Goal: Task Accomplishment & Management: Manage account settings

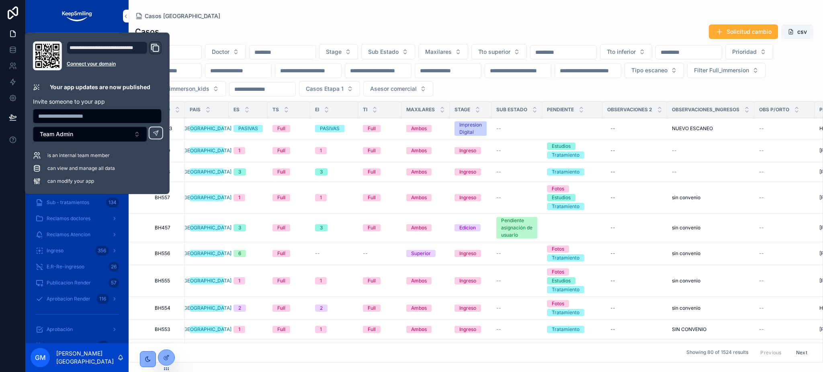
drag, startPoint x: 303, startPoint y: 37, endPoint x: 313, endPoint y: 13, distance: 25.9
click at [303, 37] on div "Casos Solicitud cambio csv" at bounding box center [475, 31] width 681 height 15
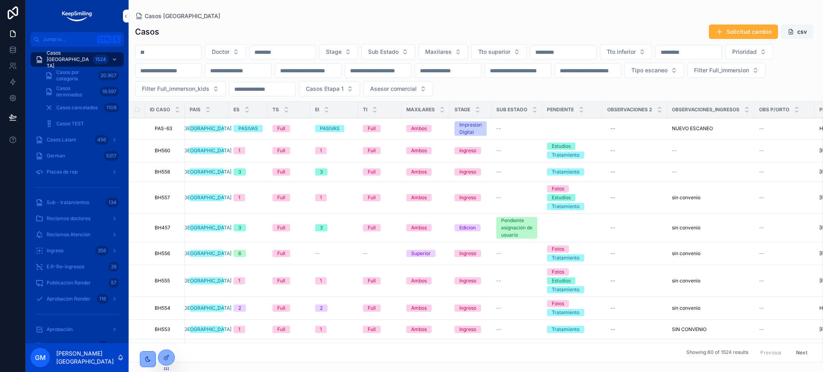
click at [313, 13] on div "Casos Argentina" at bounding box center [475, 16] width 681 height 6
click at [63, 173] on span "Placas de rep" at bounding box center [62, 172] width 31 height 6
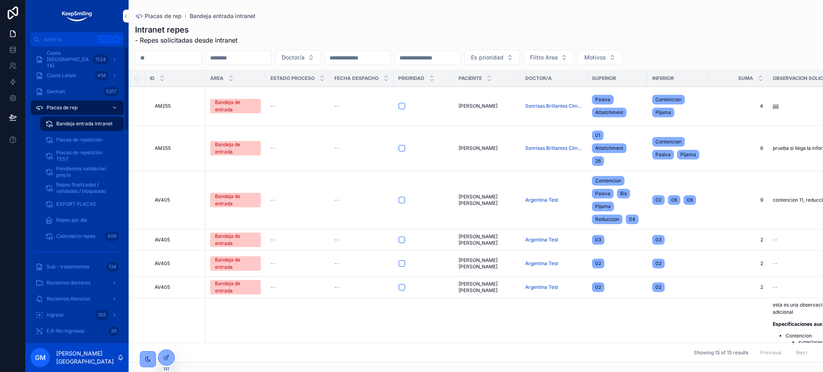
click at [69, 138] on span "Placas de repetición" at bounding box center [79, 140] width 46 height 6
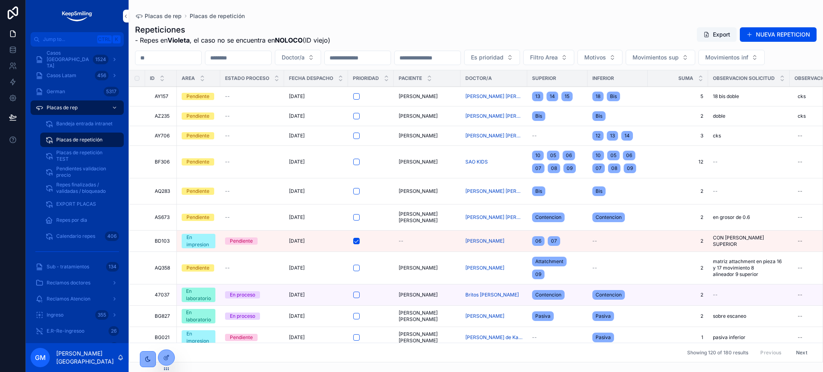
click at [0, 0] on icon at bounding box center [0, 0] width 0 height 0
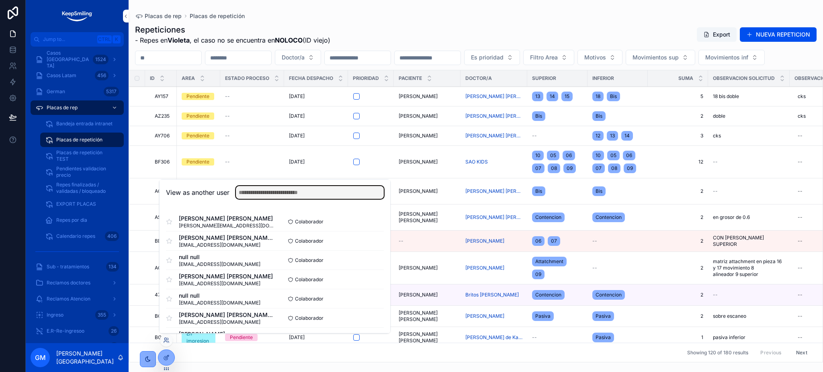
click at [267, 186] on input "text" at bounding box center [310, 192] width 148 height 13
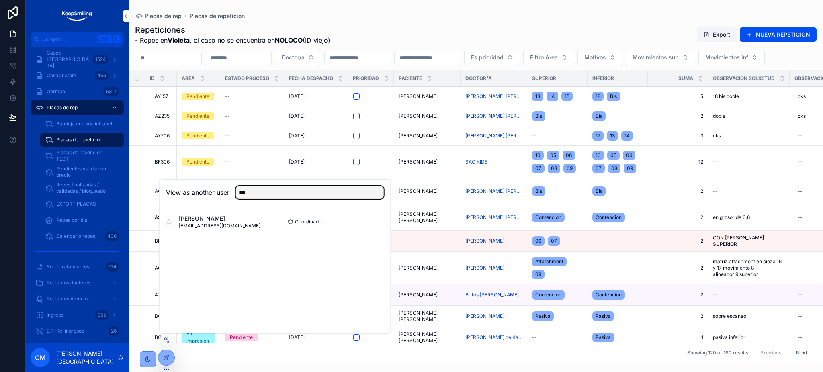
type input "***"
click at [0, 0] on button "Select" at bounding box center [0, 0] width 0 height 0
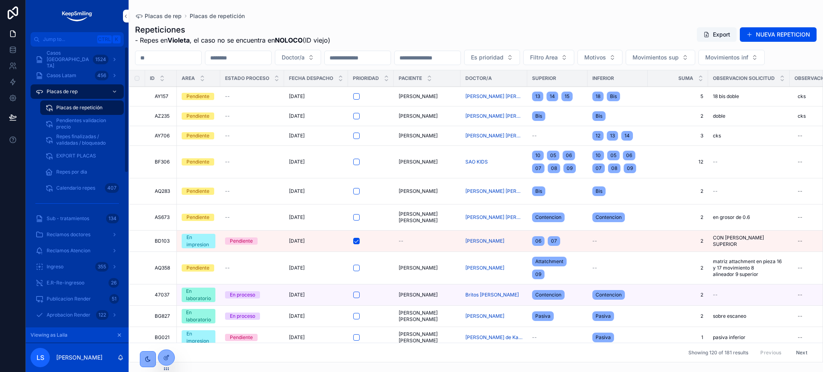
click at [88, 118] on span "Pendientes validacion precio" at bounding box center [85, 123] width 59 height 13
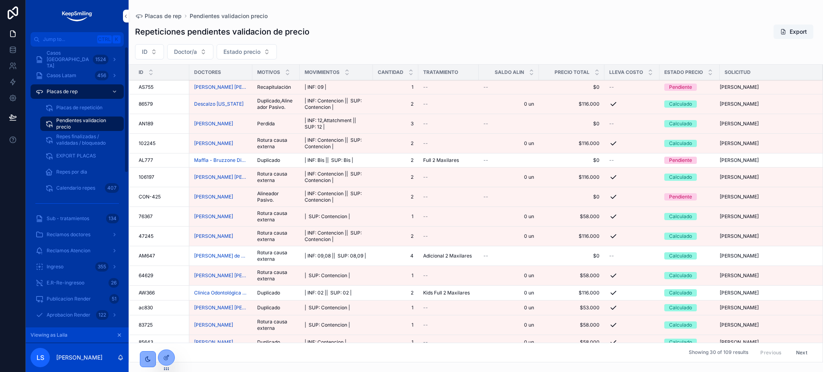
click at [79, 95] on div "Placas de rep" at bounding box center [77, 91] width 84 height 13
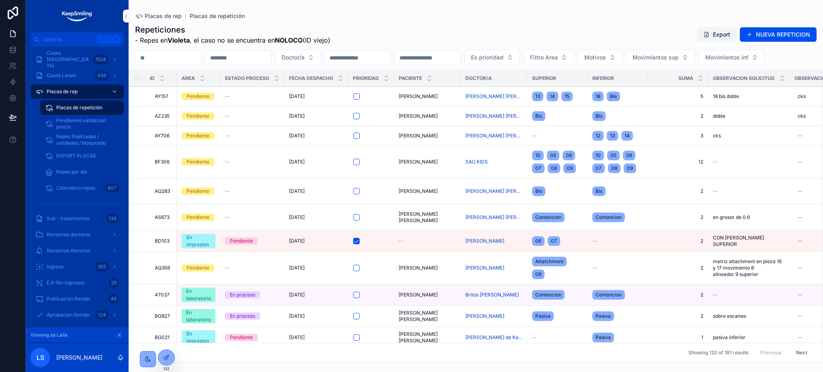
click at [0, 0] on icon at bounding box center [0, 0] width 0 height 0
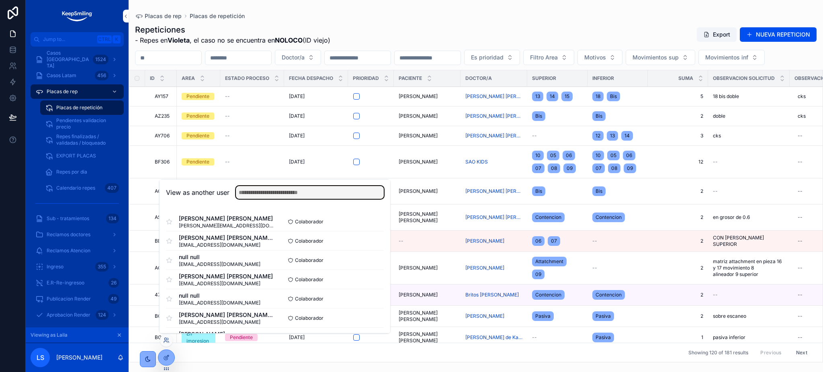
click at [268, 198] on input "text" at bounding box center [310, 192] width 148 height 13
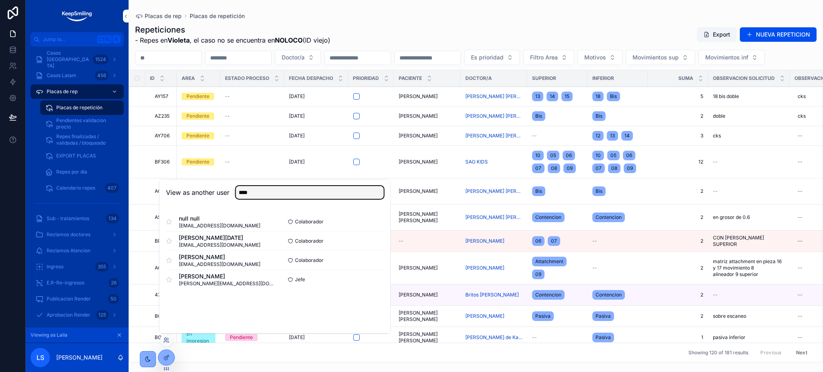
type input "****"
click at [0, 0] on button "Select" at bounding box center [0, 0] width 0 height 0
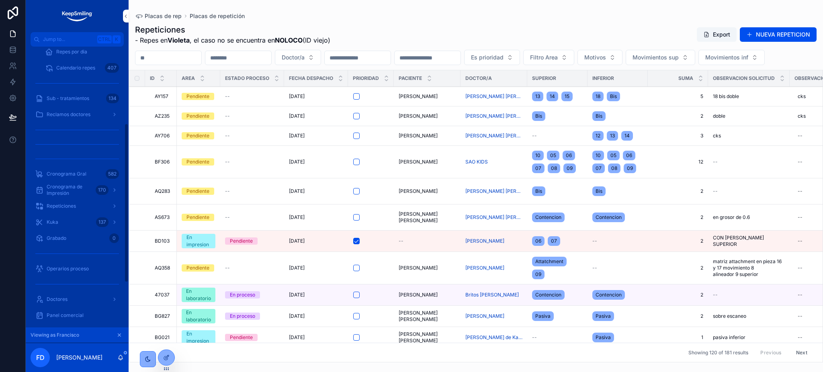
scroll to position [108, 0]
click at [80, 235] on div "Kuka 137" at bounding box center [77, 234] width 84 height 13
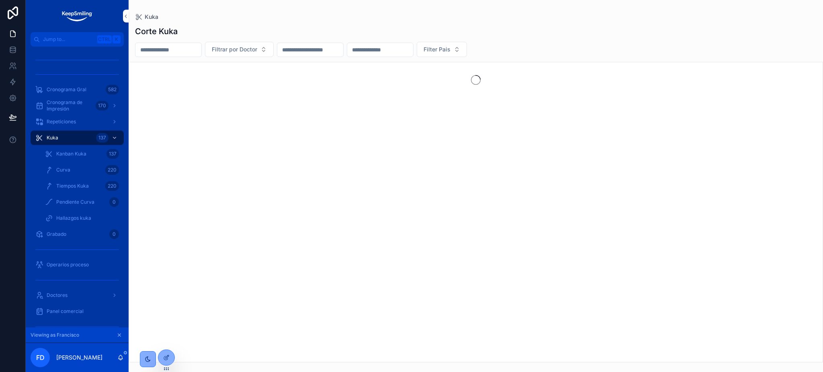
click at [86, 172] on div "Curva 220" at bounding box center [82, 170] width 74 height 13
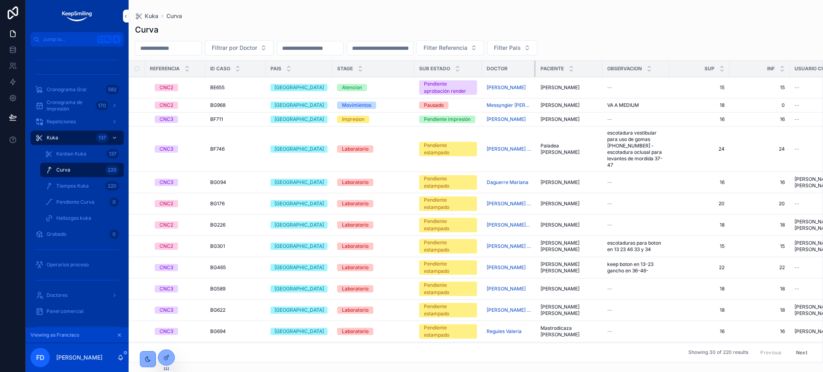
drag, startPoint x: 620, startPoint y: 68, endPoint x: 521, endPoint y: 68, distance: 99.6
click at [521, 68] on th "Doctor" at bounding box center [509, 69] width 54 height 16
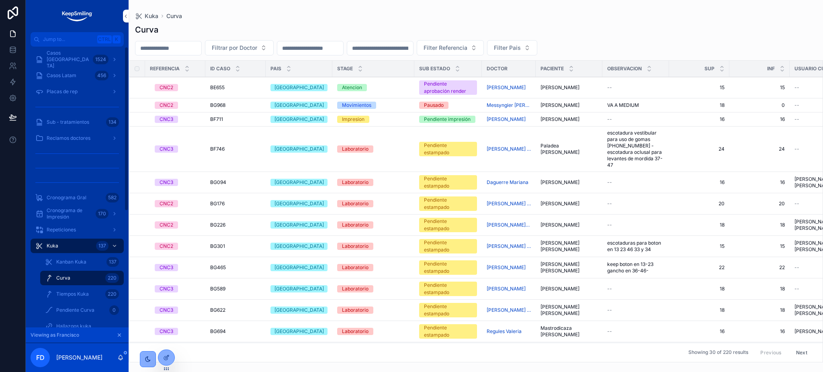
click at [87, 59] on div "Casos Argentina 1524" at bounding box center [77, 59] width 84 height 13
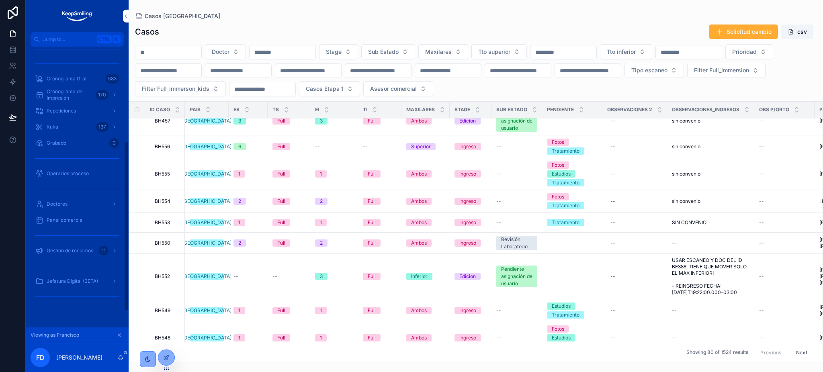
scroll to position [130, 0]
click at [74, 184] on div "Kuka 137" at bounding box center [77, 180] width 84 height 13
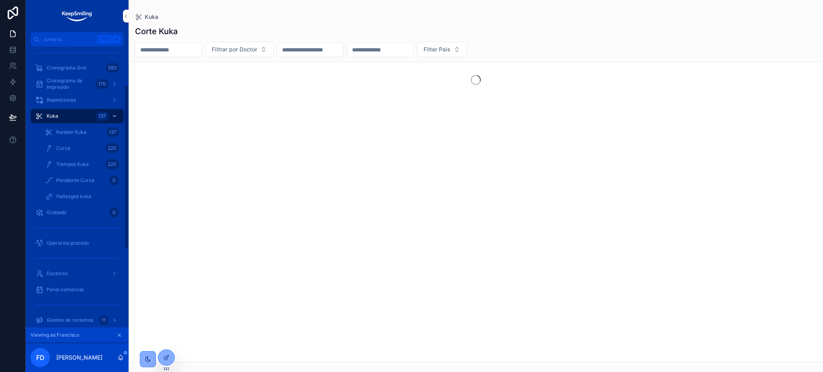
scroll to position [65, 0]
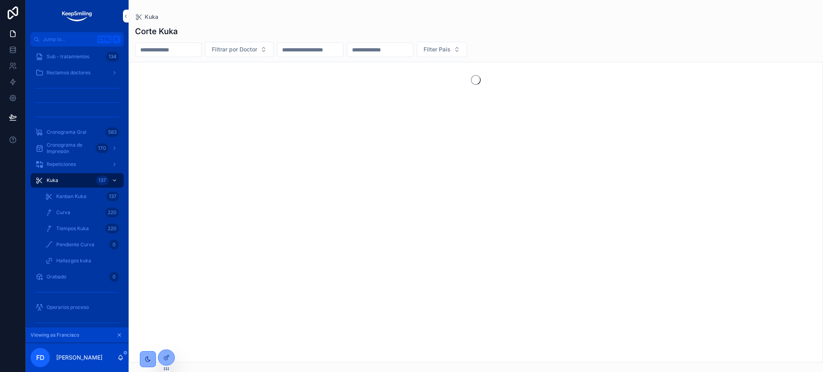
click at [74, 208] on div "Curva 220" at bounding box center [82, 212] width 74 height 13
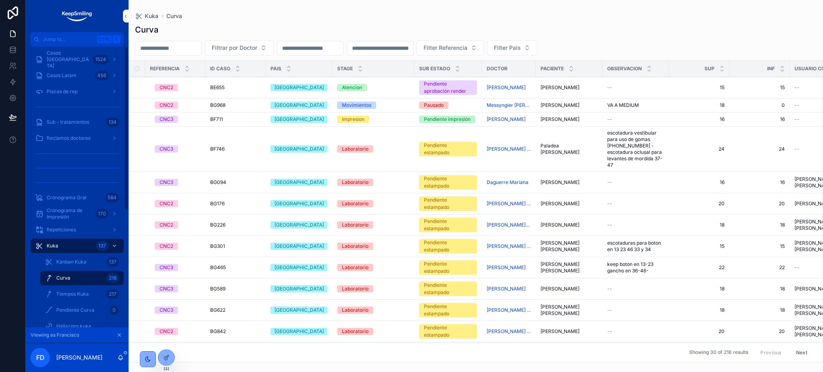
click at [69, 54] on div "Casos Argentina 1524" at bounding box center [77, 59] width 84 height 13
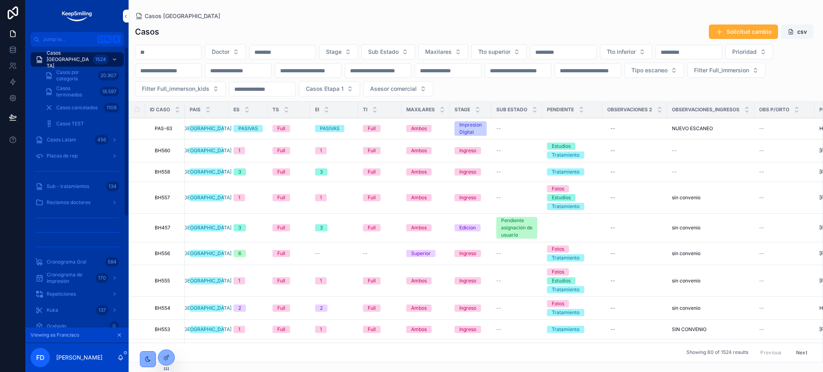
click at [117, 338] on icon "scrollable content" at bounding box center [120, 335] width 6 height 6
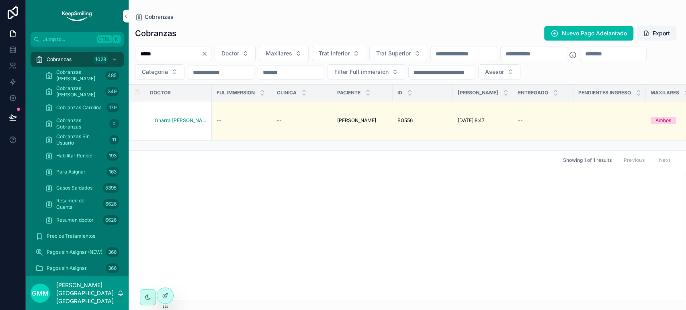
click at [185, 58] on input "*****" at bounding box center [168, 53] width 66 height 11
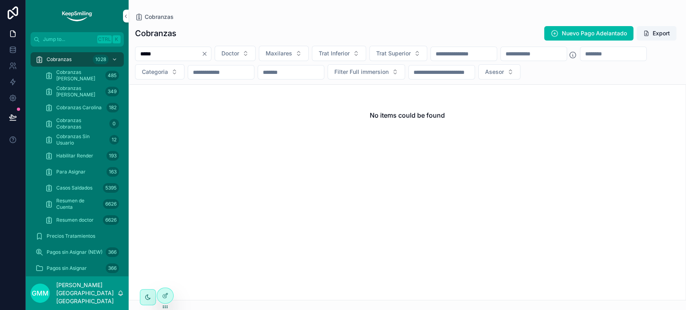
drag, startPoint x: 166, startPoint y: 54, endPoint x: 129, endPoint y: 54, distance: 36.2
click at [129, 54] on div "***** Doctor Maxilares Trat Inferior Trat Superior Categoria Filter Full immers…" at bounding box center [407, 63] width 557 height 34
click at [160, 57] on input "scrollable content" at bounding box center [168, 53] width 66 height 11
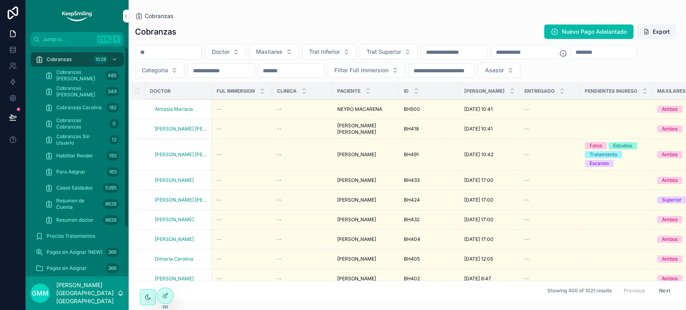
drag, startPoint x: 68, startPoint y: 56, endPoint x: 132, endPoint y: 57, distance: 64.3
click at [68, 56] on span "Cobranzas" at bounding box center [59, 59] width 25 height 6
click at [180, 52] on input "scrollable content" at bounding box center [168, 52] width 66 height 11
paste input "*****"
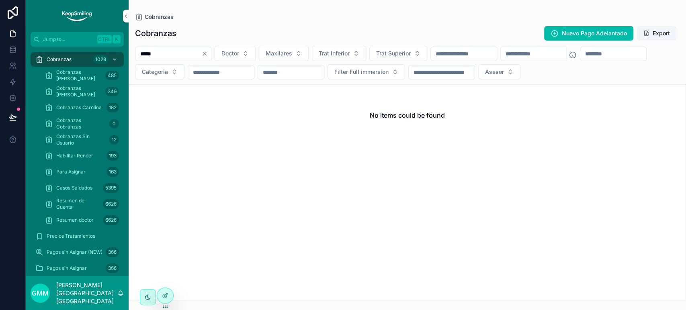
type input "*****"
click at [70, 189] on span "Casos Saldados" at bounding box center [74, 188] width 36 height 6
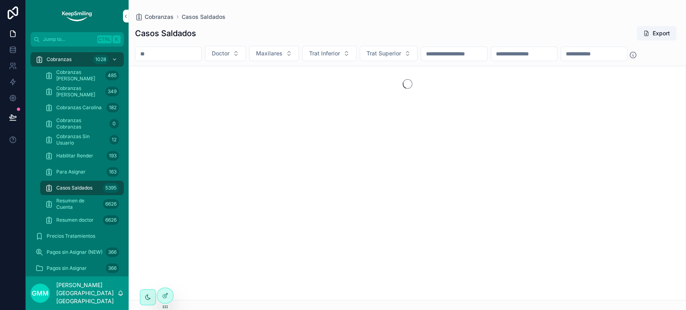
click at [189, 57] on input "scrollable content" at bounding box center [168, 53] width 66 height 11
paste input "*****"
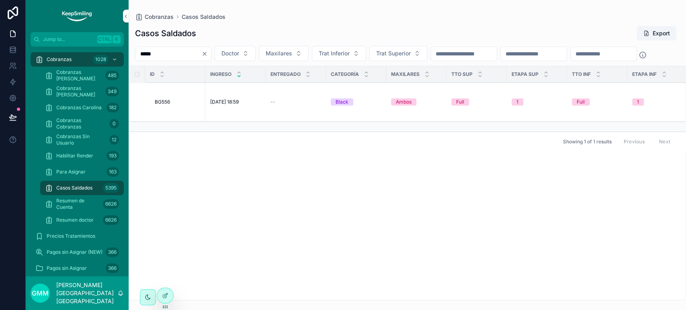
type input "*****"
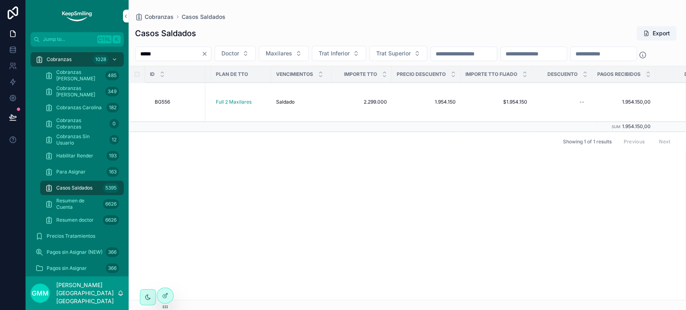
scroll to position [0, 478]
click at [211, 53] on button "Clear" at bounding box center [206, 54] width 10 height 6
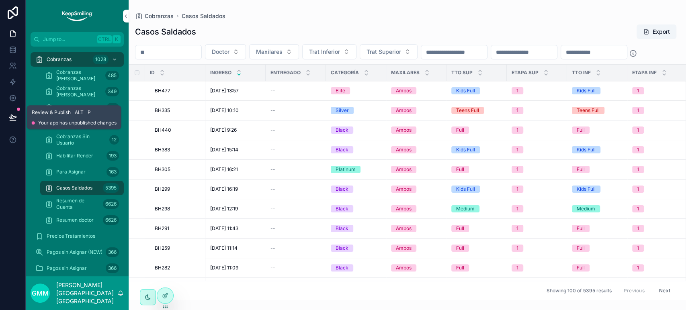
click at [13, 112] on button at bounding box center [13, 117] width 18 height 23
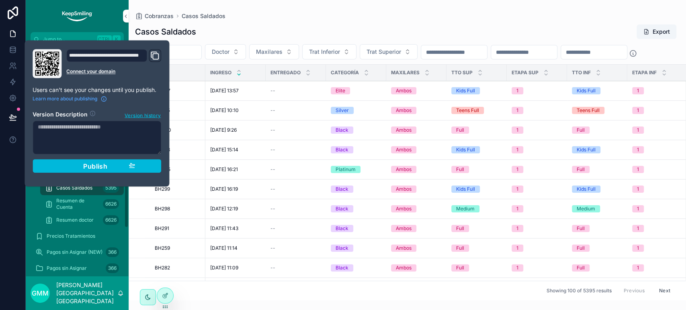
click at [72, 141] on textarea at bounding box center [97, 138] width 129 height 34
type textarea "**********"
click at [80, 167] on div "Publish" at bounding box center [97, 166] width 76 height 8
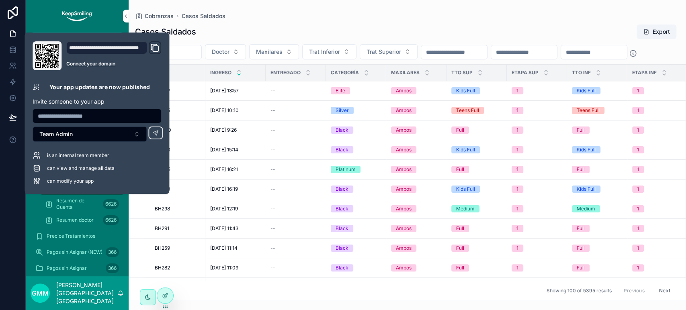
click at [269, 31] on div "Casos Saldados Export" at bounding box center [407, 31] width 544 height 15
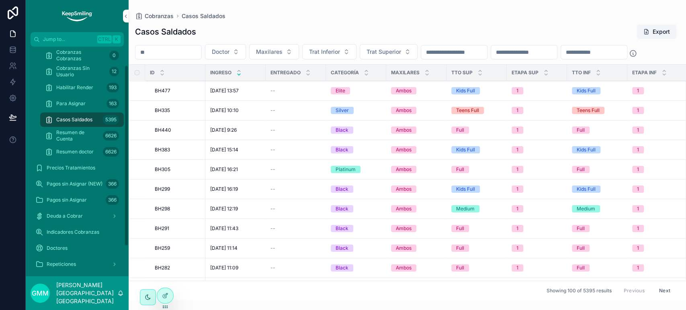
scroll to position [69, 0]
click at [68, 183] on span "Pagos sin Asignar (NEW)" at bounding box center [75, 183] width 56 height 6
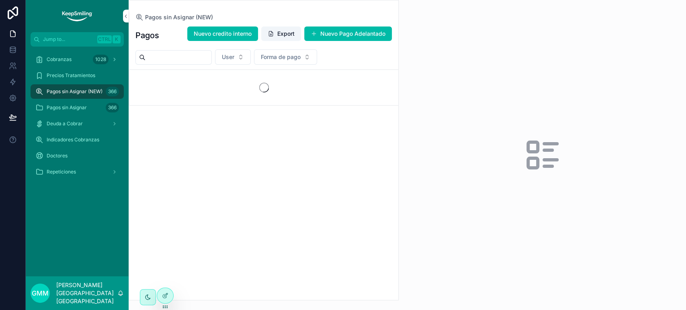
click at [80, 110] on span "Pagos sin Asignar" at bounding box center [67, 107] width 40 height 6
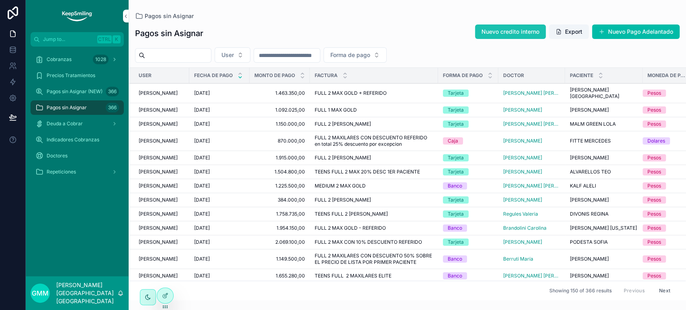
click at [507, 33] on span "Nuevo credito interno" at bounding box center [510, 32] width 58 height 8
click at [507, 30] on span "Nuevo credito interno" at bounding box center [510, 32] width 58 height 8
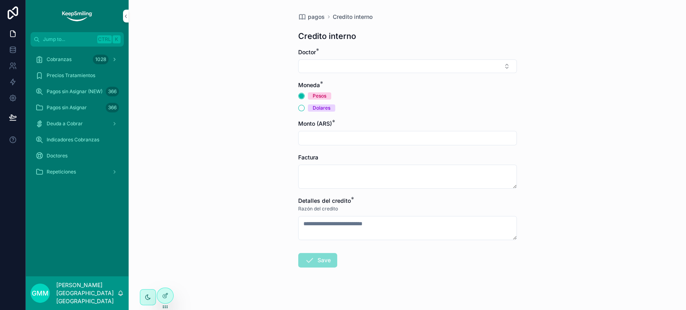
drag, startPoint x: 166, startPoint y: 295, endPoint x: 234, endPoint y: 261, distance: 76.2
click at [166, 295] on icon at bounding box center [165, 294] width 3 height 3
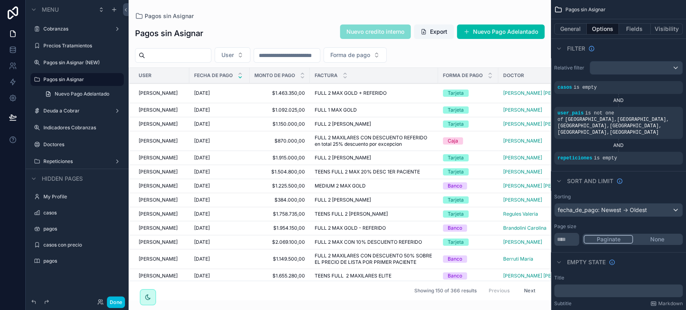
click at [367, 29] on div "scrollable content" at bounding box center [340, 155] width 422 height 310
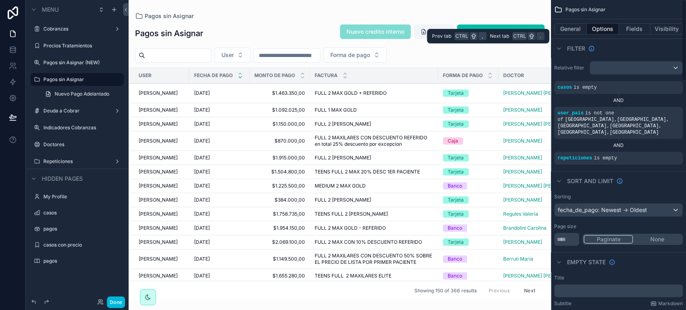
click at [608, 33] on button "Options" at bounding box center [603, 28] width 32 height 11
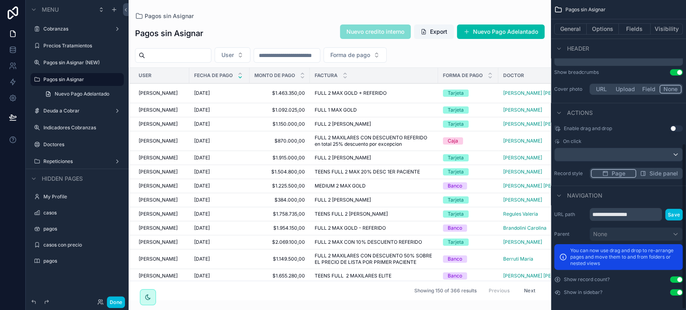
scroll to position [268, 0]
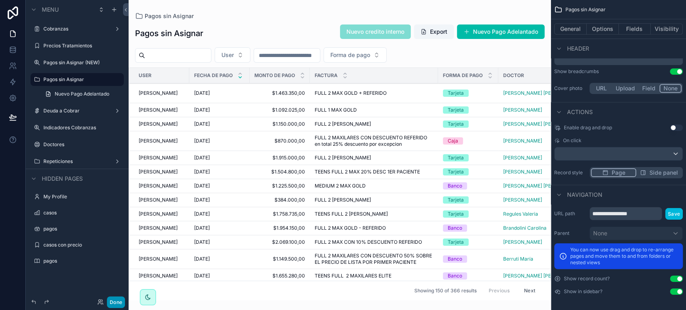
click at [116, 299] on button "Done" at bounding box center [116, 303] width 18 height 12
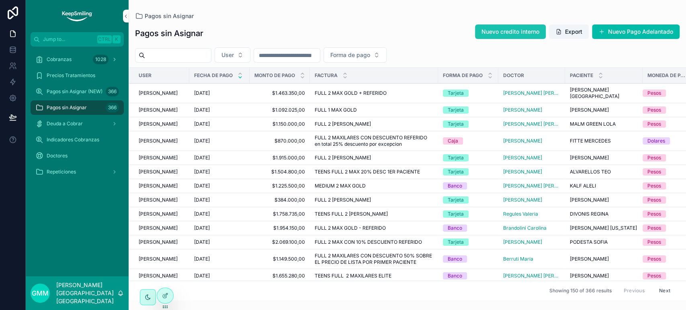
click at [520, 31] on span "Nuevo credito interno" at bounding box center [510, 32] width 58 height 8
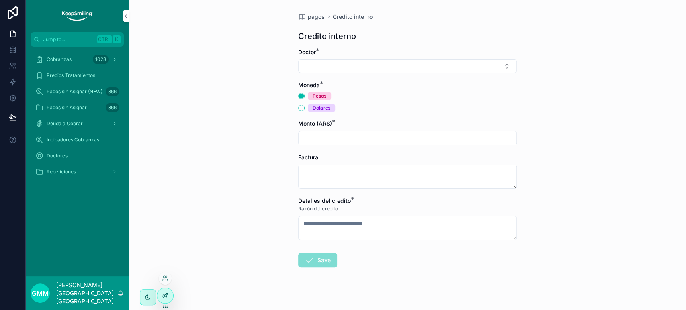
click at [167, 299] on div at bounding box center [165, 295] width 16 height 15
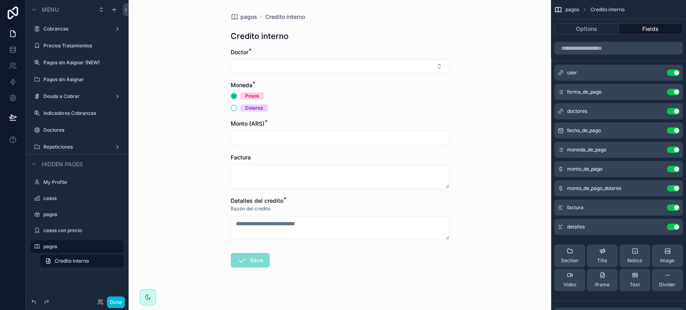
click at [233, 108] on div "Dolares" at bounding box center [340, 107] width 219 height 7
click at [231, 108] on button "Dolares" at bounding box center [234, 108] width 6 height 6
click at [601, 54] on input "scrollable content" at bounding box center [618, 48] width 129 height 13
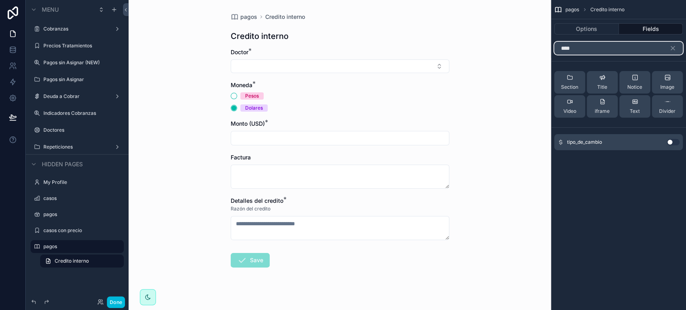
type input "****"
drag, startPoint x: 669, startPoint y: 149, endPoint x: 670, endPoint y: 144, distance: 5.1
click at [669, 147] on div "tipo_de_cambio Use setting" at bounding box center [618, 142] width 129 height 16
click at [670, 144] on button "Use setting" at bounding box center [673, 142] width 13 height 6
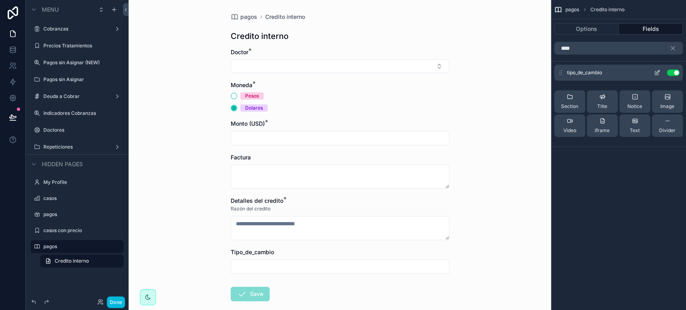
click at [655, 73] on icon "scrollable content" at bounding box center [657, 73] width 6 height 6
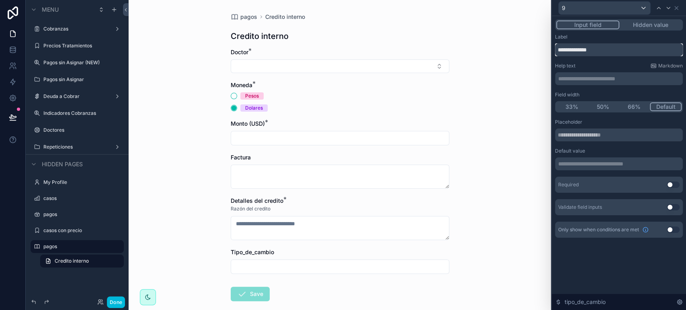
click at [571, 50] on input "**********" at bounding box center [619, 49] width 128 height 13
click at [582, 49] on input "**********" at bounding box center [619, 49] width 128 height 13
type input "**********"
click at [676, 228] on button "Use setting" at bounding box center [673, 230] width 13 height 6
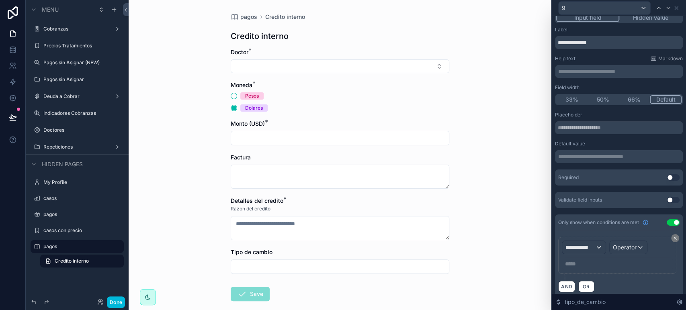
scroll to position [14, 0]
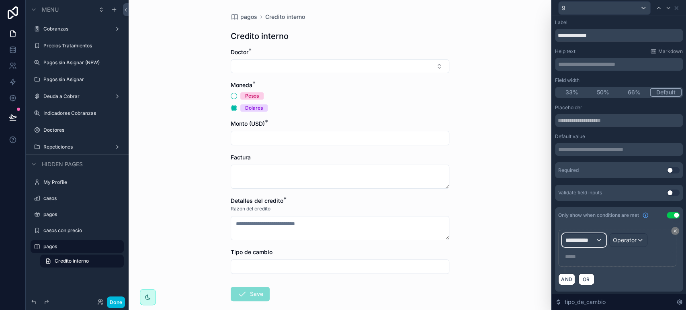
click at [594, 237] on span "**********" at bounding box center [580, 240] width 30 height 8
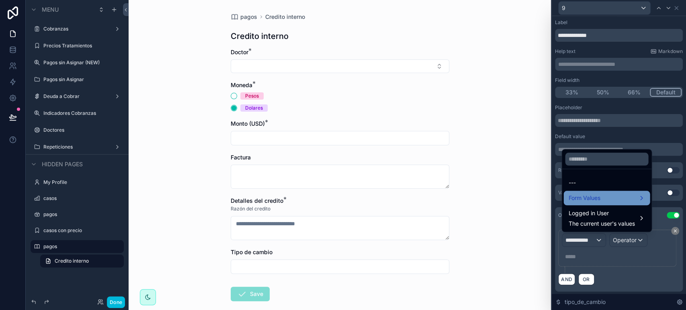
click at [595, 192] on div "Form Values" at bounding box center [606, 198] width 86 height 14
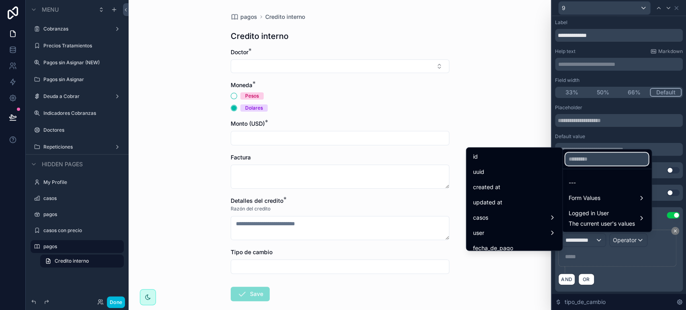
click at [588, 161] on input "text" at bounding box center [606, 159] width 83 height 13
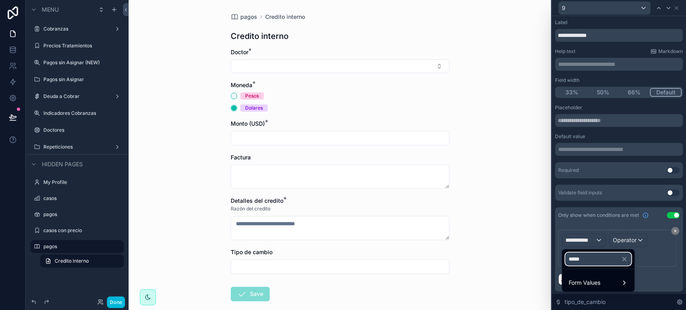
type input "*****"
click at [612, 272] on ul "Form Values" at bounding box center [598, 280] width 72 height 23
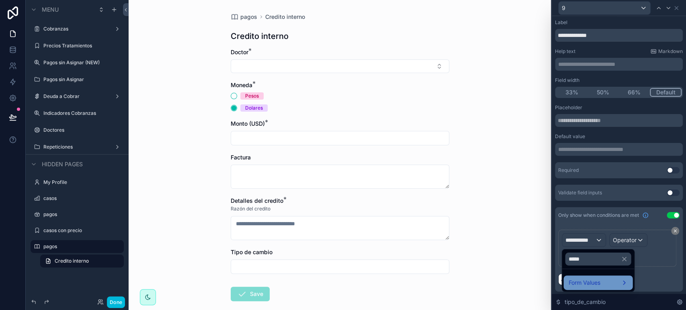
click at [609, 281] on div "Form Values" at bounding box center [597, 283] width 59 height 10
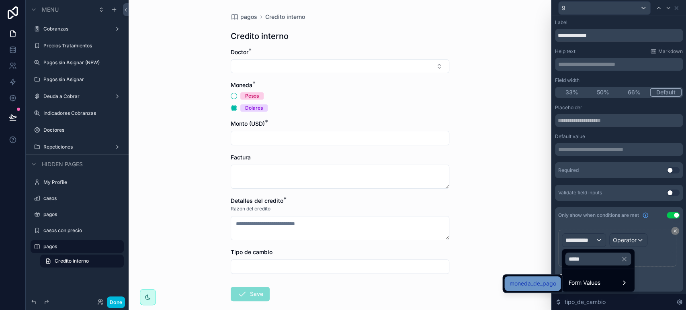
click at [553, 286] on span "moneda_de_pago" at bounding box center [532, 284] width 47 height 10
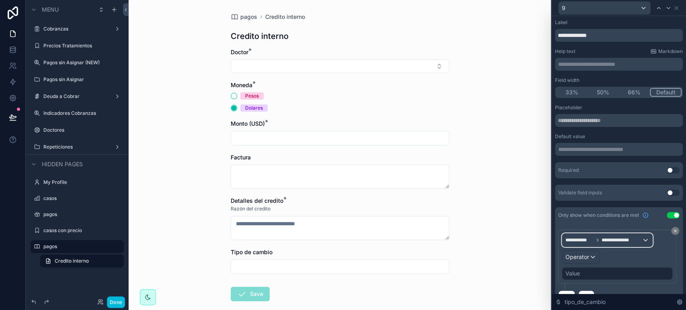
click at [637, 241] on span "**********" at bounding box center [622, 240] width 40 height 6
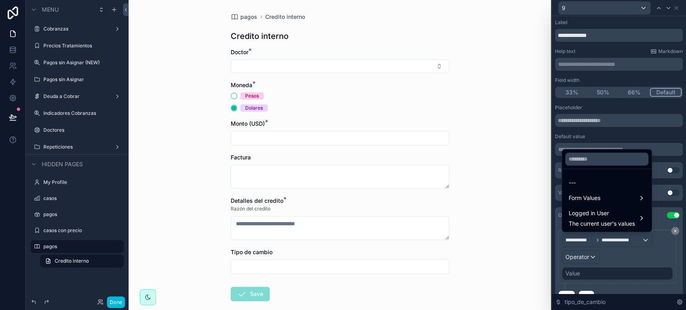
click at [585, 253] on div at bounding box center [619, 155] width 134 height 310
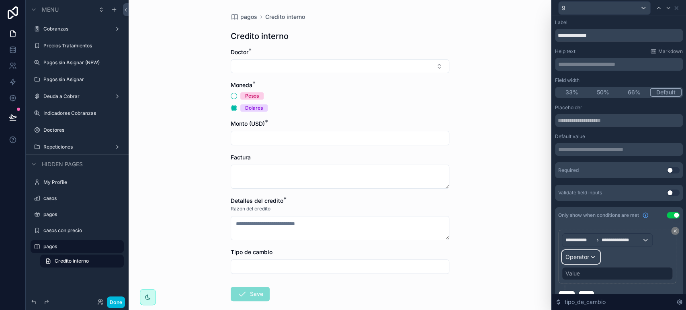
click at [582, 254] on span "Operator" at bounding box center [577, 257] width 24 height 7
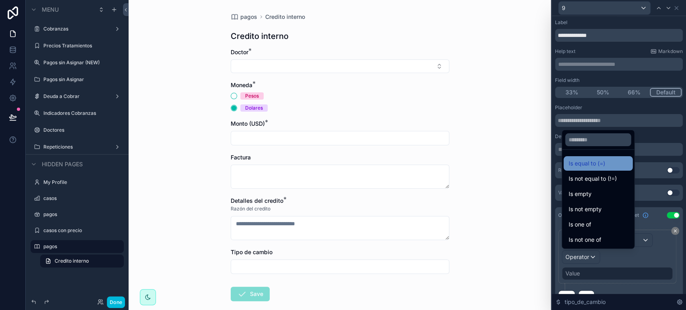
click at [604, 163] on span "Is equal to (=)" at bounding box center [586, 164] width 37 height 10
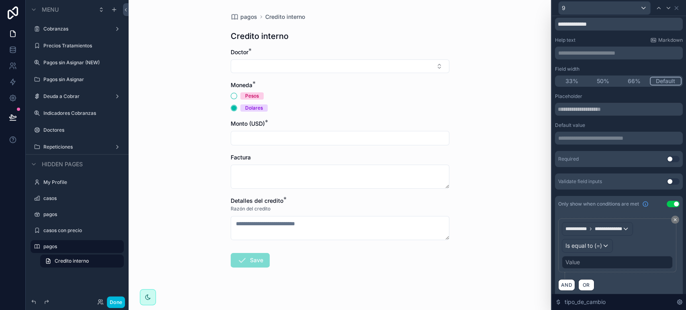
scroll to position [31, 0]
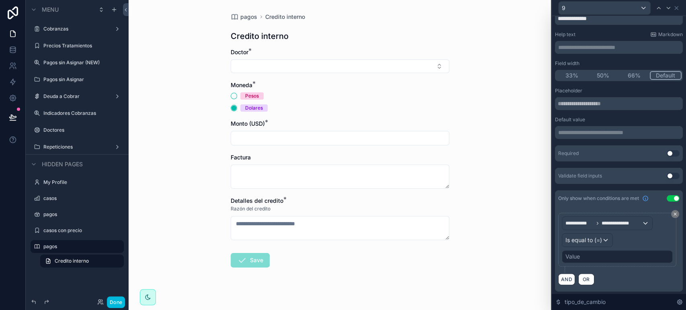
click at [593, 256] on div "Value" at bounding box center [617, 256] width 111 height 13
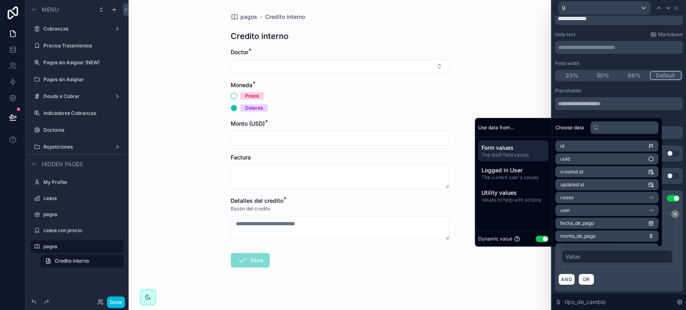
click at [539, 240] on button "Use setting" at bounding box center [542, 238] width 13 height 6
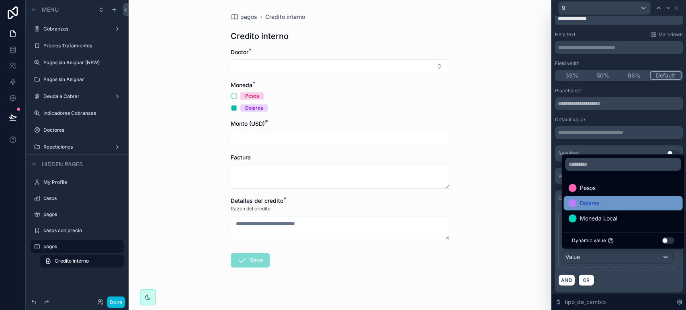
click at [581, 203] on span "Dolares" at bounding box center [589, 203] width 20 height 10
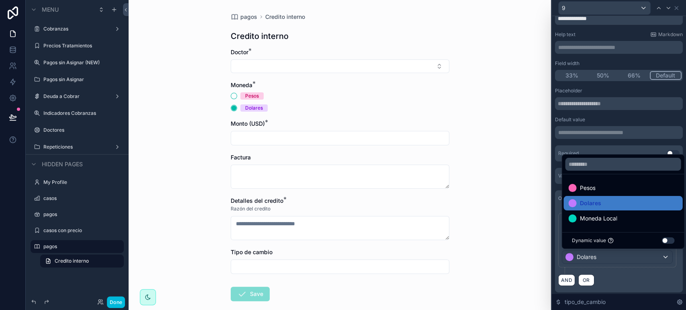
click at [679, 6] on div "9" at bounding box center [619, 8] width 128 height 16
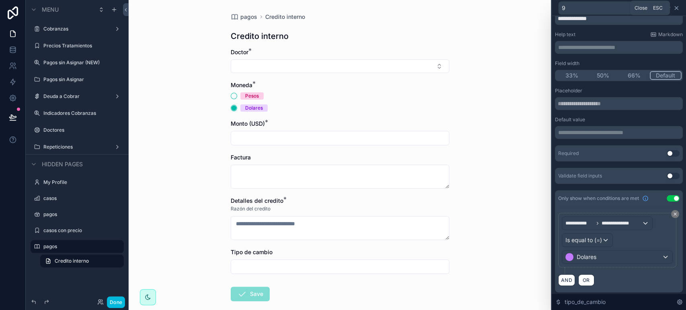
click at [678, 6] on icon at bounding box center [676, 8] width 6 height 6
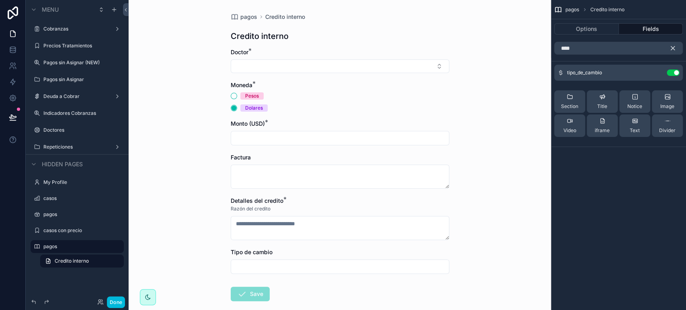
click at [671, 50] on icon "scrollable content" at bounding box center [673, 49] width 4 height 4
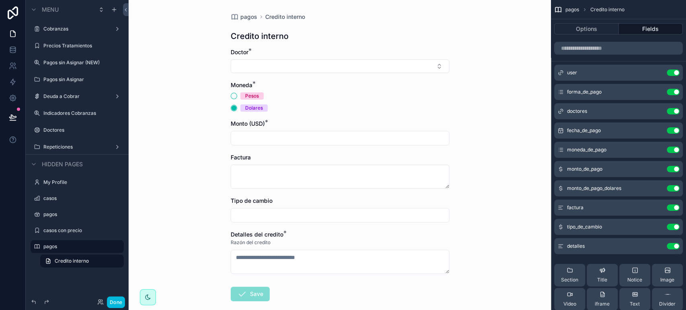
scroll to position [42, 0]
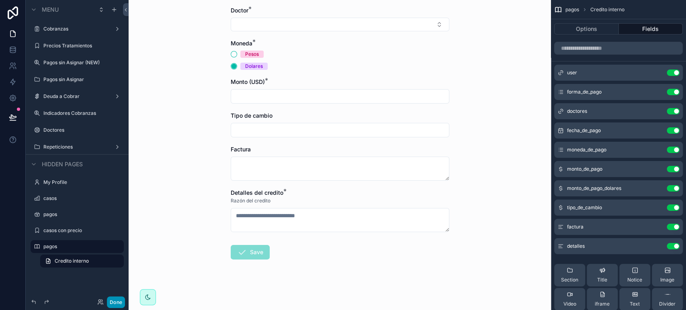
click at [111, 304] on button "Done" at bounding box center [116, 303] width 18 height 12
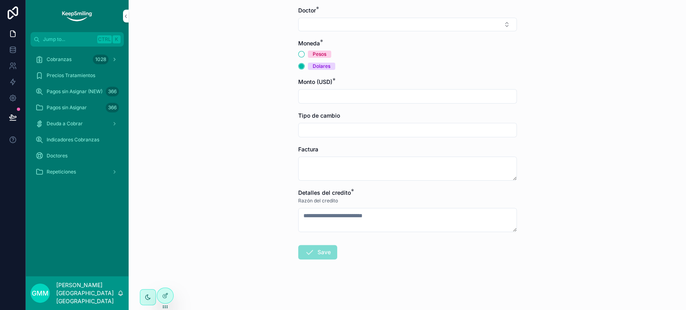
scroll to position [0, 0]
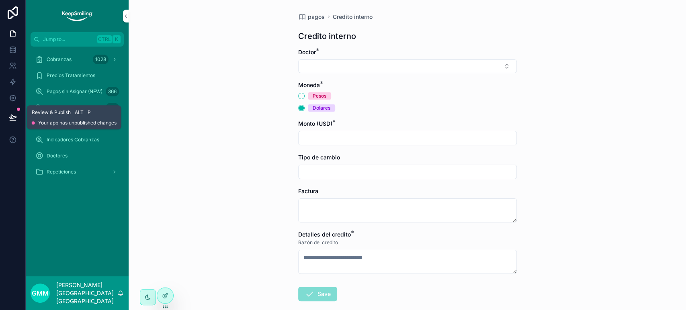
click at [6, 113] on button at bounding box center [13, 117] width 18 height 23
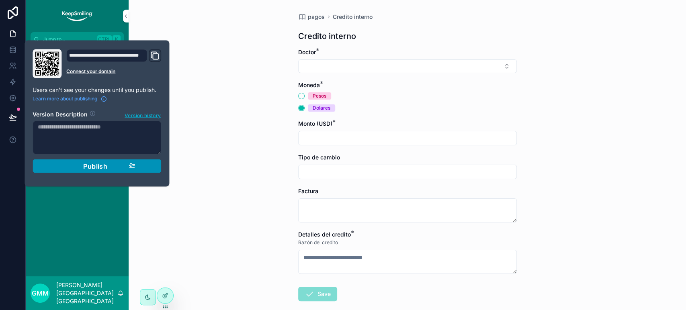
click at [79, 164] on div "Publish" at bounding box center [97, 166] width 76 height 8
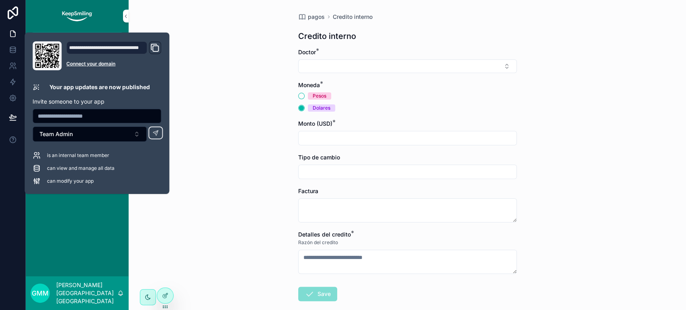
click at [272, 111] on div "pagos Credito interno Credito interno Doctor * Moneda * Pesos Dolares Monto (US…" at bounding box center [407, 155] width 557 height 310
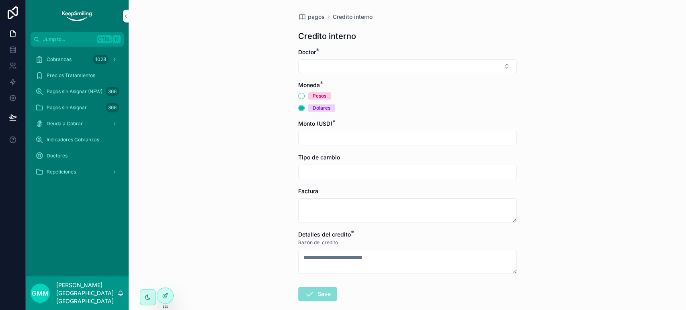
drag, startPoint x: 312, startPoint y: 21, endPoint x: 317, endPoint y: 23, distance: 5.1
click at [313, 21] on div "pagos Credito interno Credito interno Doctor * Moneda * Pesos Dolares Monto (US…" at bounding box center [407, 176] width 231 height 353
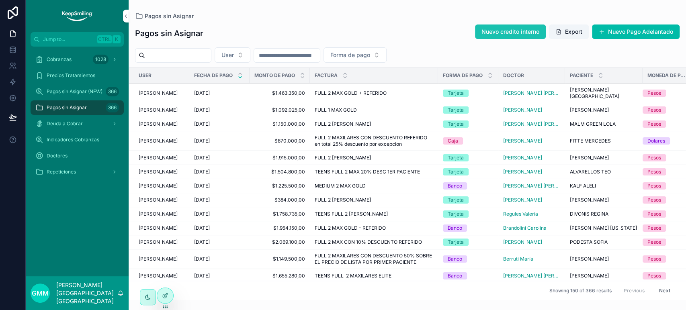
click at [486, 28] on span "Nuevo credito interno" at bounding box center [510, 32] width 58 height 8
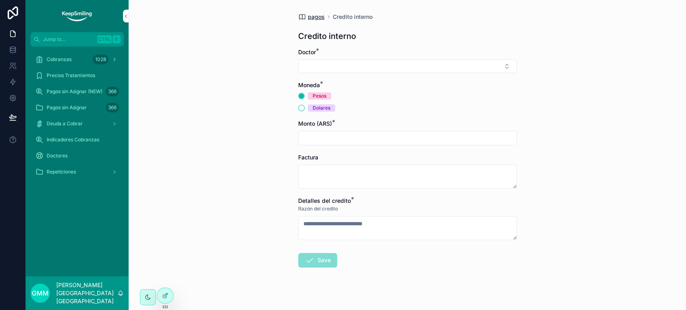
click at [309, 18] on span "pagos" at bounding box center [316, 17] width 17 height 8
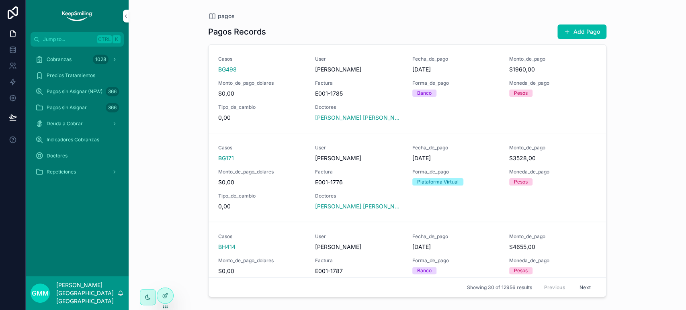
drag, startPoint x: 63, startPoint y: 108, endPoint x: 362, endPoint y: 307, distance: 359.7
click at [63, 108] on span "Pagos sin Asignar" at bounding box center [67, 107] width 40 height 6
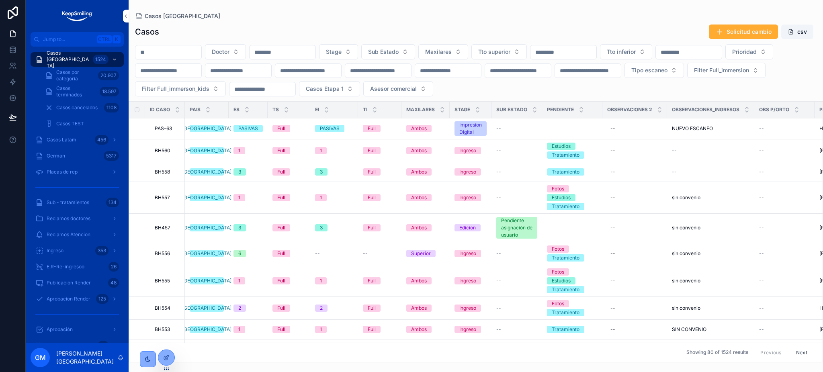
click at [10, 16] on icon at bounding box center [13, 12] width 16 height 13
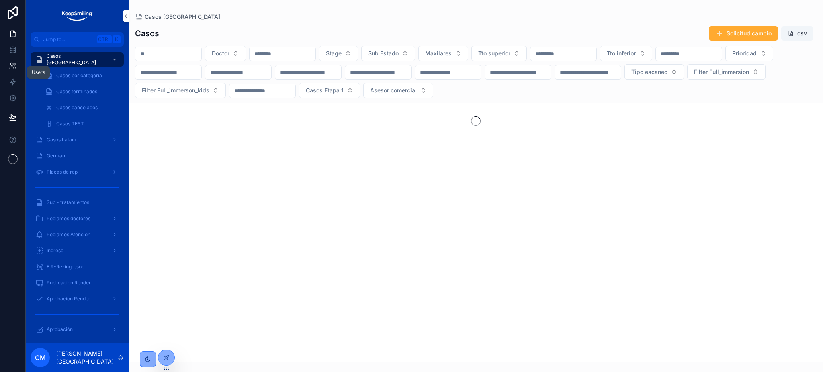
click at [15, 62] on icon at bounding box center [13, 66] width 8 height 8
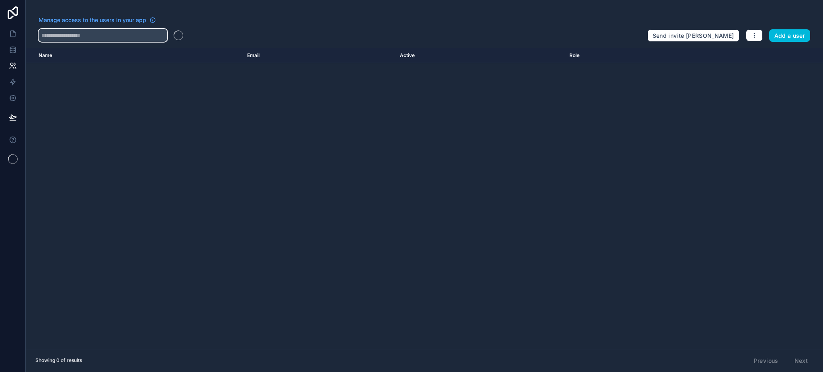
click at [92, 36] on input "text" at bounding box center [103, 35] width 129 height 13
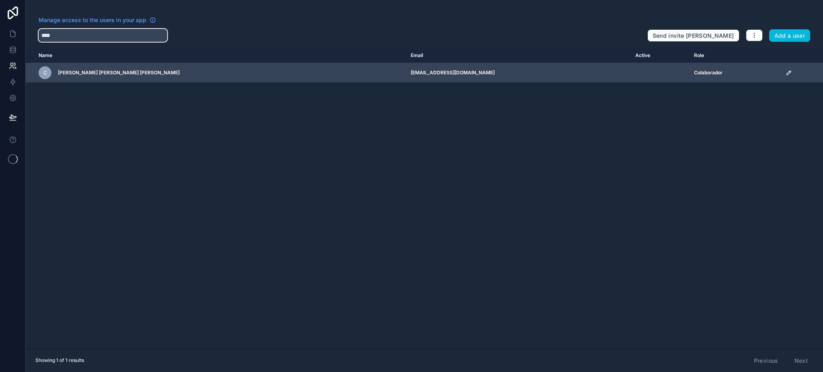
type input "****"
click at [786, 70] on icon "scrollable content" at bounding box center [789, 73] width 6 height 6
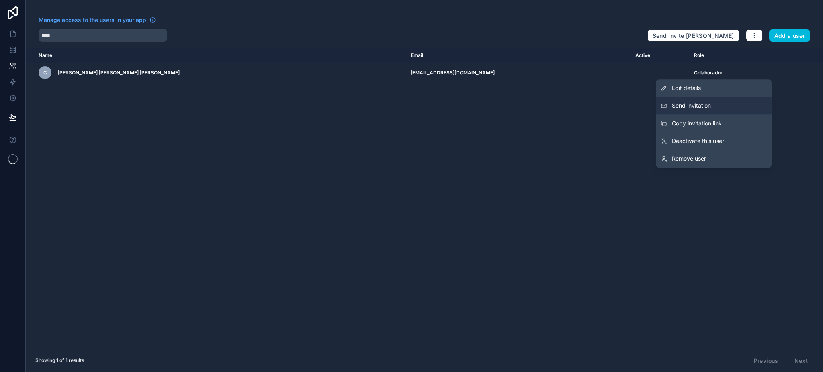
click at [728, 104] on button "Send invitation" at bounding box center [714, 106] width 116 height 18
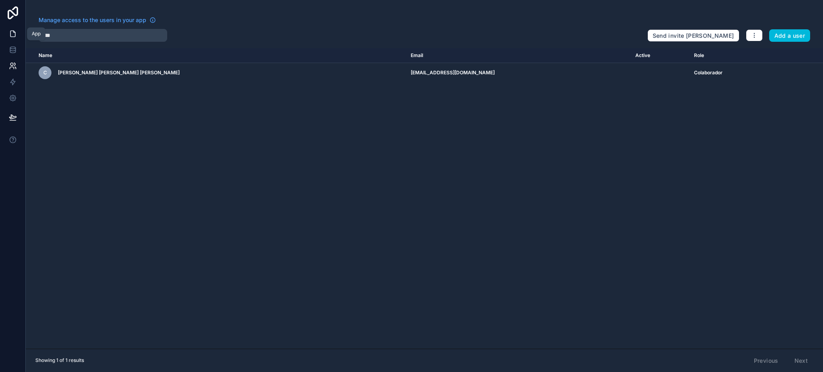
click at [3, 31] on link at bounding box center [12, 34] width 25 height 16
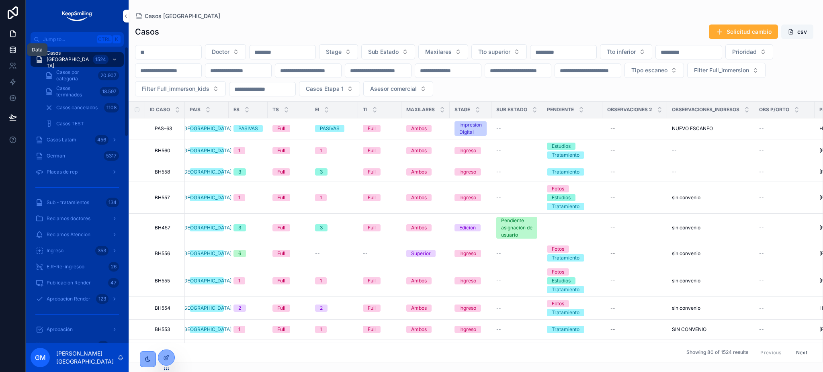
click at [18, 53] on link at bounding box center [12, 50] width 25 height 16
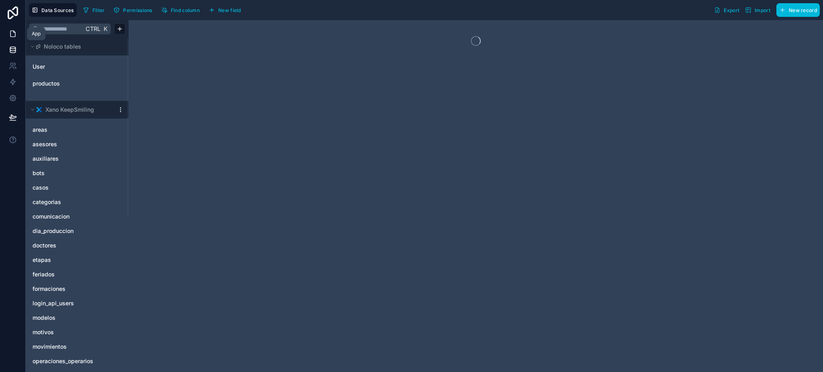
click at [15, 39] on link at bounding box center [12, 34] width 25 height 16
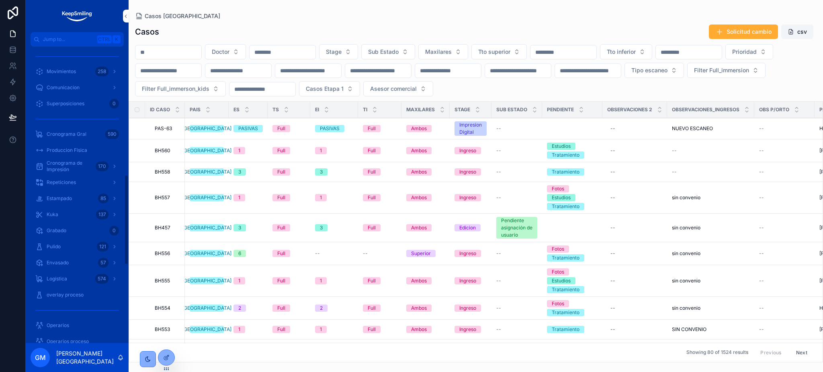
scroll to position [428, 0]
click at [162, 60] on div "Doctor Stage Sub Estado Maxilares Tto superior Tto inferior Prioridad Tipo esca…" at bounding box center [476, 70] width 694 height 52
click at [165, 54] on input "scrollable content" at bounding box center [168, 52] width 66 height 11
paste input "*******"
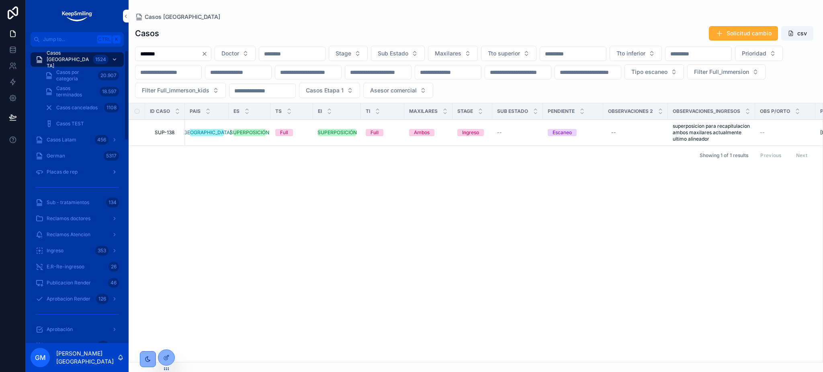
scroll to position [53, 0]
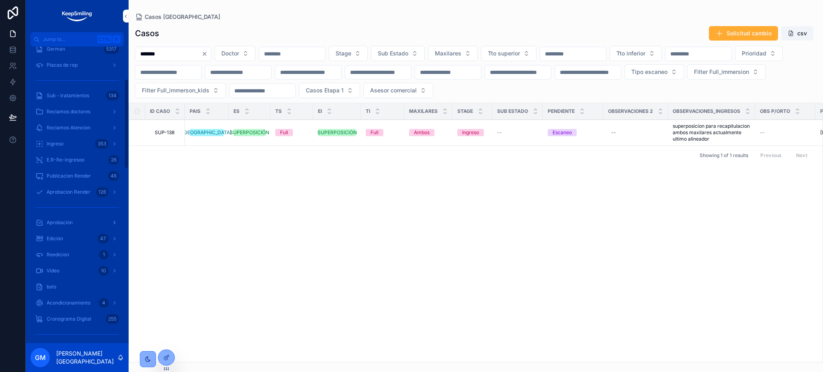
type input "*******"
click at [55, 223] on span "Aprobación" at bounding box center [60, 222] width 26 height 6
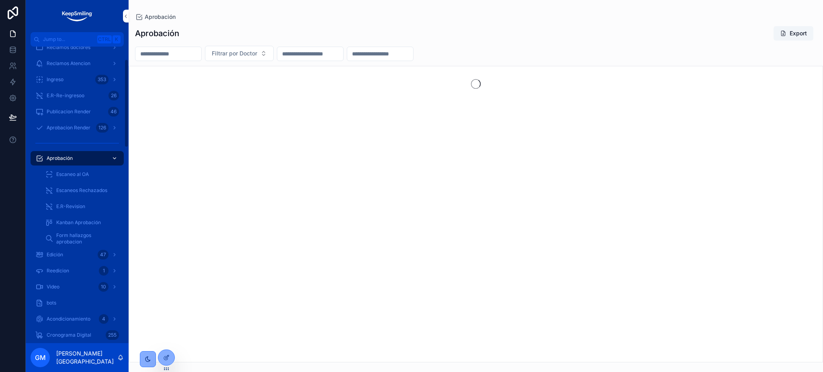
scroll to position [43, 0]
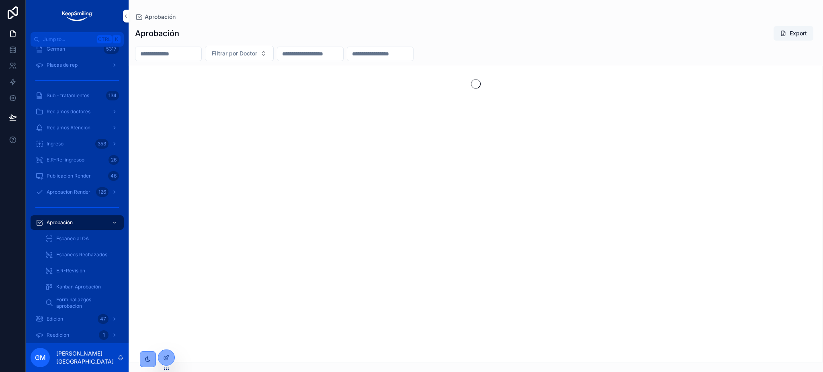
click at [82, 239] on span "Escaneo al OA" at bounding box center [72, 238] width 33 height 6
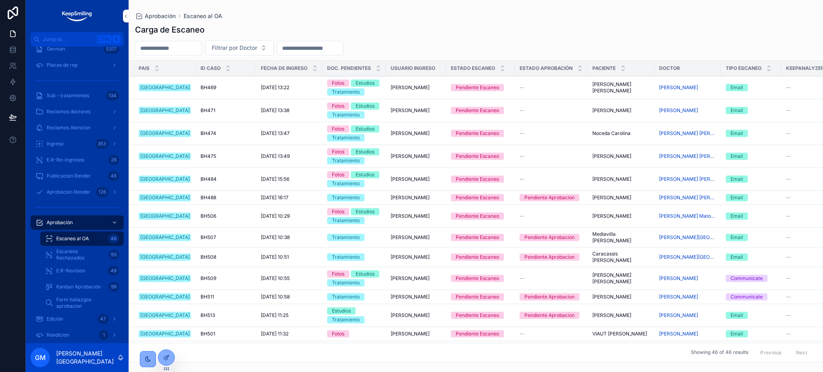
click at [174, 50] on input "scrollable content" at bounding box center [168, 48] width 66 height 11
paste input "*******"
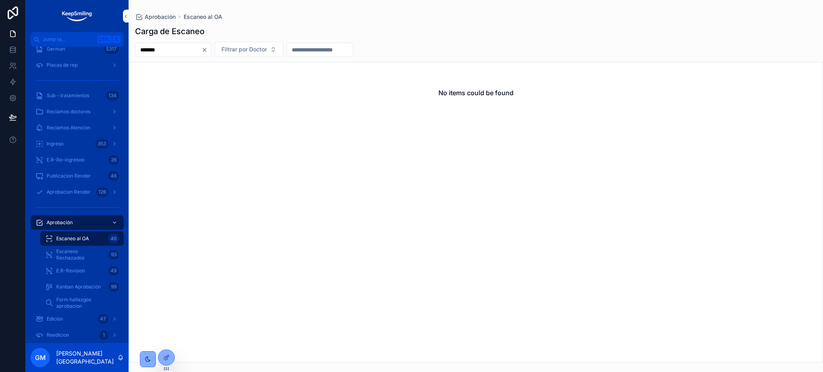
drag, startPoint x: 151, startPoint y: 48, endPoint x: 185, endPoint y: 55, distance: 34.4
click at [180, 48] on input "*******" at bounding box center [168, 49] width 66 height 11
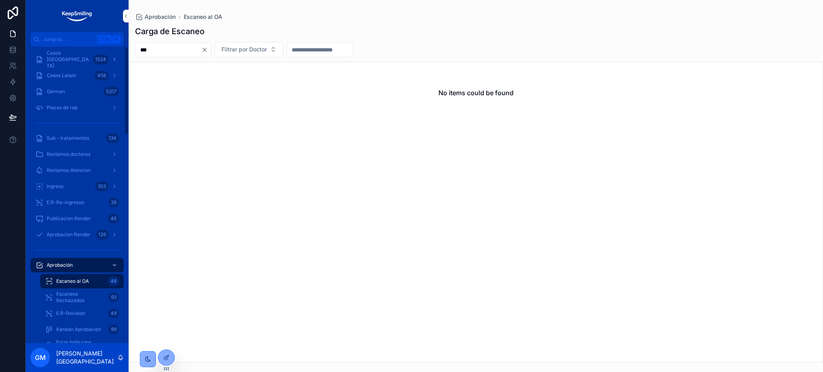
type input "***"
click at [91, 57] on div "Casos Argentina 1524" at bounding box center [77, 59] width 84 height 13
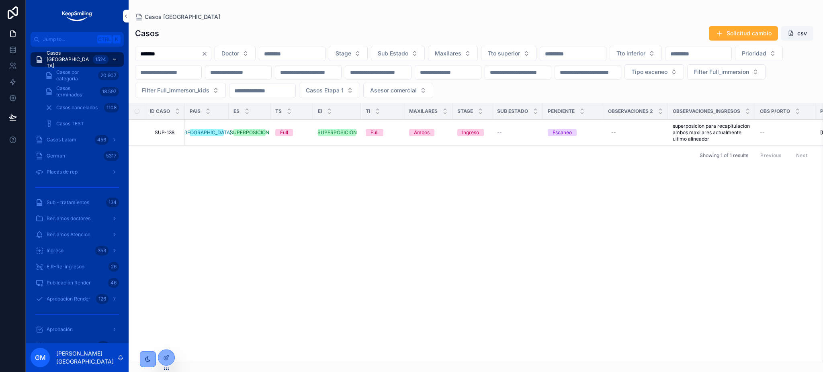
type input "*******"
click at [174, 135] on span "SUP-138" at bounding box center [165, 132] width 20 height 6
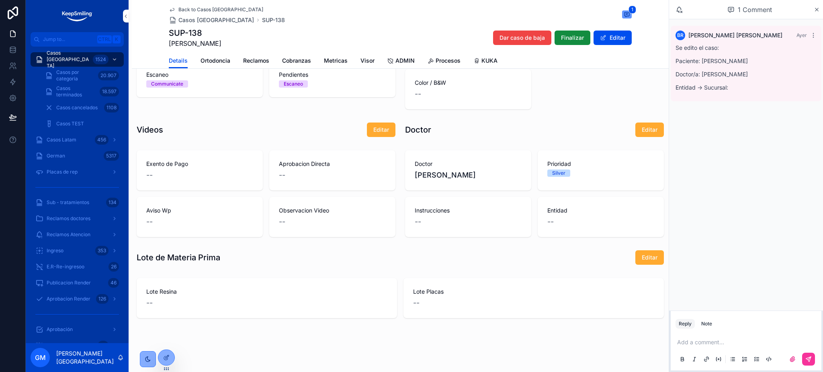
scroll to position [554, 0]
click at [203, 63] on span "Ortodoncia" at bounding box center [216, 61] width 30 height 8
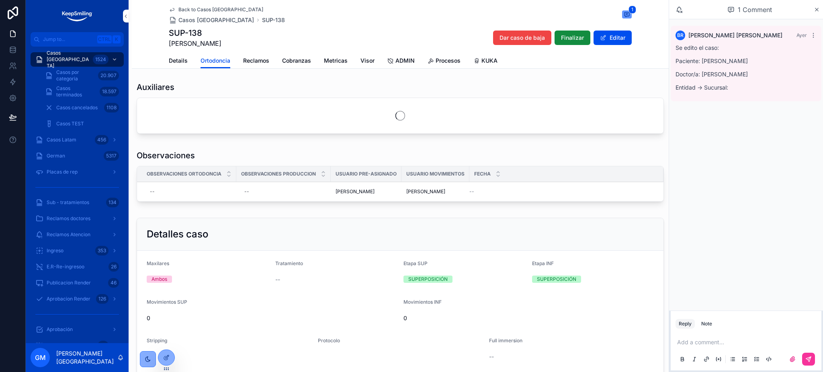
click at [327, 61] on span "Metricas" at bounding box center [336, 61] width 24 height 8
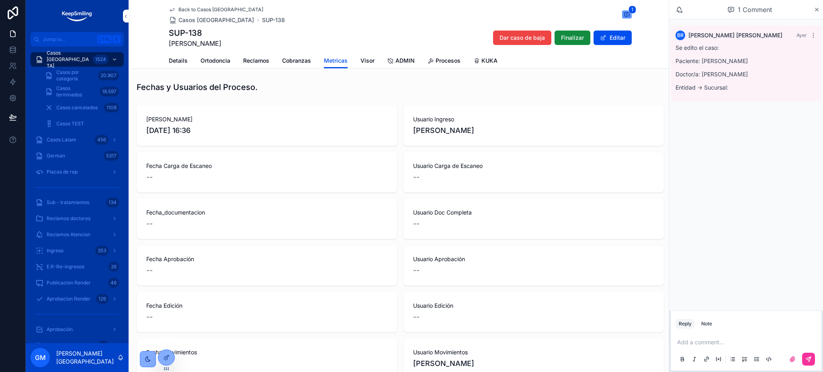
click at [184, 61] on div "Details Ortodoncia Reclamos Cobranzas Metricas Visor ADMIN Procesos KUKA" at bounding box center [400, 60] width 463 height 15
click at [181, 61] on span "Details" at bounding box center [178, 61] width 19 height 8
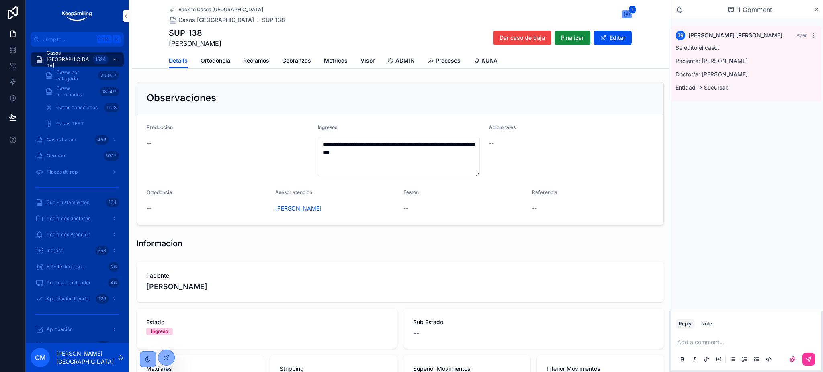
click at [414, 62] on div "Details Ortodoncia Reclamos Cobranzas Metricas Visor ADMIN Procesos KUKA" at bounding box center [400, 60] width 463 height 15
click at [403, 62] on span "ADMIN" at bounding box center [404, 61] width 19 height 8
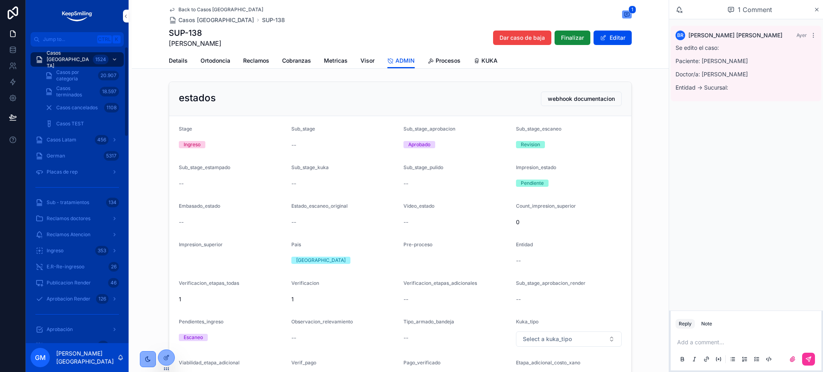
click at [75, 265] on span "E.R-Re-ingresoo" at bounding box center [66, 267] width 38 height 6
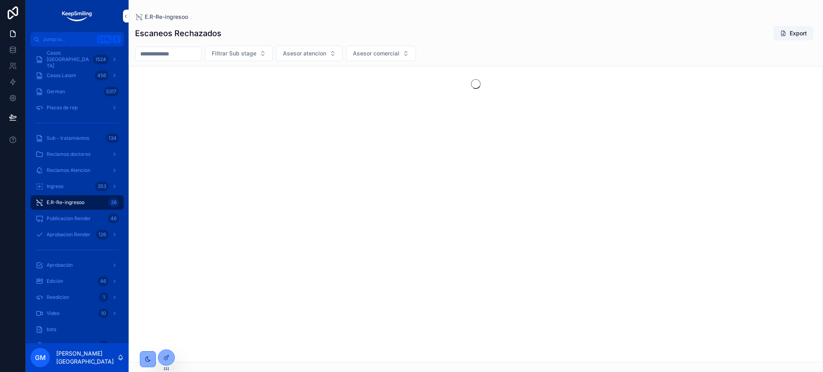
click at [201, 52] on input "scrollable content" at bounding box center [168, 53] width 66 height 11
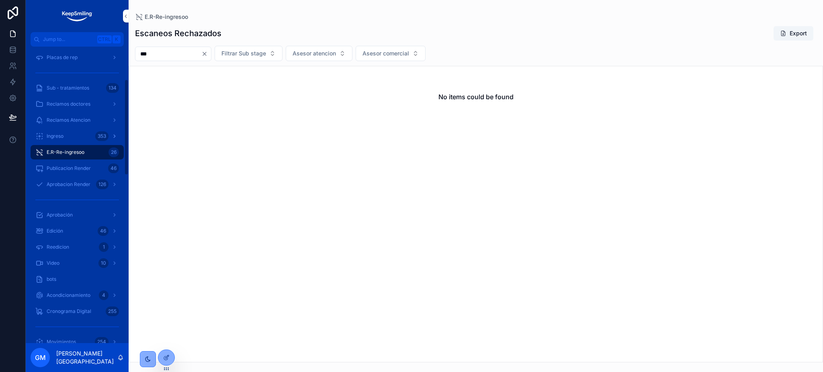
scroll to position [107, 0]
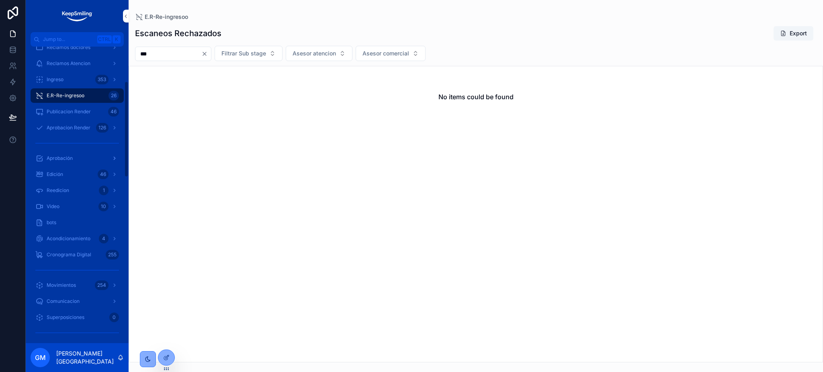
type input "***"
click at [73, 160] on span "Aprobación" at bounding box center [60, 158] width 26 height 6
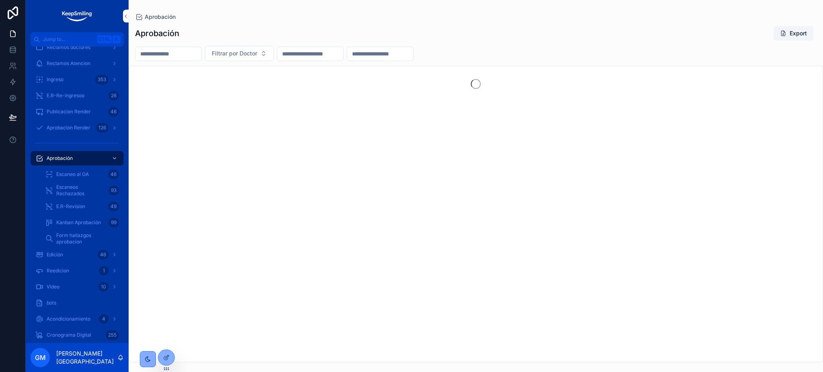
click at [86, 203] on div "E.R-Revision 49" at bounding box center [82, 206] width 74 height 13
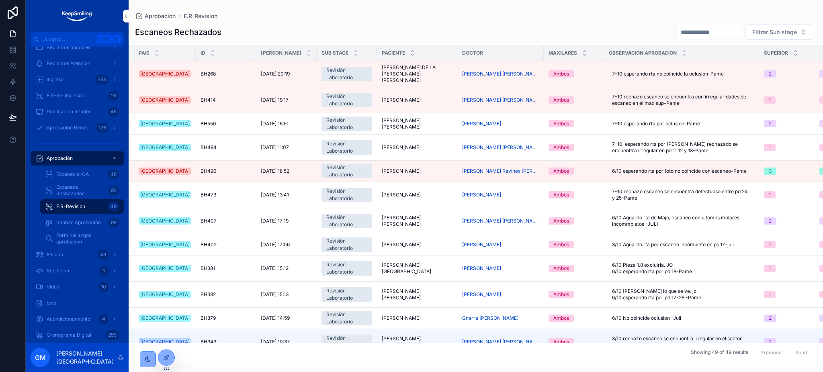
click at [697, 37] on input "scrollable content" at bounding box center [709, 32] width 66 height 11
type input "*"
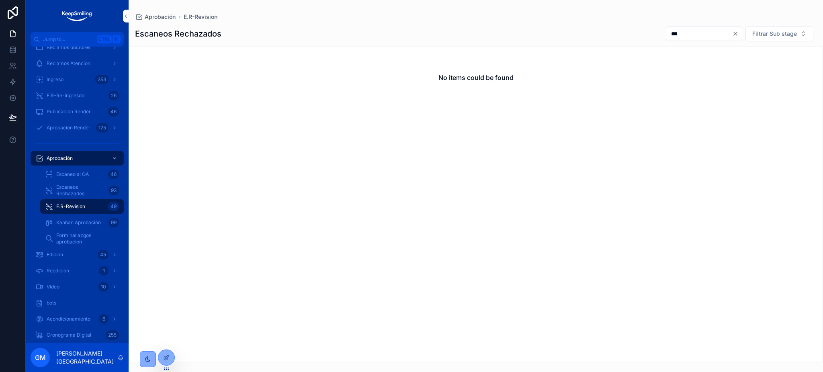
type input "***"
click at [737, 35] on icon "Clear" at bounding box center [735, 34] width 6 height 6
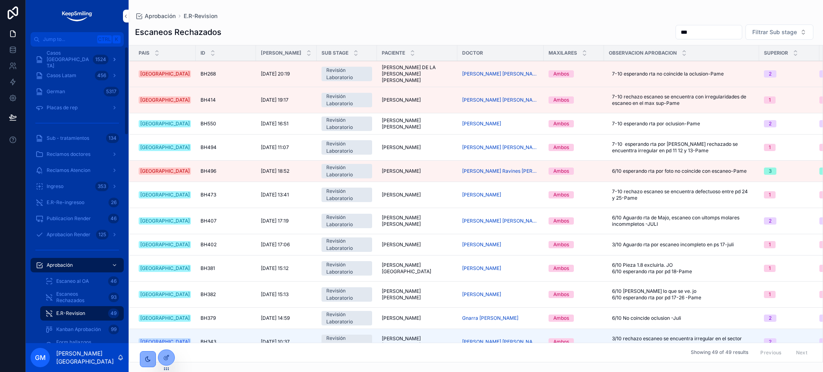
click at [93, 58] on div "1524" at bounding box center [101, 60] width 16 height 10
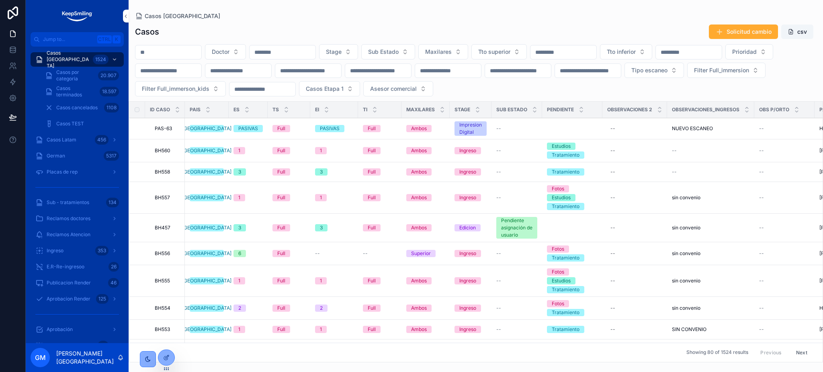
drag, startPoint x: 93, startPoint y: 58, endPoint x: 207, endPoint y: 50, distance: 114.4
click at [201, 50] on input "scrollable content" at bounding box center [168, 52] width 66 height 11
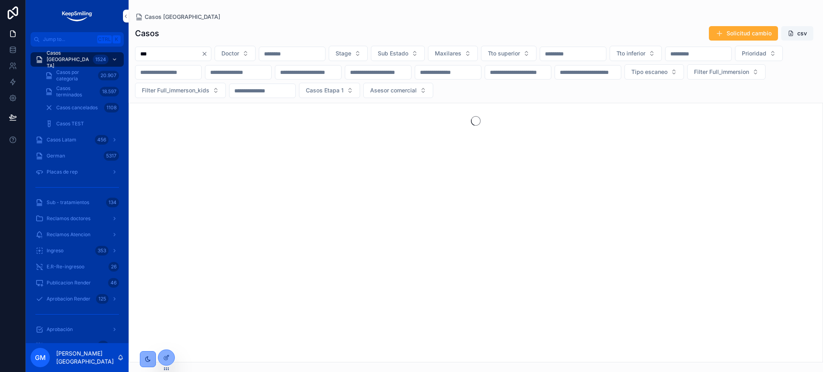
click at [201, 50] on input "***" at bounding box center [168, 53] width 66 height 11
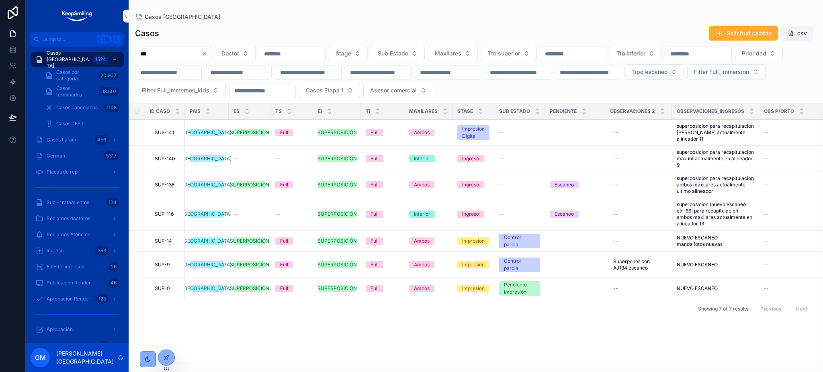
type input "***"
drag, startPoint x: 334, startPoint y: 33, endPoint x: 330, endPoint y: 32, distance: 4.6
click at [334, 33] on div "Casos Solicitud cambio csv" at bounding box center [475, 33] width 681 height 15
click at [171, 183] on span "SUP-138" at bounding box center [165, 185] width 20 height 6
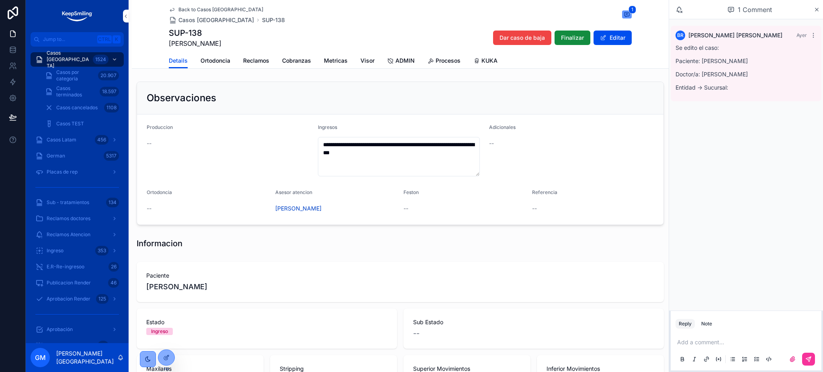
click at [414, 51] on div "Back to Casos Argentina Casos Argentina SUP-138 1 SUP-138 Sanchez Valentina Dar…" at bounding box center [400, 26] width 463 height 53
click at [408, 57] on span "ADMIN" at bounding box center [404, 61] width 19 height 8
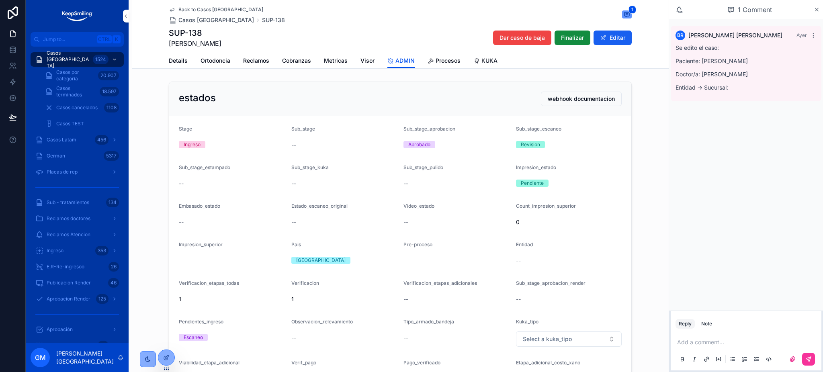
click at [606, 44] on button "Editar" at bounding box center [612, 38] width 38 height 14
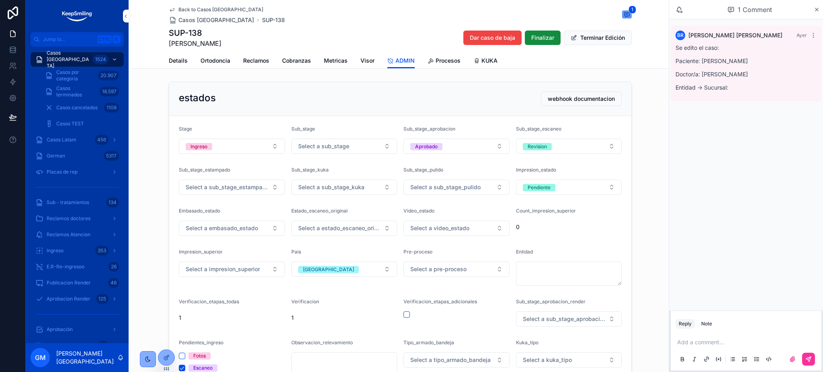
click at [528, 155] on form "Stage Ingreso Sub_stage Select a sub_stage Sub_stage_aprobacion Aprobado Sub_st…" at bounding box center [400, 300] width 462 height 369
click at [536, 143] on div "Revision" at bounding box center [537, 146] width 19 height 7
click at [534, 178] on span "None" at bounding box center [523, 178] width 22 height 7
click at [528, 113] on div "estados webhook documentacion" at bounding box center [400, 99] width 462 height 34
click at [600, 41] on button "Terminar Edición" at bounding box center [598, 38] width 68 height 14
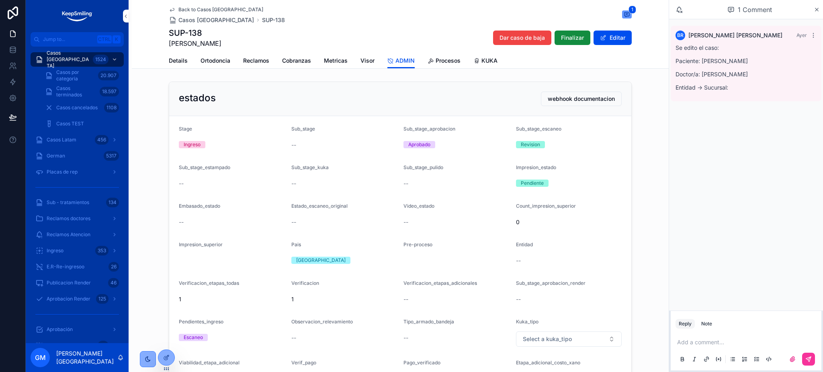
click at [600, 41] on button "Editar" at bounding box center [612, 38] width 38 height 14
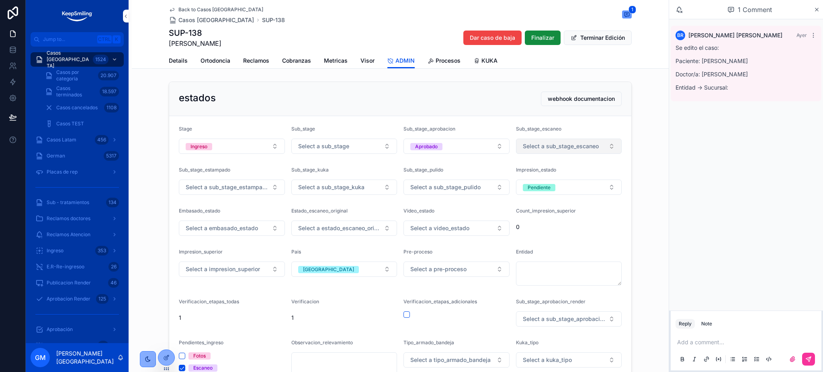
click at [556, 147] on span "Select a sub_stage_escaneo" at bounding box center [561, 146] width 76 height 8
click at [553, 176] on div "Pendiente Escaneo" at bounding box center [538, 177] width 43 height 7
click at [466, 151] on button "Aprobado" at bounding box center [456, 146] width 106 height 15
click at [467, 193] on div "Pendiente Aprobacion" at bounding box center [452, 190] width 112 height 12
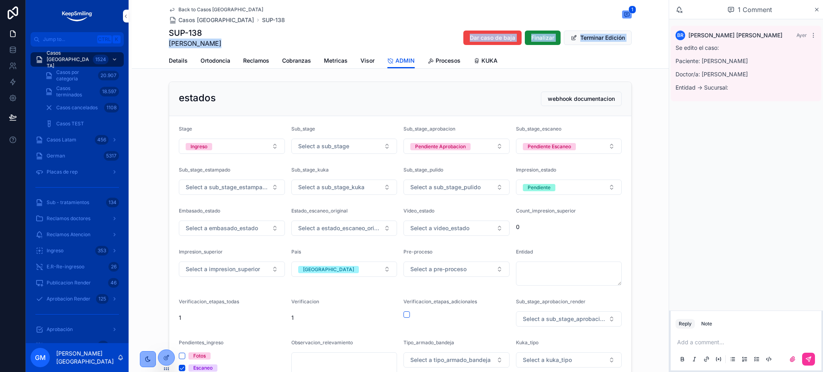
drag, startPoint x: 201, startPoint y: 30, endPoint x: 135, endPoint y: 35, distance: 66.5
click at [135, 35] on div "Back to Casos Argentina Casos Argentina SUP-138 1 SUP-138 Sanchez Valentina Dar…" at bounding box center [400, 34] width 537 height 69
click at [251, 34] on div "SUP-138 Sanchez Valentina Dar caso de baja Finalizar Terminar Edición" at bounding box center [400, 37] width 463 height 21
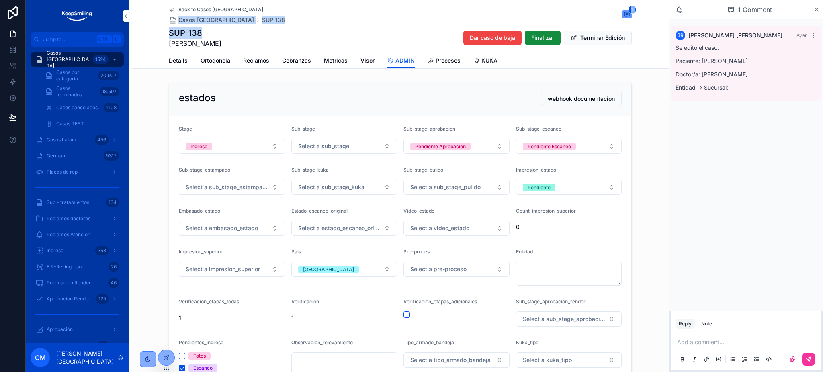
drag, startPoint x: 201, startPoint y: 32, endPoint x: 161, endPoint y: 25, distance: 40.8
click at [161, 25] on div "Back to Casos Argentina Casos Argentina SUP-138 1 SUP-138 Sanchez Valentina Dar…" at bounding box center [400, 34] width 537 height 69
click at [161, 28] on div "Back to Casos Argentina Casos Argentina SUP-138 1 SUP-138 Sanchez Valentina Dar…" at bounding box center [400, 34] width 537 height 69
drag, startPoint x: 166, startPoint y: 32, endPoint x: 203, endPoint y: 32, distance: 37.8
click at [203, 32] on div "Back to Casos Argentina Casos Argentina SUP-138 1 SUP-138 Sanchez Valentina Dar…" at bounding box center [400, 34] width 537 height 69
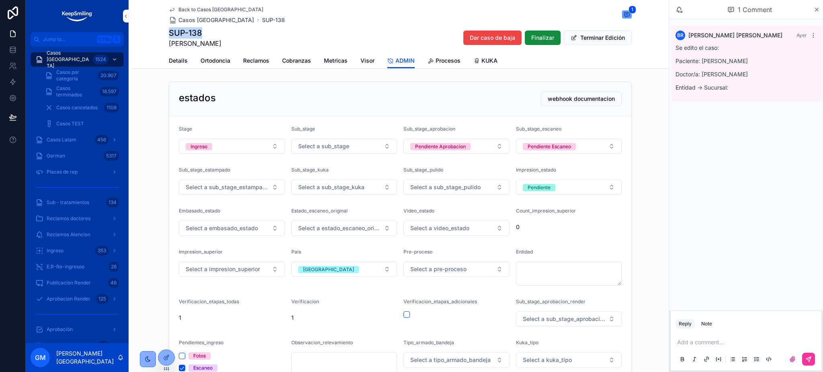
copy h1 "SUP-138"
click at [593, 39] on button "Terminar Edición" at bounding box center [598, 38] width 68 height 14
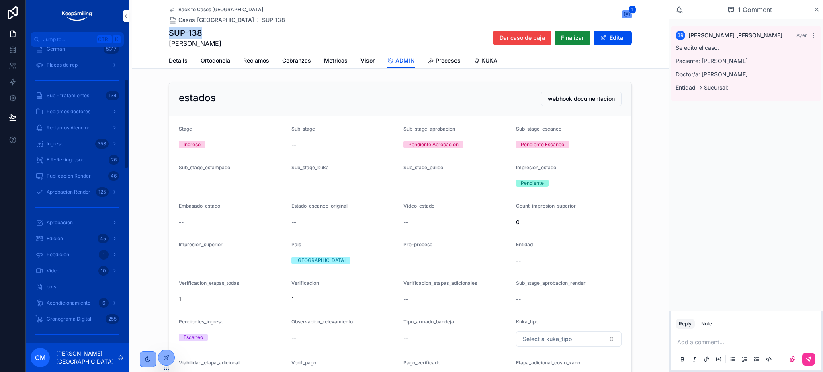
click at [65, 228] on div "Aprobación" at bounding box center [77, 222] width 84 height 13
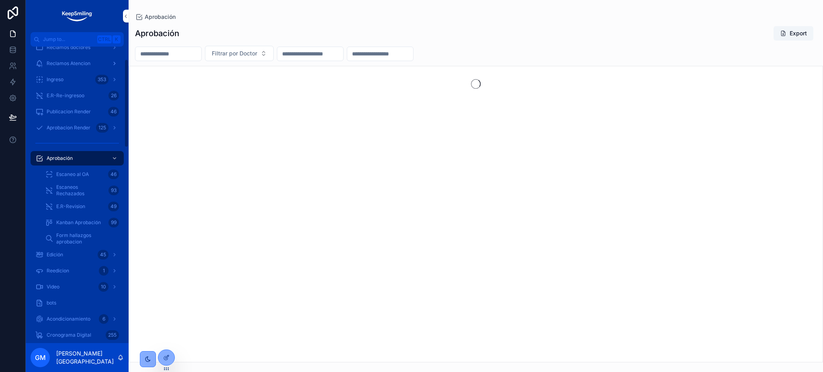
scroll to position [43, 0]
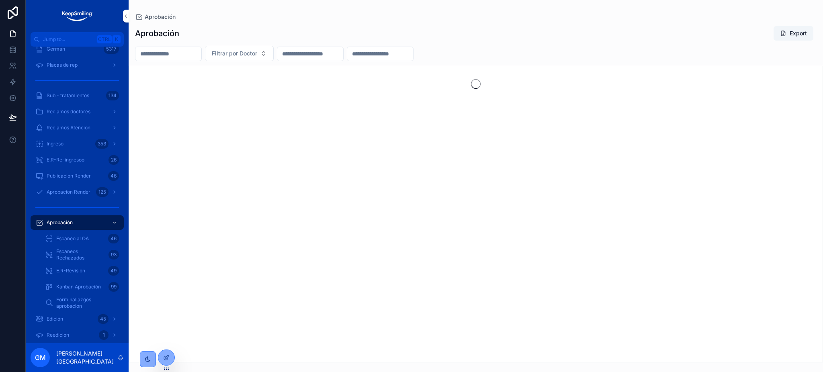
click at [201, 53] on input "scrollable content" at bounding box center [168, 53] width 66 height 11
paste input "*******"
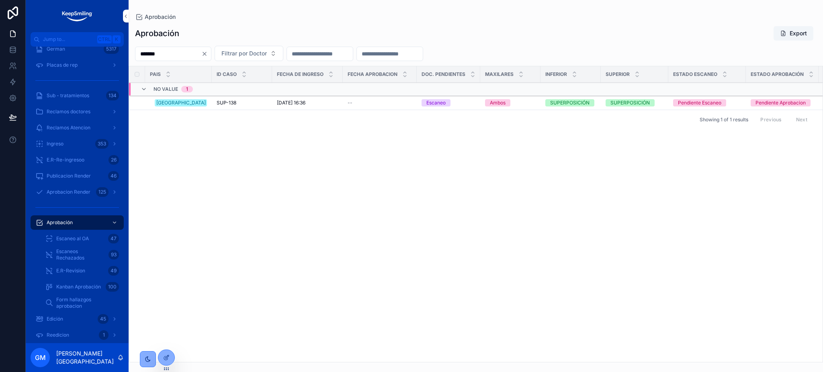
type input "*******"
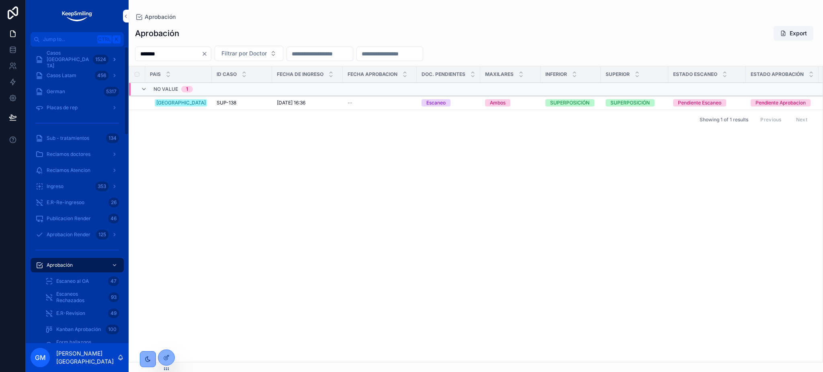
click at [87, 58] on div "Casos Argentina 1524" at bounding box center [77, 59] width 84 height 13
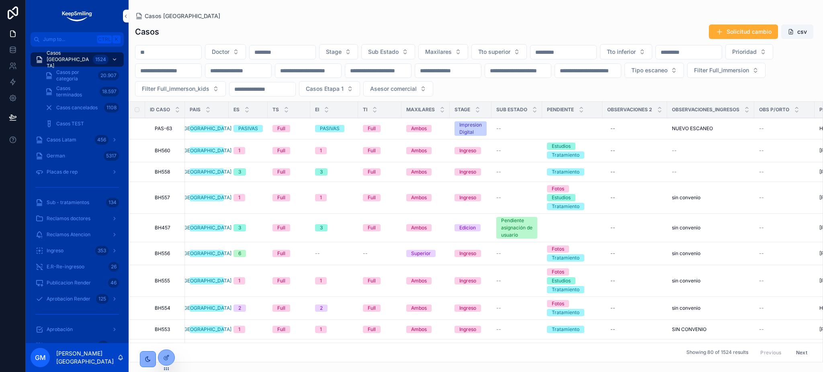
click at [178, 48] on input "scrollable content" at bounding box center [168, 52] width 66 height 11
paste input "*******"
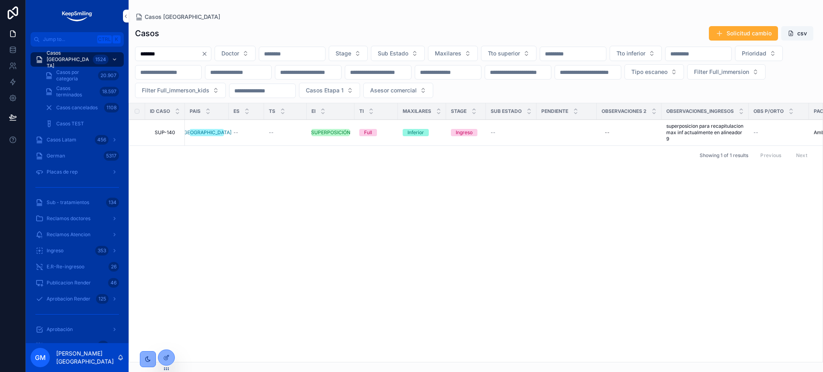
type input "*******"
click at [165, 133] on span "SUP-140" at bounding box center [165, 132] width 20 height 6
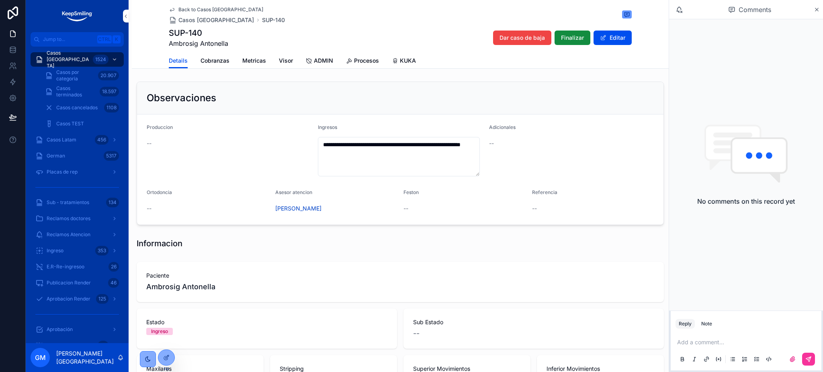
click at [323, 57] on span "ADMIN" at bounding box center [323, 61] width 19 height 8
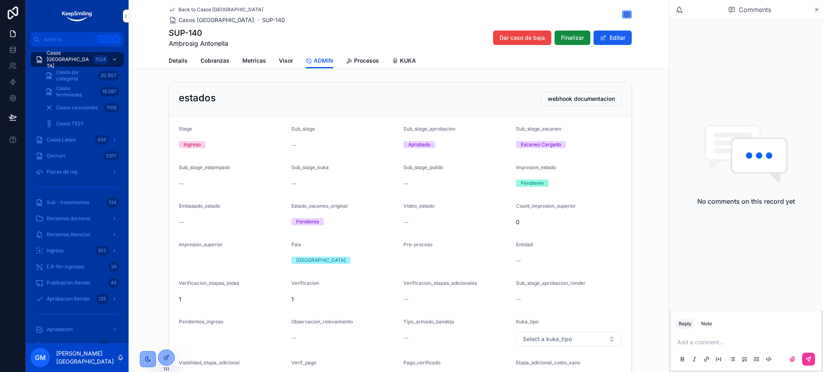
click at [614, 39] on button "Editar" at bounding box center [612, 38] width 38 height 14
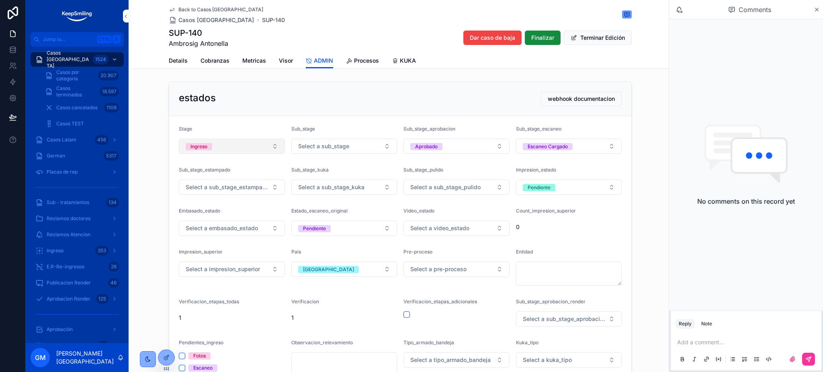
click at [256, 146] on button "Ingreso" at bounding box center [232, 146] width 106 height 15
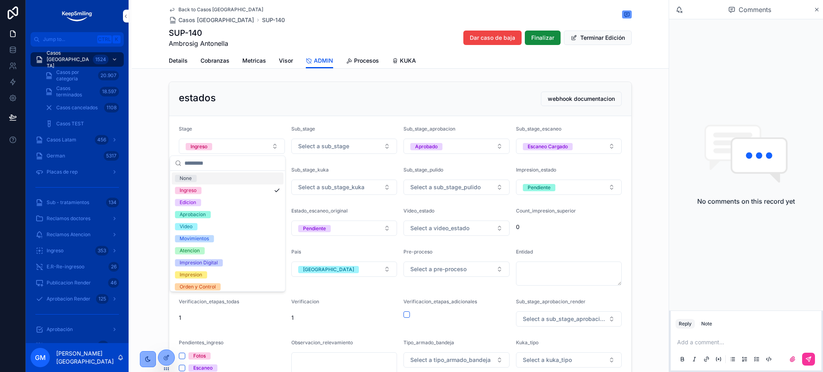
click at [261, 161] on input "scrollable content" at bounding box center [232, 163] width 96 height 14
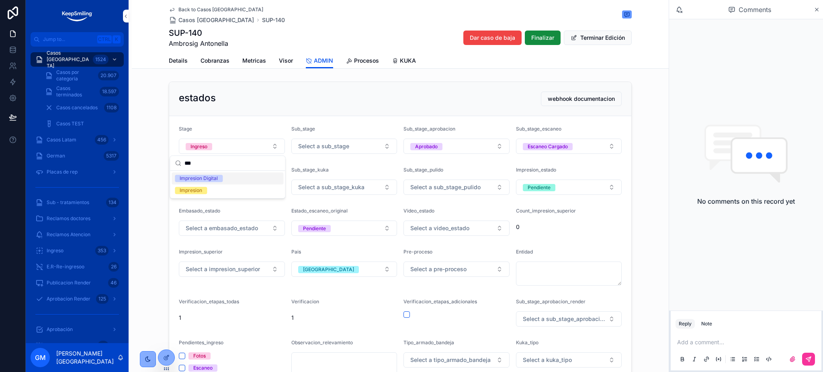
type input "***"
click at [258, 182] on div "Impresion Digital" at bounding box center [228, 178] width 112 height 12
click at [605, 34] on button "Terminar Edición" at bounding box center [598, 38] width 68 height 14
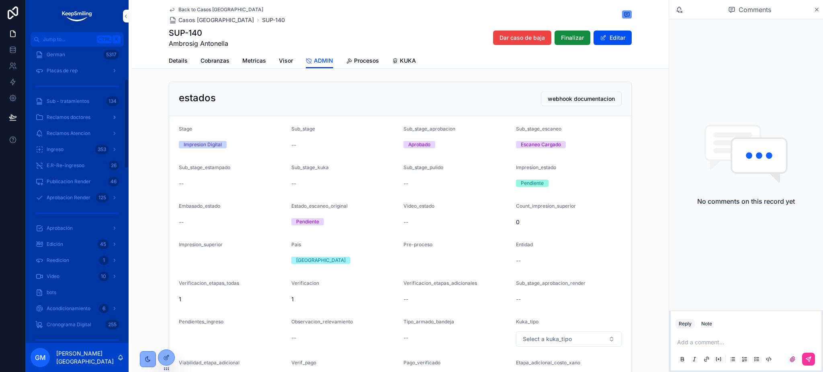
scroll to position [107, 0]
drag, startPoint x: 207, startPoint y: 31, endPoint x: 148, endPoint y: 31, distance: 59.1
click at [148, 31] on div "Back to Casos Argentina Casos Argentina SUP-140 SUP-140 Ambrosig Antonella Dar …" at bounding box center [400, 34] width 537 height 69
copy h1 "SUP-140"
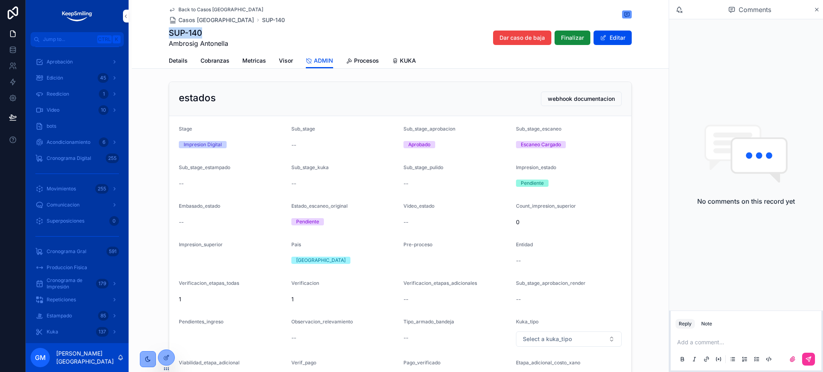
click at [242, 63] on span "Metricas" at bounding box center [254, 61] width 24 height 8
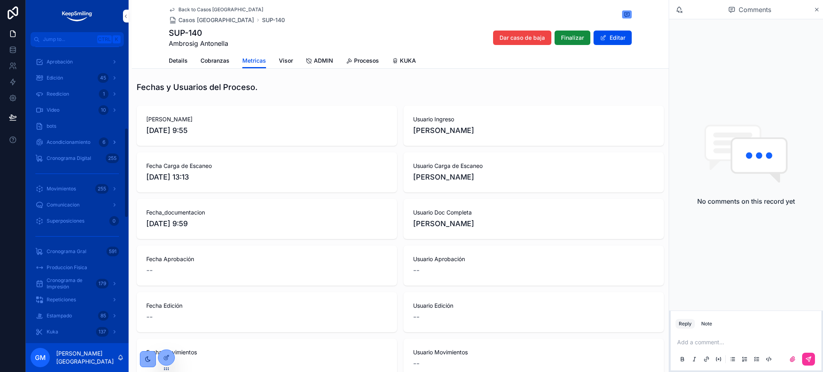
click at [68, 145] on div "Acondicionamiento 6" at bounding box center [77, 142] width 84 height 13
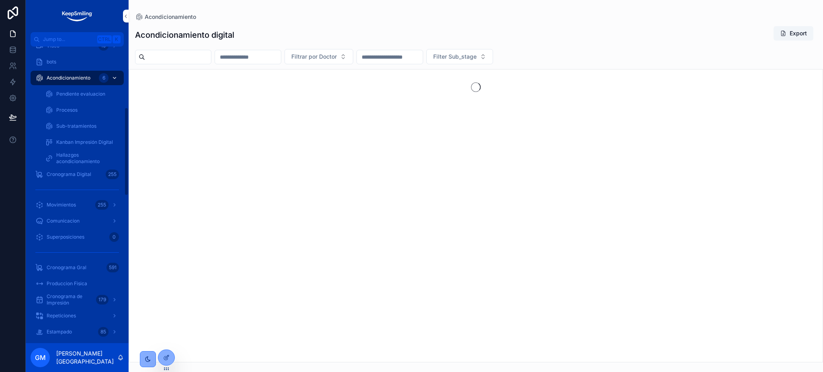
scroll to position [203, 0]
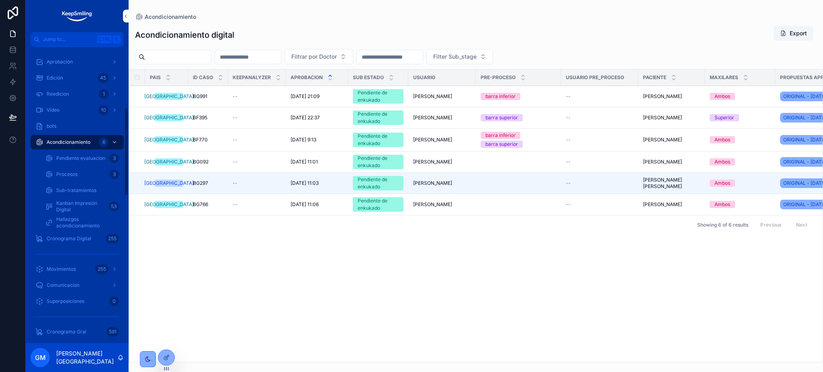
click at [76, 194] on div "Sub-tratamientos" at bounding box center [82, 190] width 74 height 13
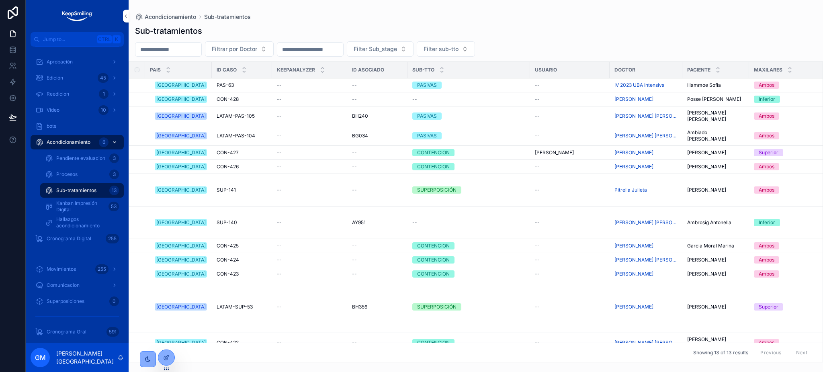
click at [88, 141] on span "Acondicionamiento" at bounding box center [69, 142] width 44 height 6
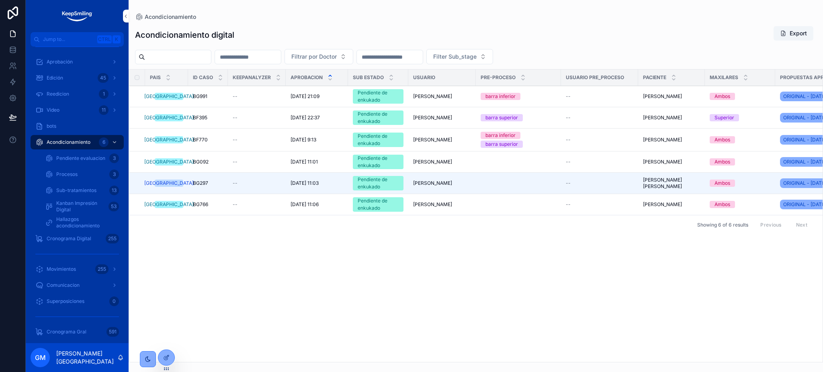
click at [258, 60] on input "scrollable content" at bounding box center [248, 56] width 66 height 11
paste input "*******"
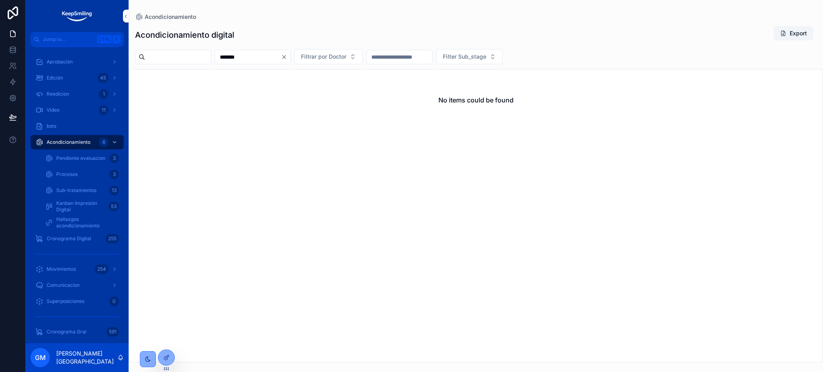
type input "*******"
click at [78, 187] on span "Sub-tratamientos" at bounding box center [76, 190] width 40 height 6
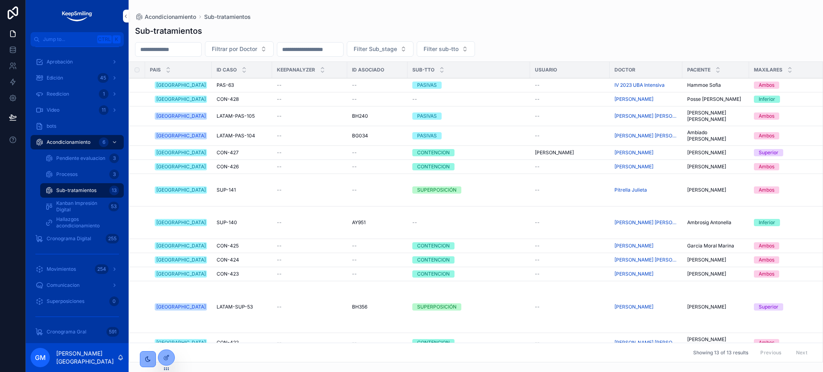
click at [181, 48] on input "scrollable content" at bounding box center [168, 49] width 66 height 11
paste input "*******"
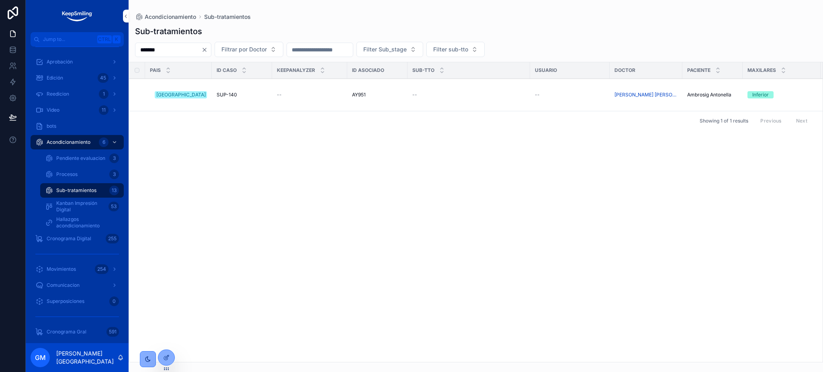
type input "*******"
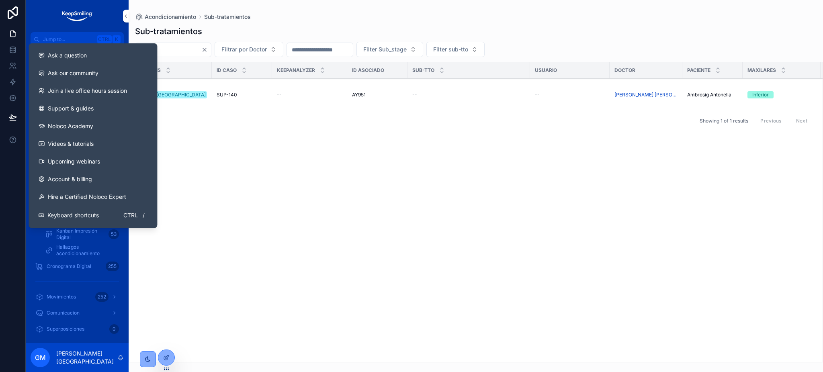
scroll to position [150, 0]
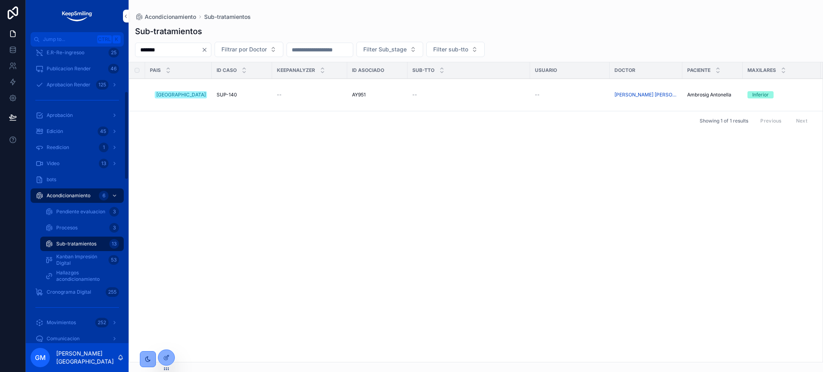
click at [211, 49] on button "Clear" at bounding box center [206, 50] width 10 height 6
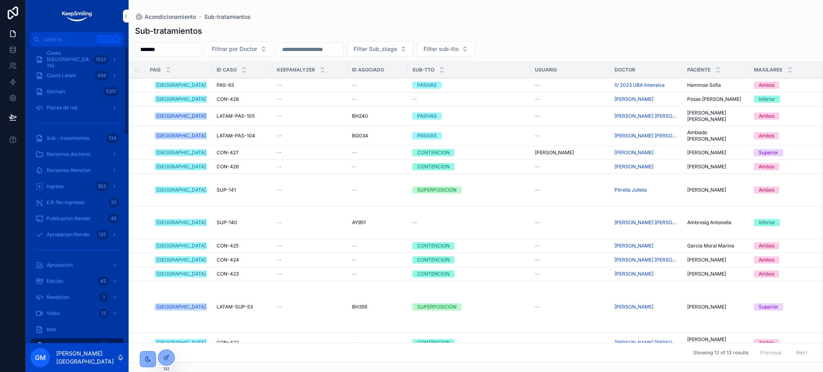
click at [70, 58] on span "Casos [GEOGRAPHIC_DATA]" at bounding box center [68, 59] width 43 height 19
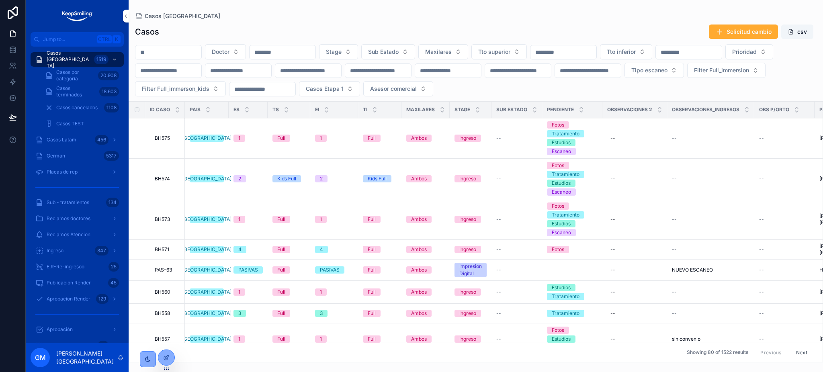
drag, startPoint x: 741, startPoint y: 10, endPoint x: 745, endPoint y: 13, distance: 5.2
click at [745, 12] on div "Casos Argentina Casos Solicitud cambio csv Doctor Stage Sub Estado Maxilares Tt…" at bounding box center [476, 181] width 694 height 362
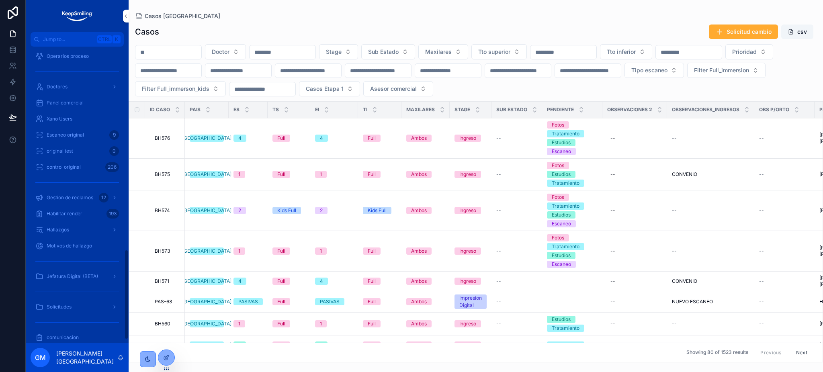
scroll to position [682, 0]
click at [85, 190] on div "Gestion de reclamos 12" at bounding box center [77, 186] width 84 height 13
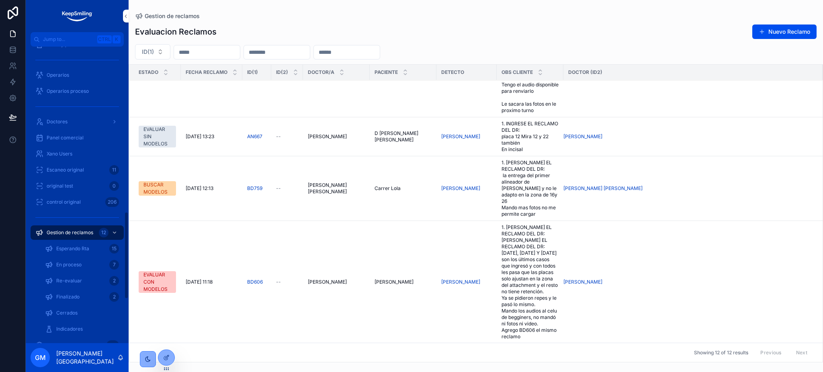
scroll to position [553, 0]
click at [70, 140] on div "Doctores" at bounding box center [77, 139] width 84 height 13
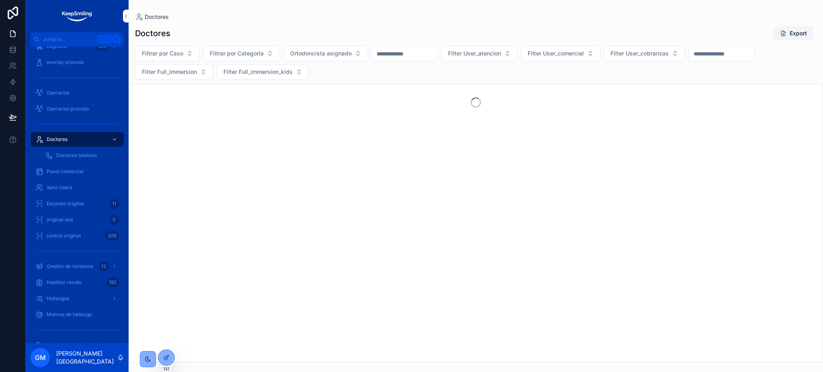
drag, startPoint x: 439, startPoint y: 51, endPoint x: 447, endPoint y: 42, distance: 12.5
click at [438, 50] on input "scrollable content" at bounding box center [405, 53] width 66 height 11
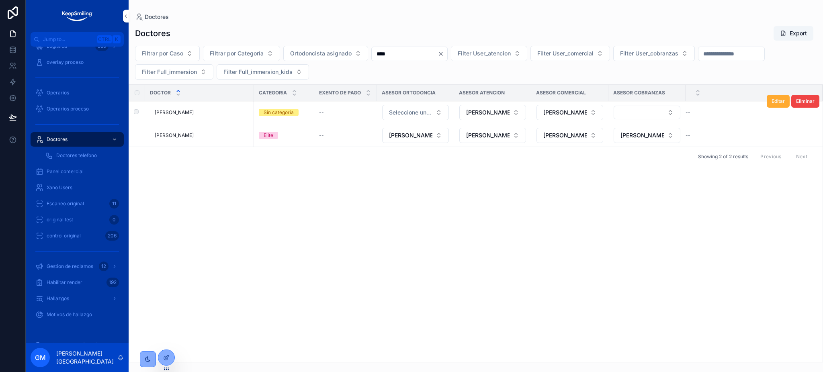
type input "****"
click at [178, 112] on span "Faes Ignacio" at bounding box center [174, 112] width 39 height 6
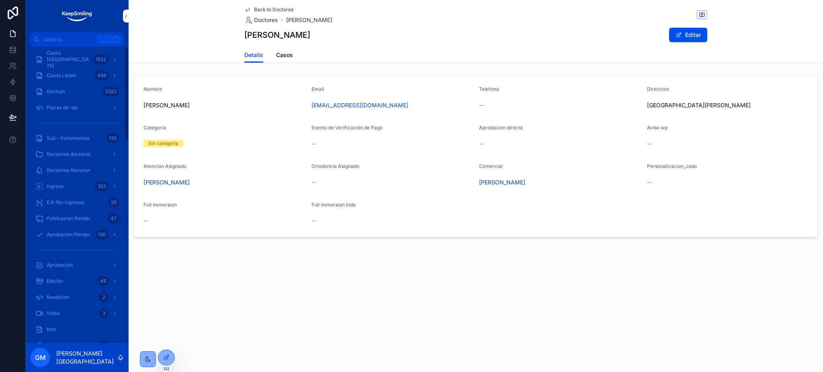
click at [69, 76] on span "Casos Latam" at bounding box center [62, 75] width 30 height 6
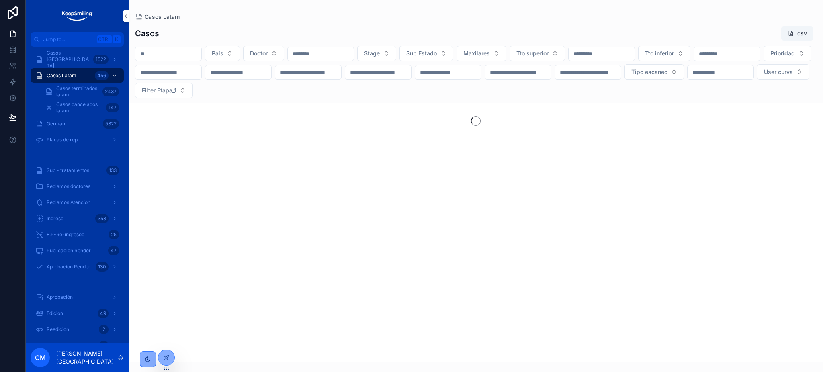
click at [167, 53] on input "scrollable content" at bounding box center [168, 53] width 66 height 11
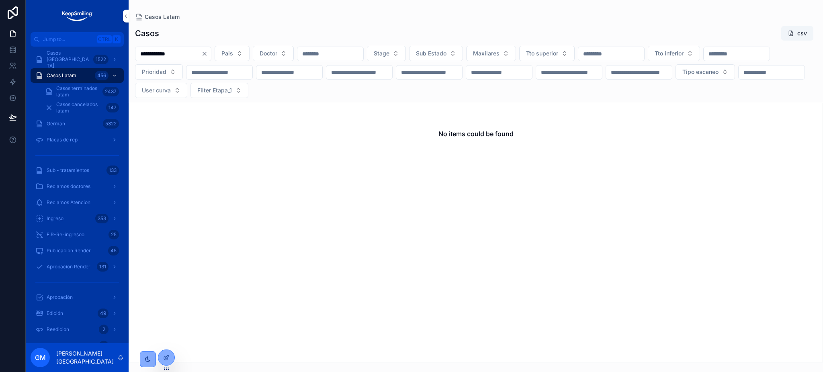
click at [168, 54] on input "**********" at bounding box center [168, 53] width 66 height 11
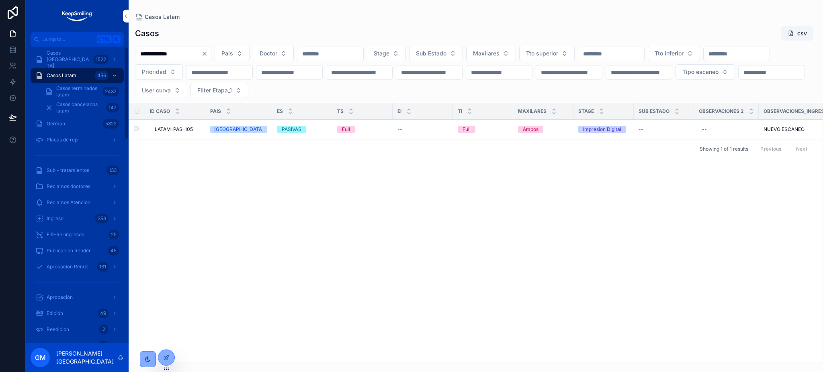
type input "**********"
click at [174, 133] on td "LATAM-PAS-105 LATAM-PAS-105" at bounding box center [175, 130] width 60 height 20
click at [184, 127] on span "LATAM-PAS-105" at bounding box center [174, 129] width 38 height 6
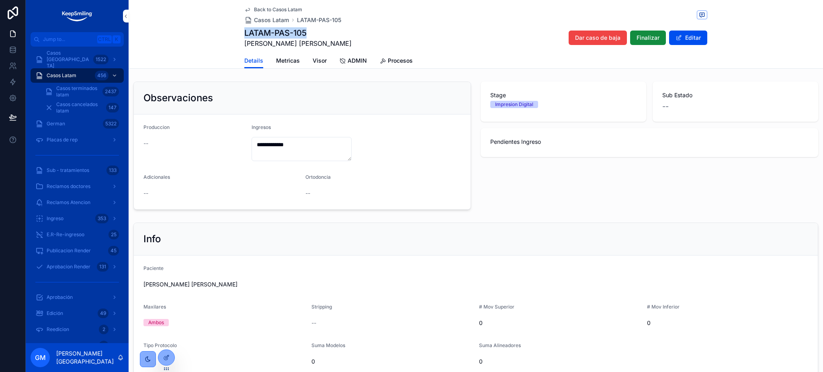
drag, startPoint x: 309, startPoint y: 31, endPoint x: 234, endPoint y: 28, distance: 74.4
click at [234, 28] on div "Back to Casos Latam Casos Latam LATAM-PAS-105 LATAM-PAS-105 Silvera Edwards Dar…" at bounding box center [476, 34] width 694 height 69
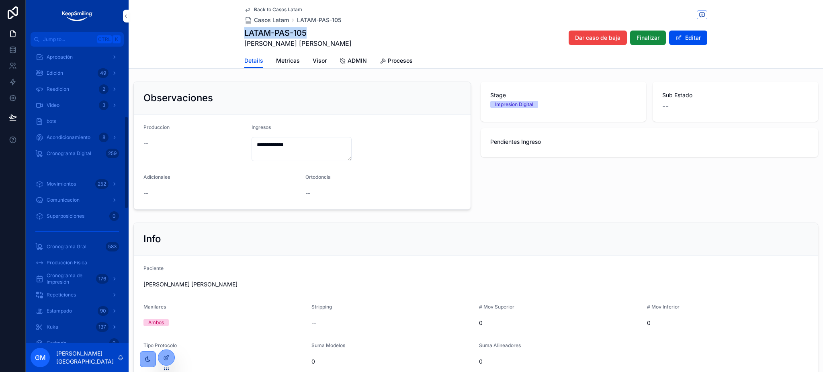
scroll to position [221, 0]
click at [104, 154] on div "8" at bounding box center [104, 157] width 10 height 10
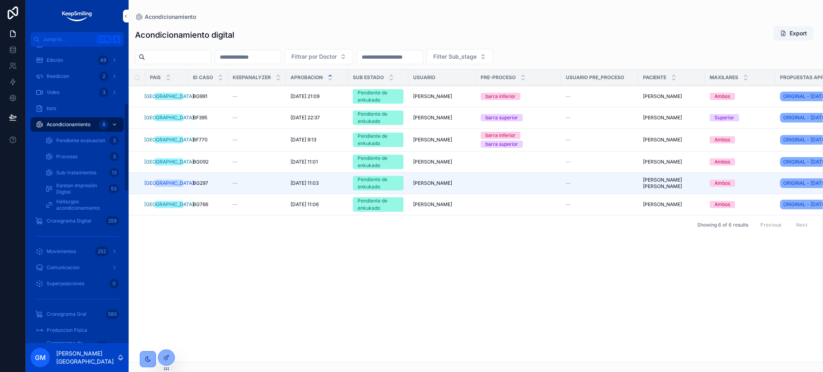
scroll to position [189, 0]
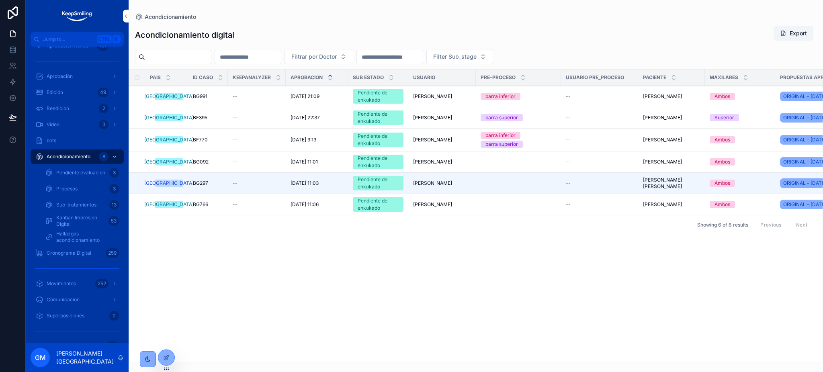
click at [91, 210] on div "Sub-tratamientos 13" at bounding box center [82, 204] width 74 height 13
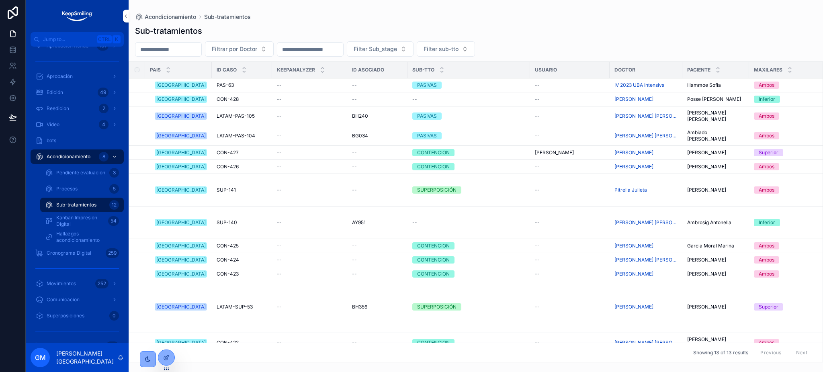
click at [198, 47] on input "scrollable content" at bounding box center [168, 49] width 66 height 11
paste input "**********"
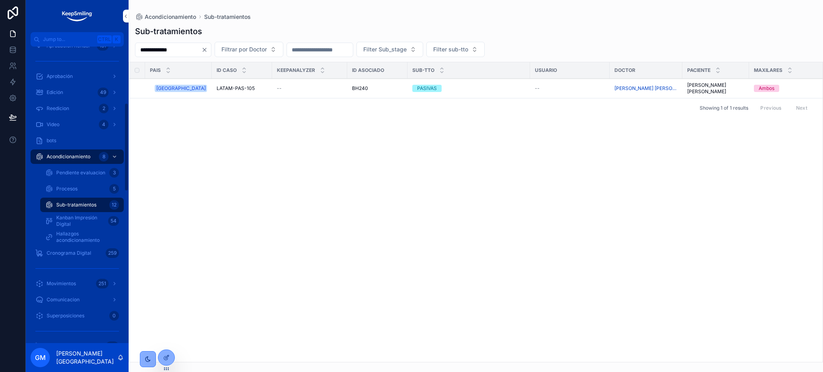
type input "**********"
click at [211, 51] on button "Clear" at bounding box center [206, 50] width 10 height 6
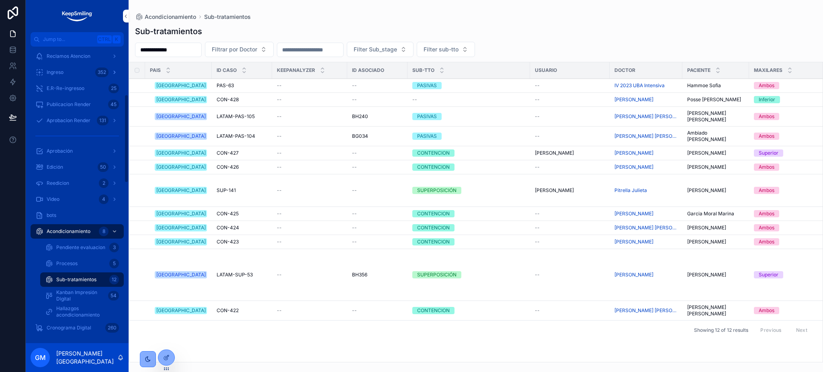
scroll to position [161, 0]
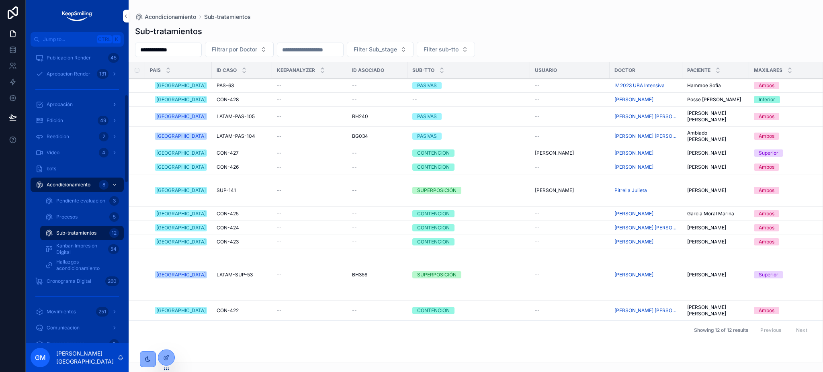
click at [94, 111] on link "Aprobación" at bounding box center [77, 104] width 93 height 14
click at [95, 103] on div "Aprobación" at bounding box center [77, 104] width 84 height 13
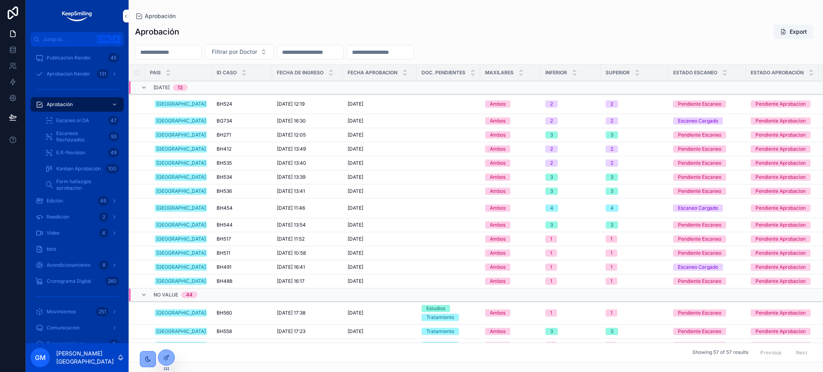
click at [110, 119] on div "47" at bounding box center [113, 121] width 11 height 10
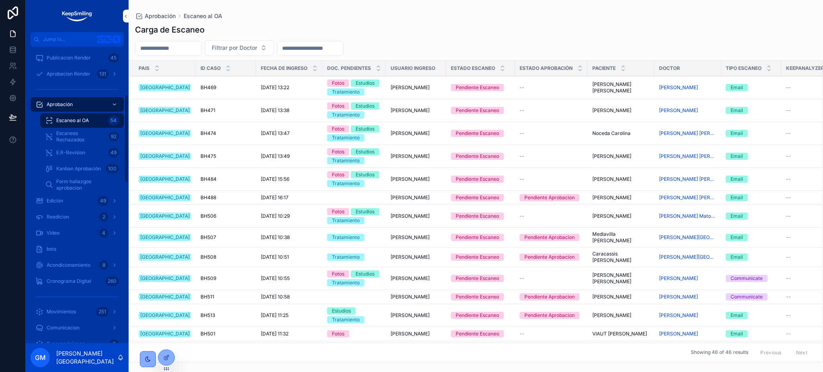
click at [172, 45] on input "scrollable content" at bounding box center [168, 48] width 66 height 11
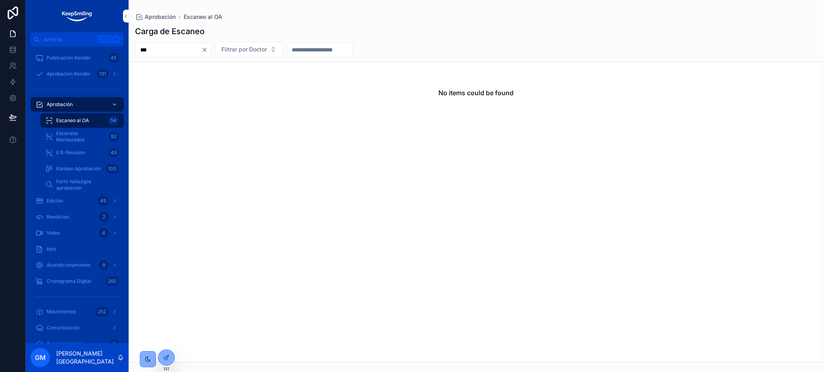
type input "***"
click at [211, 50] on div "***" at bounding box center [173, 50] width 76 height 14
click at [201, 50] on input "***" at bounding box center [168, 49] width 66 height 11
click at [206, 50] on icon "Clear" at bounding box center [204, 49] width 3 height 3
click at [163, 356] on icon at bounding box center [166, 357] width 6 height 6
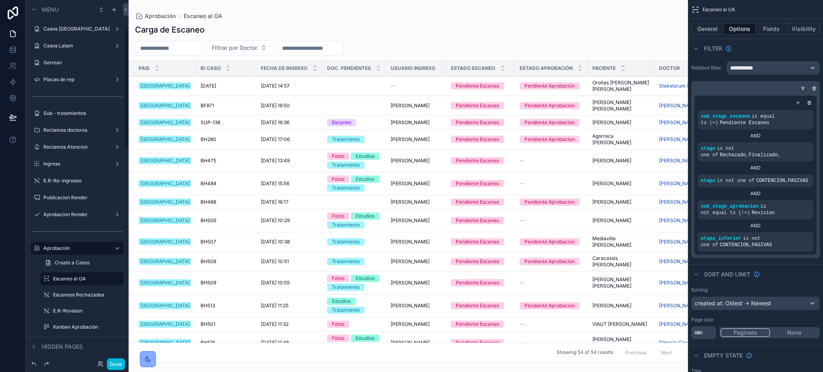
scroll to position [89, 0]
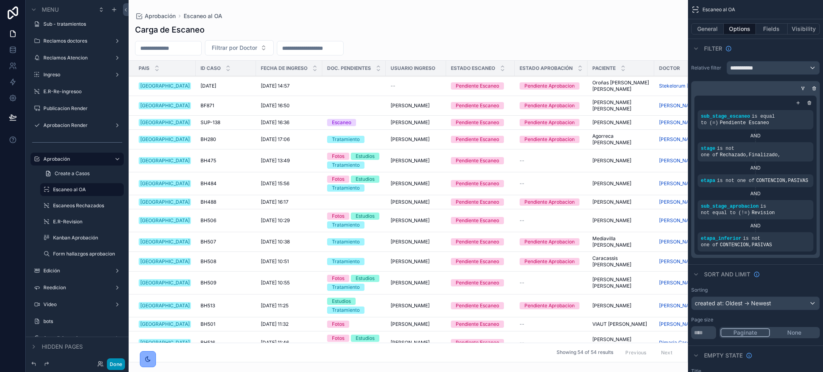
click at [111, 367] on button "Done" at bounding box center [116, 364] width 18 height 12
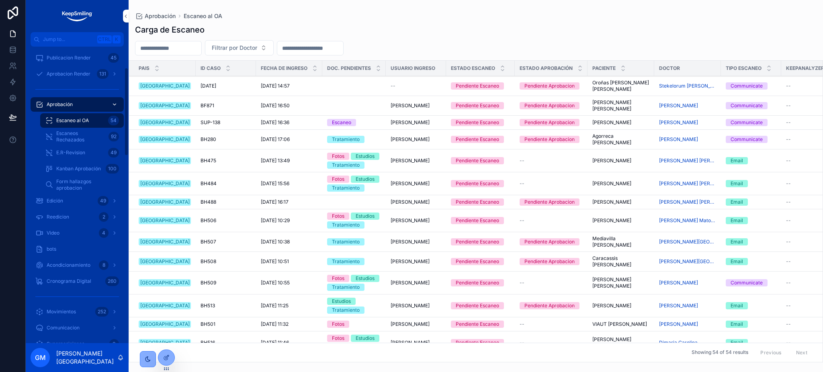
scroll to position [0, 0]
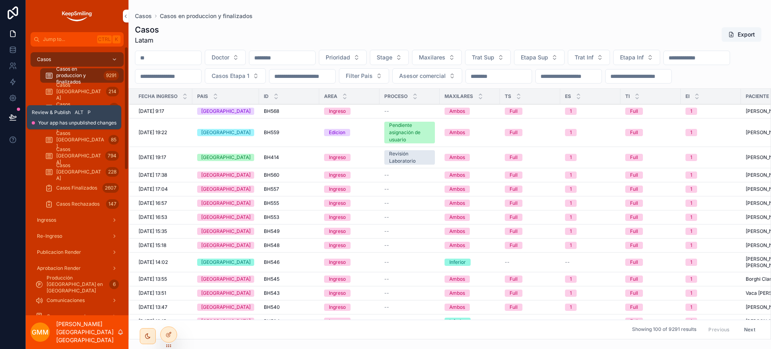
click at [13, 112] on button at bounding box center [13, 117] width 18 height 23
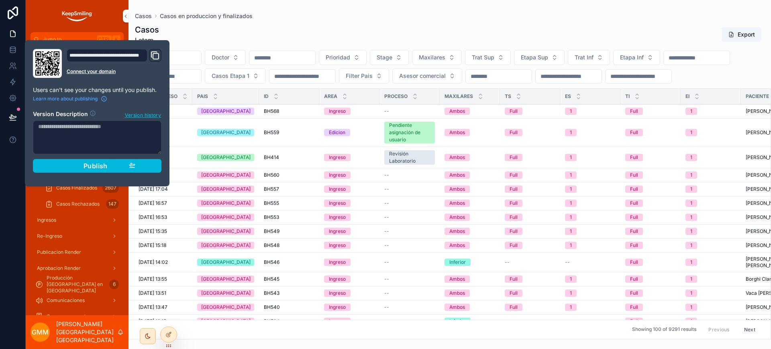
click at [90, 139] on textarea at bounding box center [97, 138] width 129 height 34
paste textarea "**********"
type textarea "**********"
click at [127, 170] on button "Publish" at bounding box center [97, 166] width 129 height 14
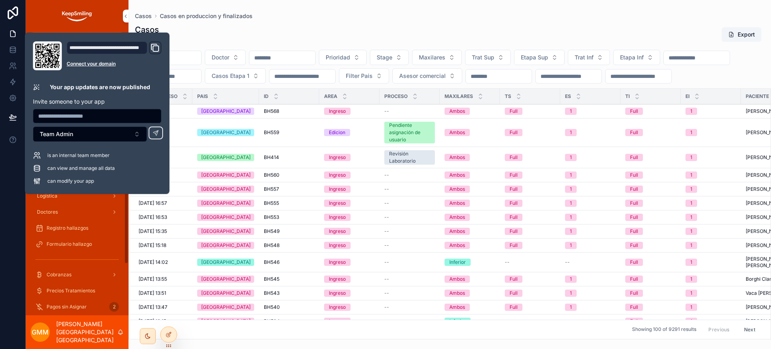
scroll to position [251, 0]
click at [62, 222] on span "Cobranzas" at bounding box center [59, 224] width 25 height 6
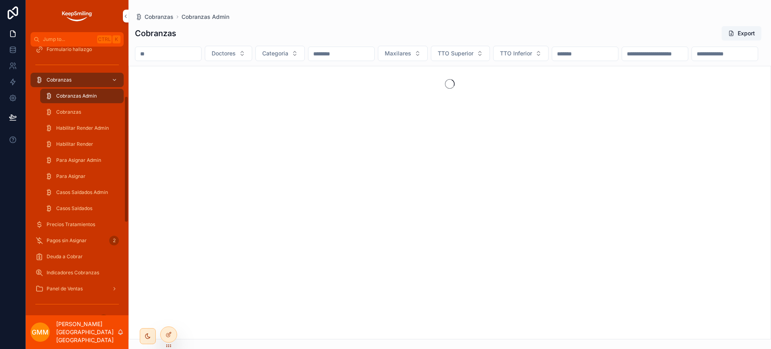
scroll to position [106, 0]
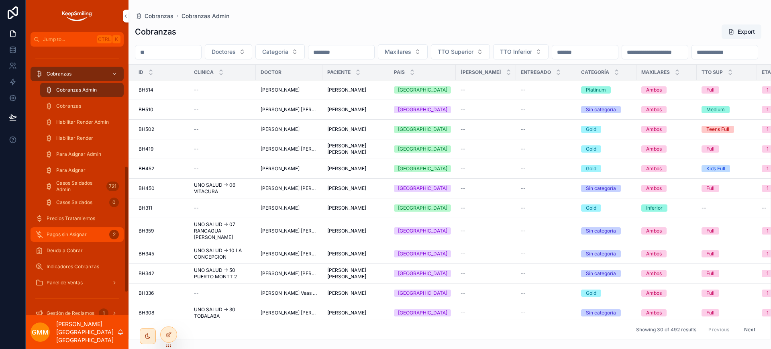
click at [86, 233] on span "Pagos sin Asignar" at bounding box center [67, 234] width 40 height 6
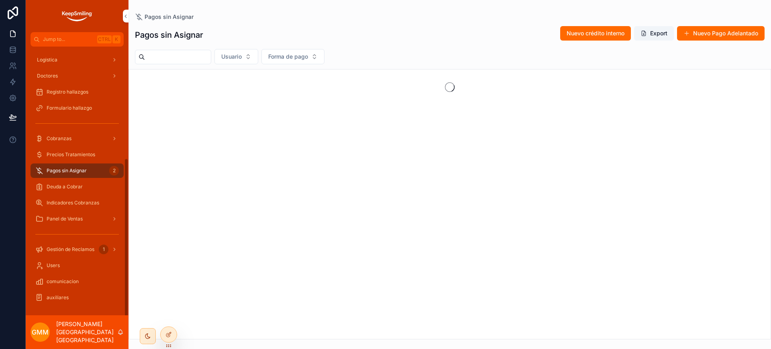
scroll to position [188, 0]
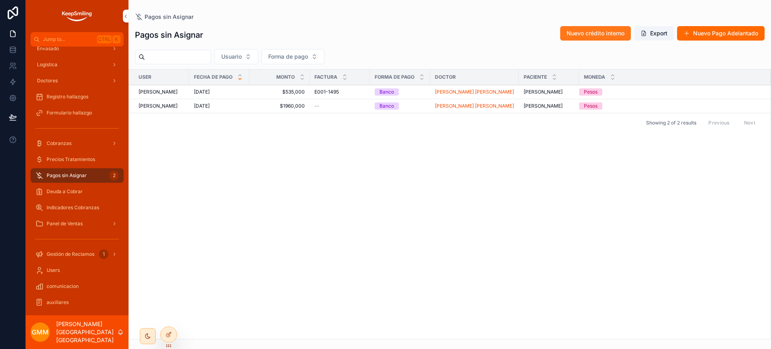
click at [596, 31] on span "Nuevo crédito interno" at bounding box center [596, 33] width 58 height 8
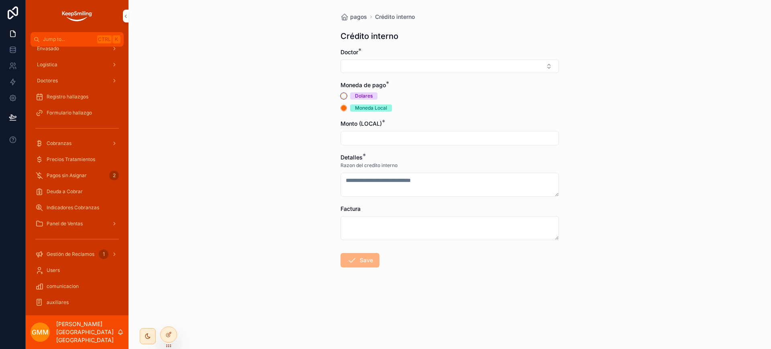
click at [344, 96] on button "Dolares" at bounding box center [344, 96] width 6 height 6
click at [170, 341] on div at bounding box center [169, 334] width 16 height 15
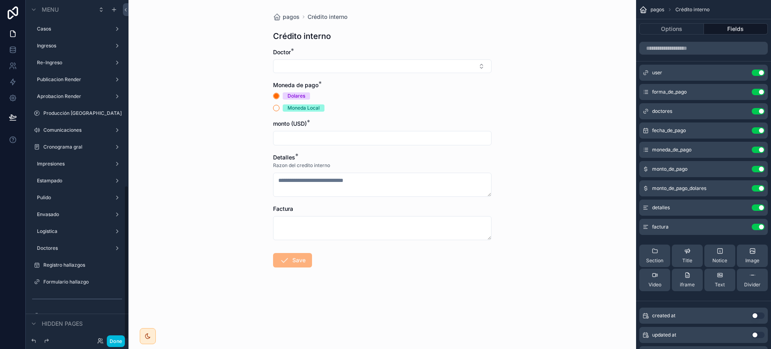
scroll to position [409, 0]
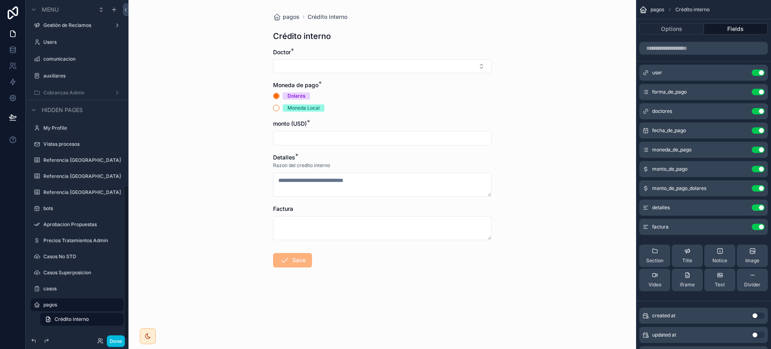
click at [313, 129] on div "monto (USD) *" at bounding box center [382, 133] width 219 height 26
click at [745, 168] on icon "scrollable content" at bounding box center [742, 169] width 6 height 6
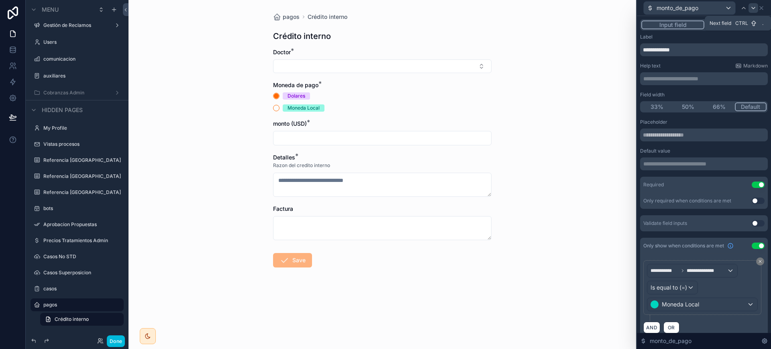
click at [753, 7] on icon at bounding box center [753, 8] width 3 height 2
click at [646, 49] on input "**********" at bounding box center [704, 49] width 128 height 13
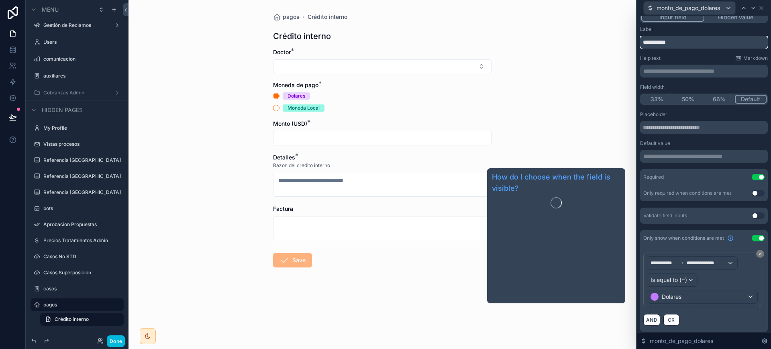
scroll to position [10, 0]
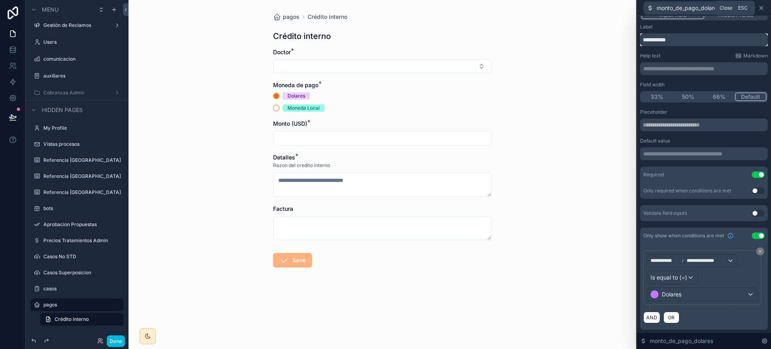
type input "**********"
click at [763, 10] on icon at bounding box center [762, 8] width 6 height 6
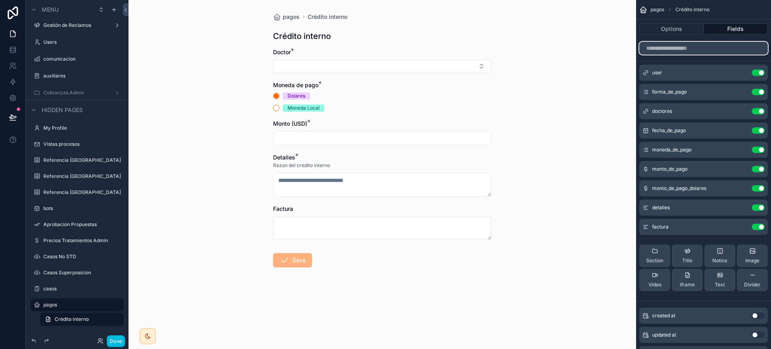
click at [665, 50] on input "scrollable content" at bounding box center [704, 48] width 129 height 13
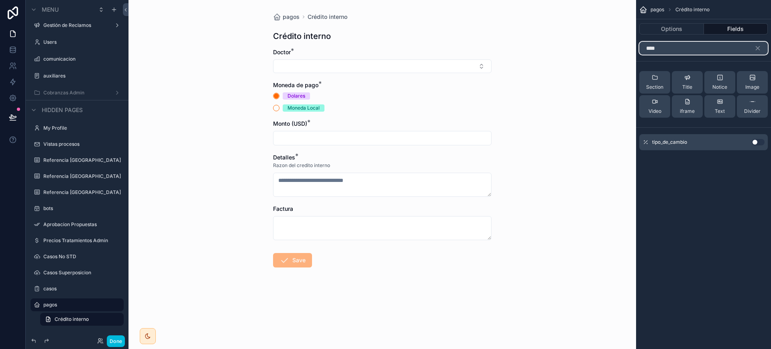
type input "****"
click at [754, 145] on button "Use setting" at bounding box center [758, 142] width 13 height 6
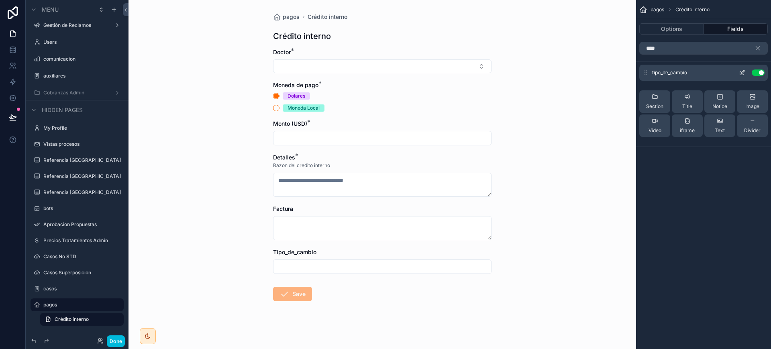
click at [741, 70] on icon "scrollable content" at bounding box center [742, 73] width 6 height 6
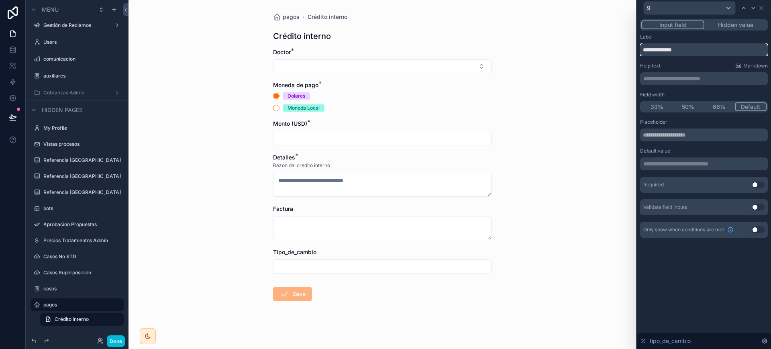
click at [659, 50] on input "**********" at bounding box center [704, 49] width 128 height 13
click at [662, 49] on input "**********" at bounding box center [704, 49] width 128 height 13
type input "**********"
click at [756, 223] on div "Only show when conditions are met Use setting" at bounding box center [704, 230] width 128 height 16
click at [757, 227] on button "Use setting" at bounding box center [758, 230] width 13 height 6
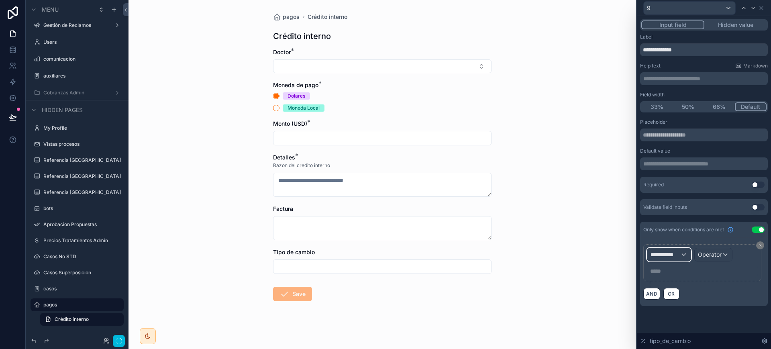
click at [659, 256] on span "**********" at bounding box center [666, 255] width 30 height 8
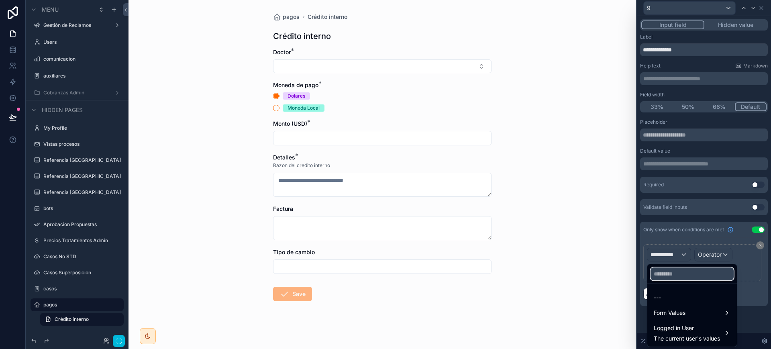
click at [665, 272] on input "text" at bounding box center [692, 274] width 83 height 13
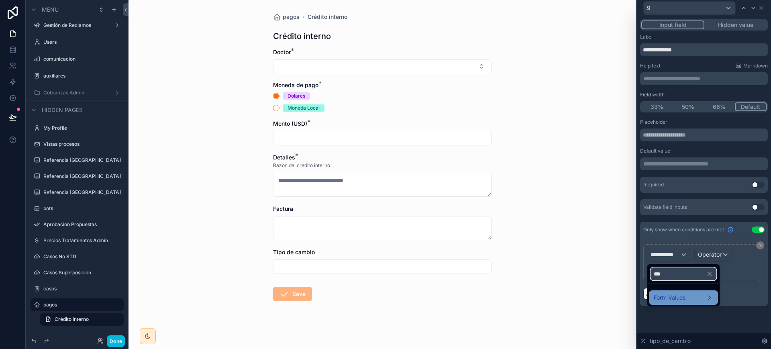
type input "***"
click at [689, 302] on div "Form Values" at bounding box center [683, 298] width 59 height 10
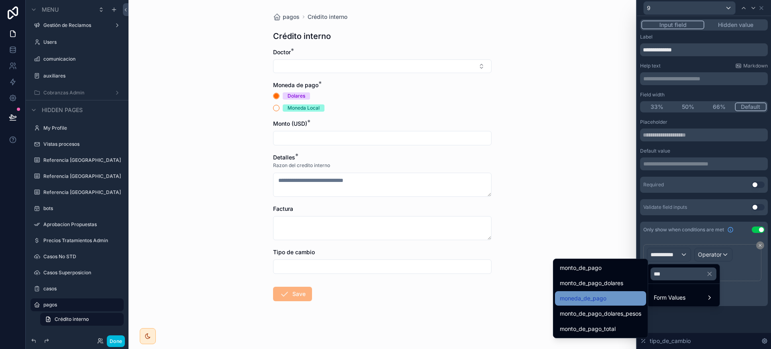
click at [610, 296] on div "moneda_de_pago" at bounding box center [601, 299] width 82 height 10
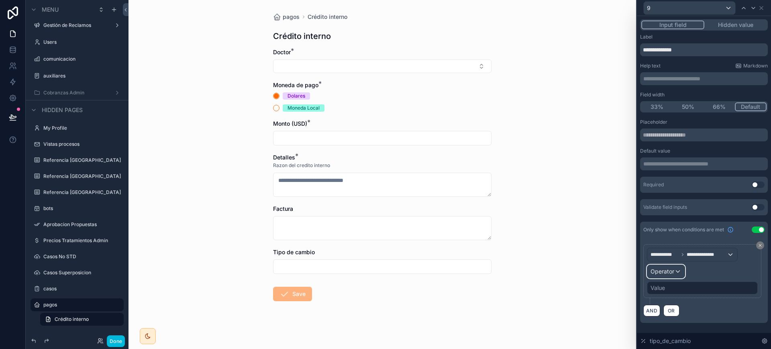
click at [677, 270] on div "Operator" at bounding box center [666, 271] width 37 height 13
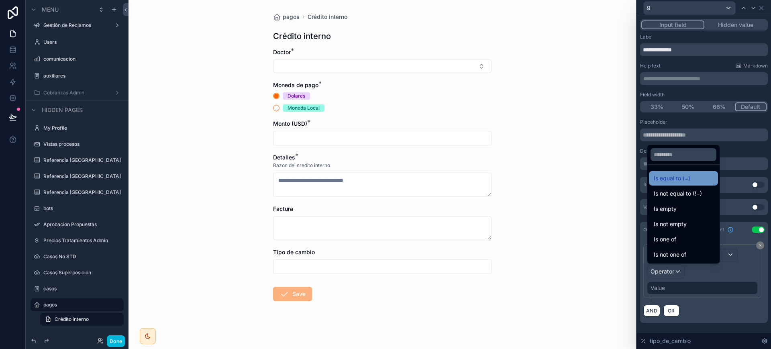
click at [685, 180] on span "Is equal to (=)" at bounding box center [672, 179] width 37 height 10
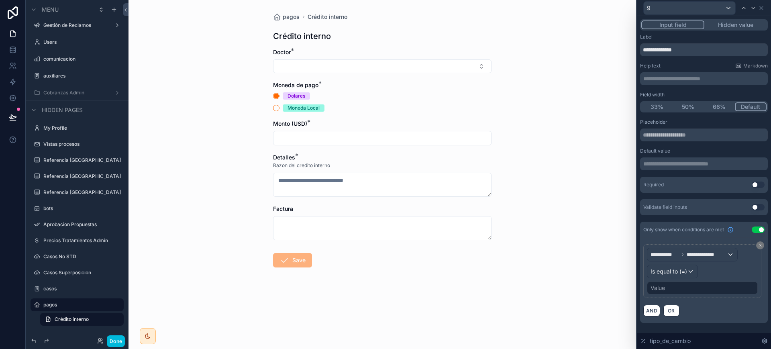
click at [686, 291] on div "Value" at bounding box center [702, 288] width 111 height 13
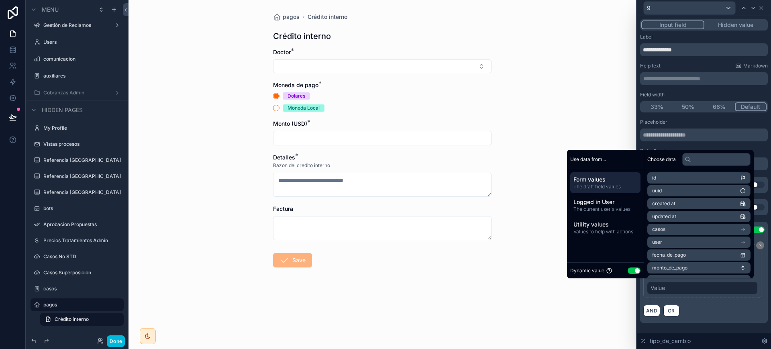
click at [630, 268] on button "Use setting" at bounding box center [634, 271] width 13 height 6
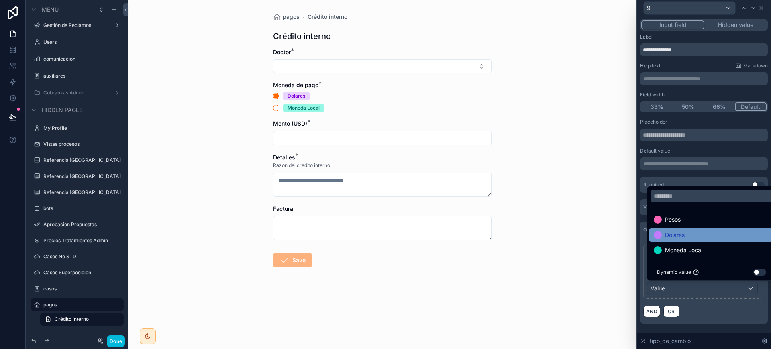
click at [685, 240] on div "Dolares" at bounding box center [711, 235] width 125 height 14
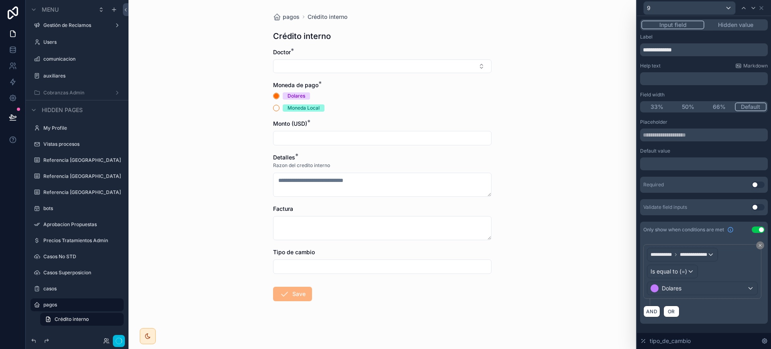
click at [720, 313] on div "AND OR" at bounding box center [704, 311] width 121 height 12
click at [760, 8] on icon at bounding box center [762, 8] width 6 height 6
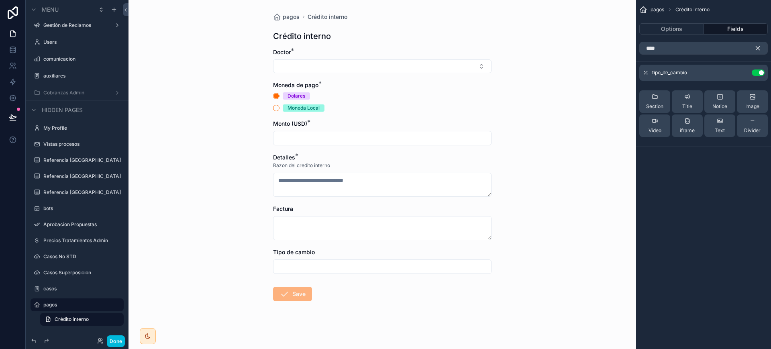
click at [757, 49] on icon "scrollable content" at bounding box center [758, 48] width 7 height 7
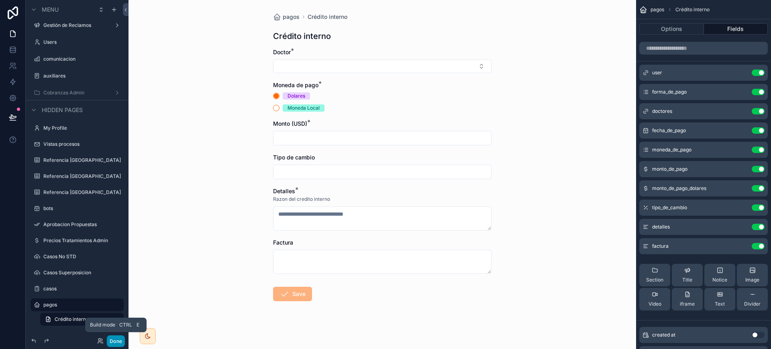
click at [119, 341] on button "Done" at bounding box center [116, 342] width 18 height 12
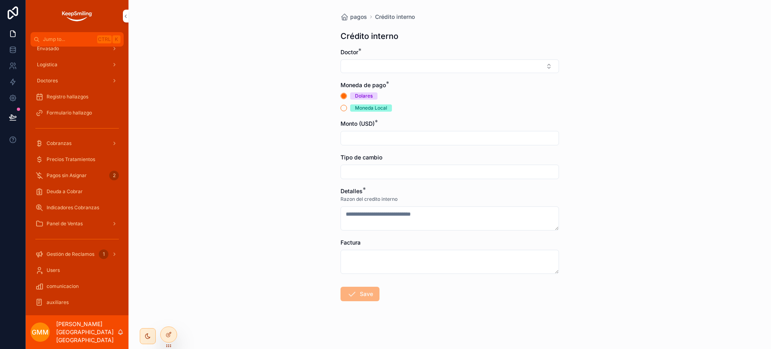
drag, startPoint x: 173, startPoint y: 339, endPoint x: 634, endPoint y: 241, distance: 471.5
click at [174, 338] on div at bounding box center [169, 334] width 16 height 15
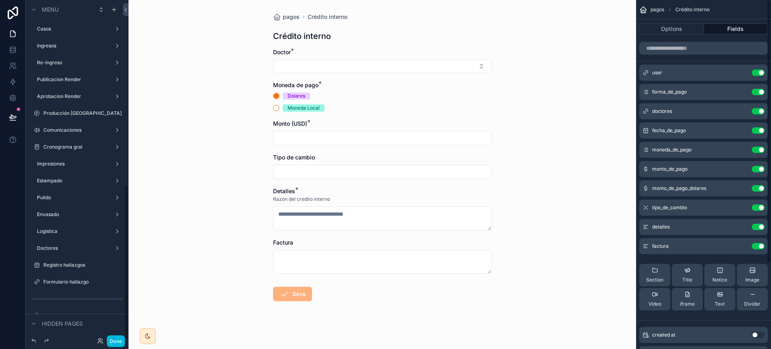
scroll to position [409, 0]
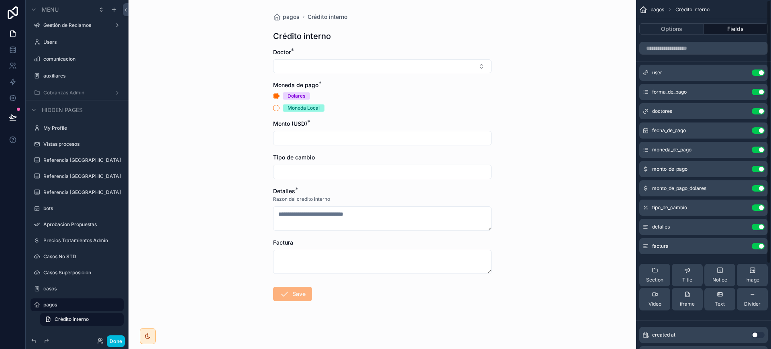
click at [469, 167] on input "scrollable content" at bounding box center [383, 171] width 218 height 11
click at [581, 136] on div "pagos Crédito interno Crédito interno Doctor * Moneda de pago * Dolares Moneda …" at bounding box center [383, 174] width 508 height 349
click at [127, 339] on div "Done" at bounding box center [77, 341] width 103 height 16
click at [120, 342] on button "Done" at bounding box center [116, 342] width 18 height 12
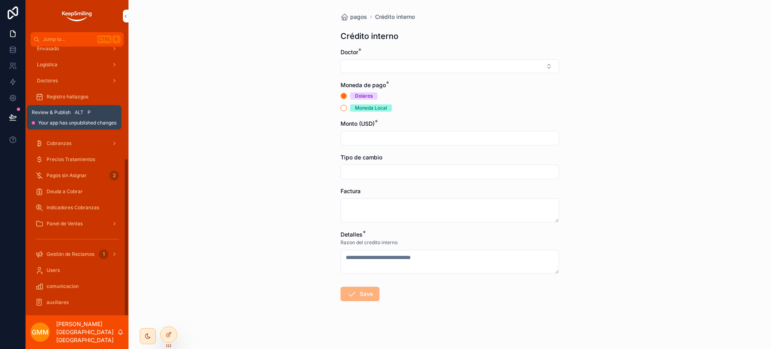
click at [12, 112] on button at bounding box center [13, 117] width 18 height 23
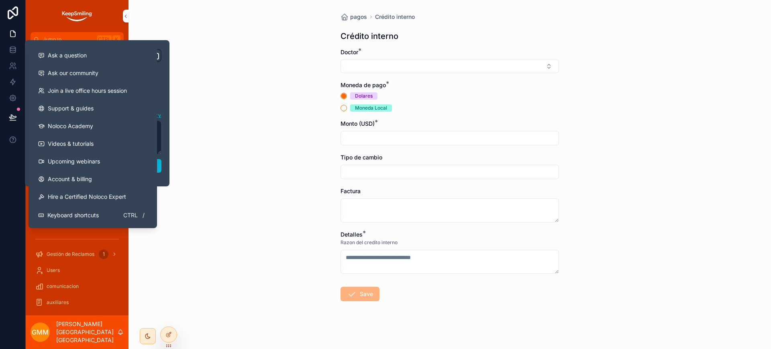
click at [198, 184] on div "pagos Crédito interno Crédito interno Doctor * Moneda de pago * Dolares Moneda …" at bounding box center [450, 174] width 643 height 349
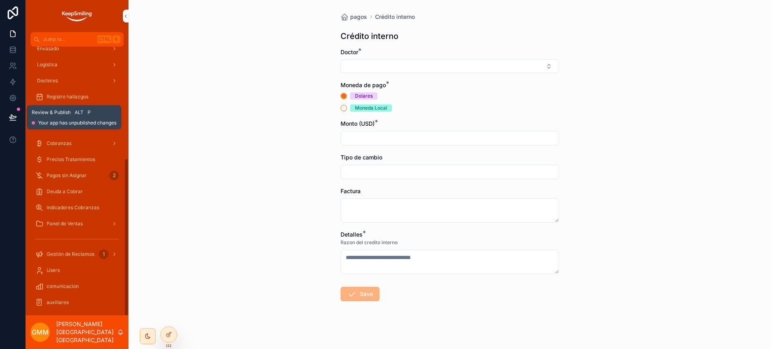
click at [13, 113] on icon at bounding box center [13, 117] width 8 height 8
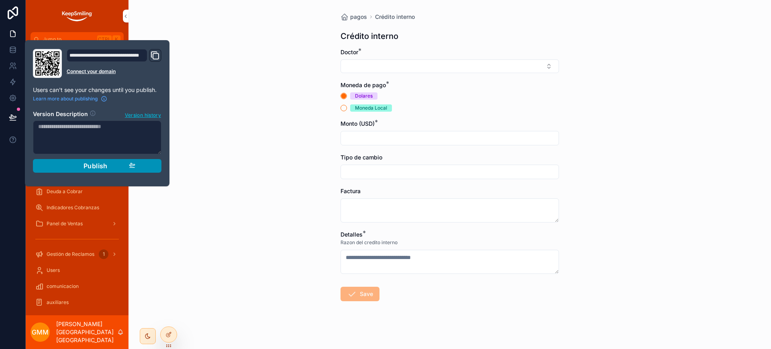
click at [83, 166] on div "Publish" at bounding box center [97, 166] width 76 height 8
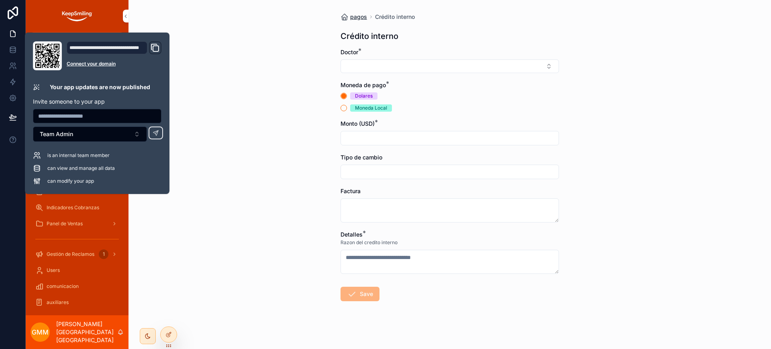
click at [344, 19] on icon "scrollable content" at bounding box center [345, 17] width 8 height 8
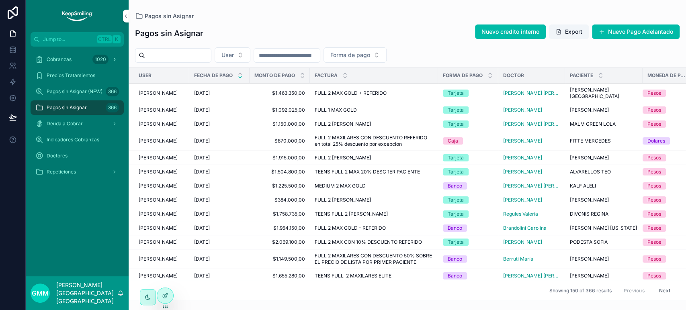
click at [81, 54] on div "Cobranzas 1020" at bounding box center [77, 59] width 84 height 13
click at [85, 63] on div "Cobranzas 1020" at bounding box center [77, 59] width 84 height 13
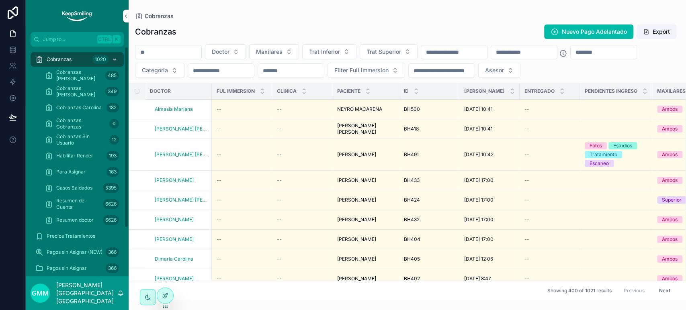
click at [246, 52] on button "Doctor" at bounding box center [225, 51] width 41 height 15
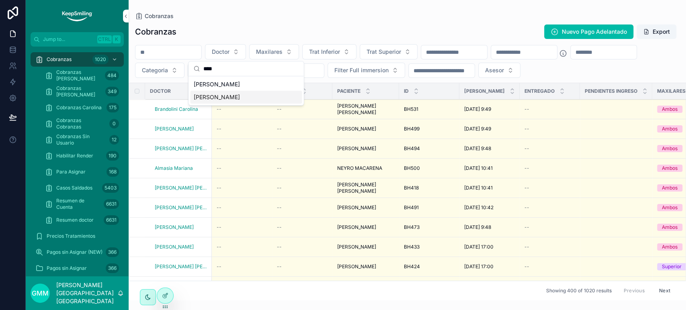
type input "****"
click at [198, 98] on span "Faes Lautaro" at bounding box center [216, 97] width 46 height 8
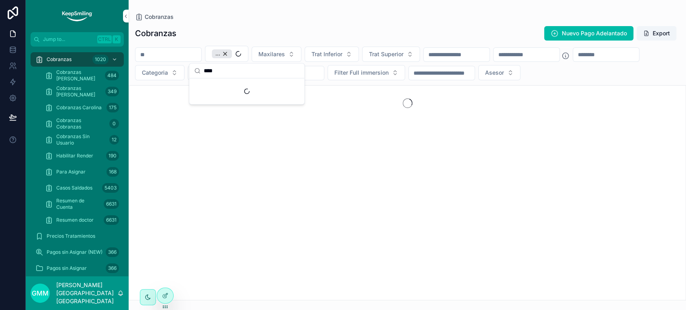
click at [343, 35] on div "Cobranzas Nuevo Pago Adelantado Export" at bounding box center [407, 33] width 544 height 15
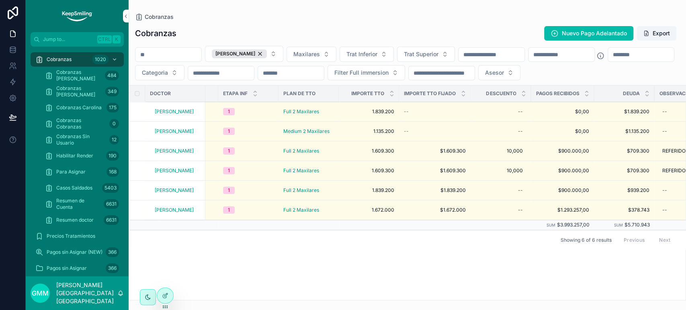
scroll to position [0, 1081]
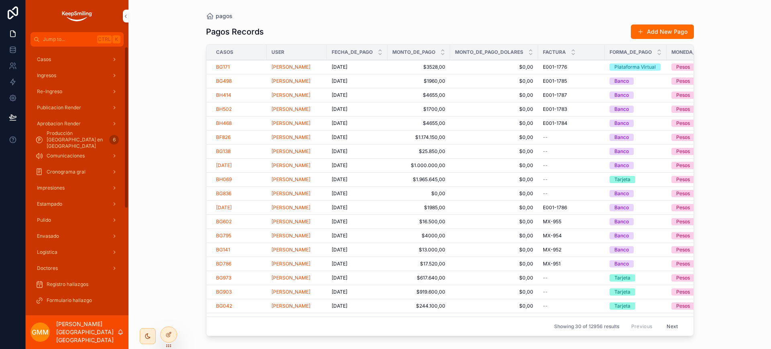
drag, startPoint x: 72, startPoint y: 62, endPoint x: 344, endPoint y: 47, distance: 271.7
click at [72, 62] on div "Casos" at bounding box center [77, 59] width 84 height 13
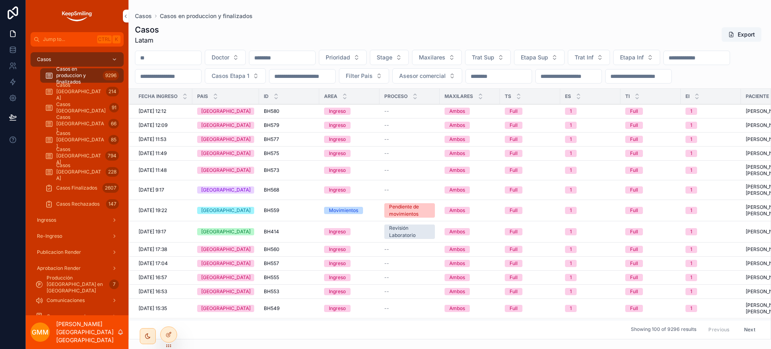
click at [198, 53] on input "scrollable content" at bounding box center [168, 57] width 66 height 11
click at [60, 225] on div "Ingresos" at bounding box center [77, 220] width 84 height 13
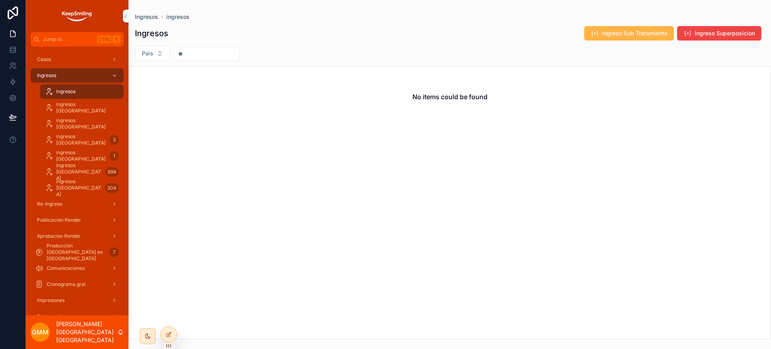
click at [644, 39] on button "Ingreso Sub Tratamiento" at bounding box center [630, 33] width 90 height 14
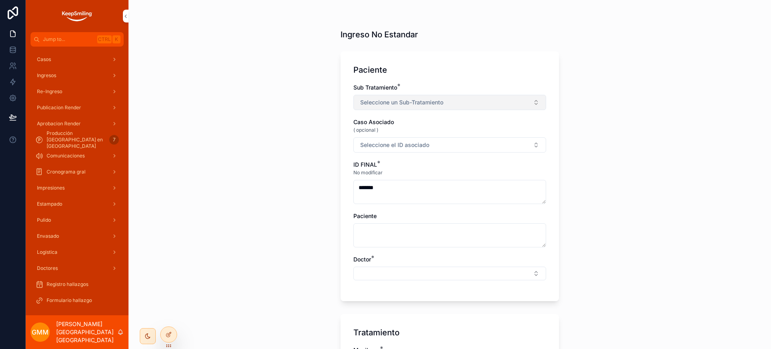
click at [443, 97] on button "Seleccione un Sub-Tratamiento" at bounding box center [450, 102] width 193 height 15
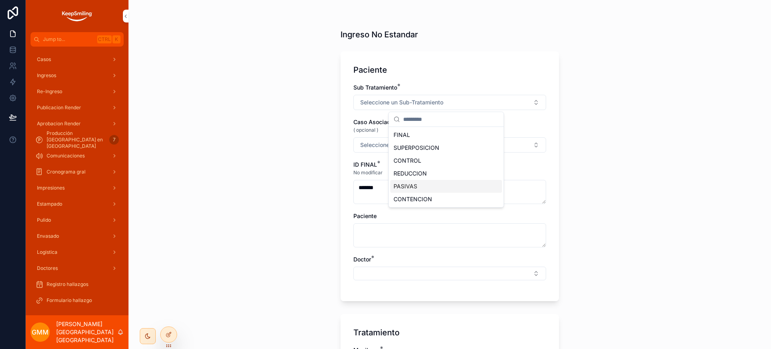
click at [416, 187] on span "PASIVAS" at bounding box center [406, 186] width 24 height 8
type textarea "**********"
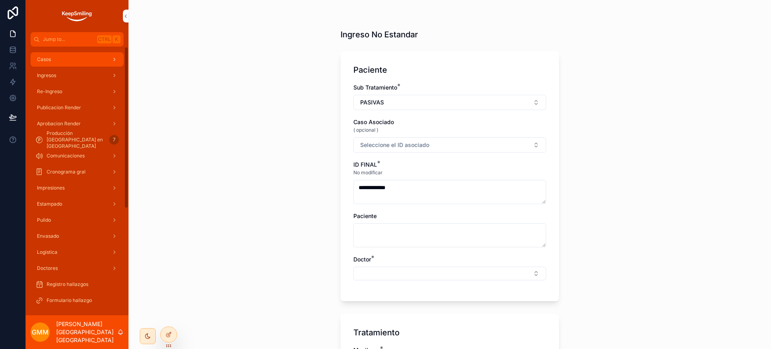
click at [49, 63] on div "Casos" at bounding box center [77, 59] width 84 height 13
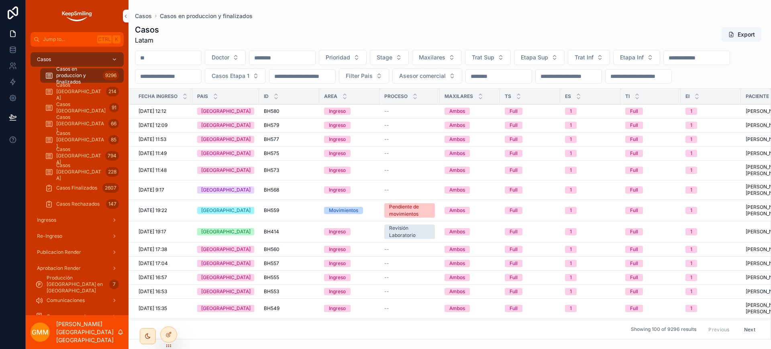
click at [145, 57] on input "scrollable content" at bounding box center [168, 57] width 66 height 11
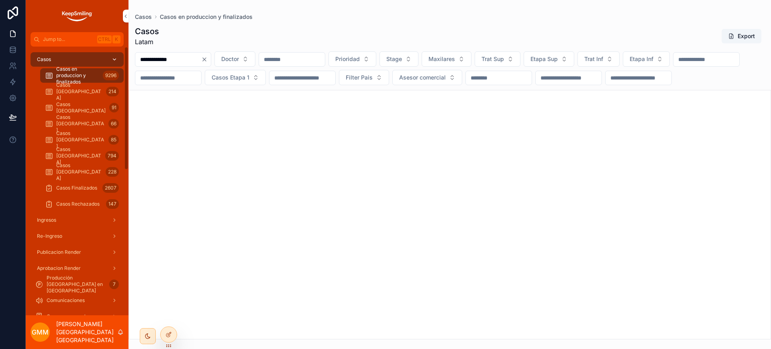
drag, startPoint x: 191, startPoint y: 55, endPoint x: 122, endPoint y: 55, distance: 69.5
click at [122, 55] on div "**********" at bounding box center [399, 174] width 746 height 349
type input "**********"
click at [93, 91] on div "Casos Chile 214" at bounding box center [82, 91] width 74 height 13
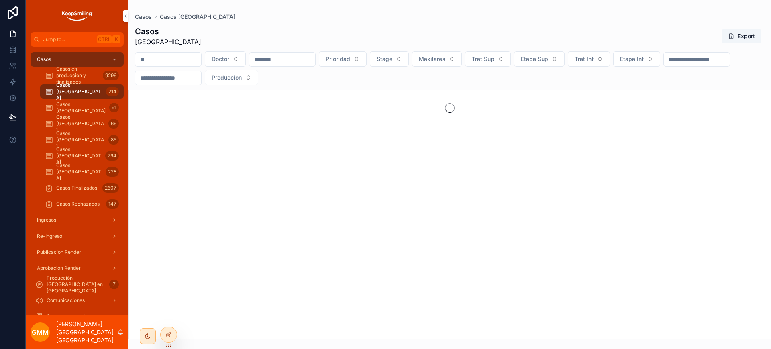
click at [201, 59] on input "scrollable content" at bounding box center [168, 59] width 66 height 11
paste input "**********"
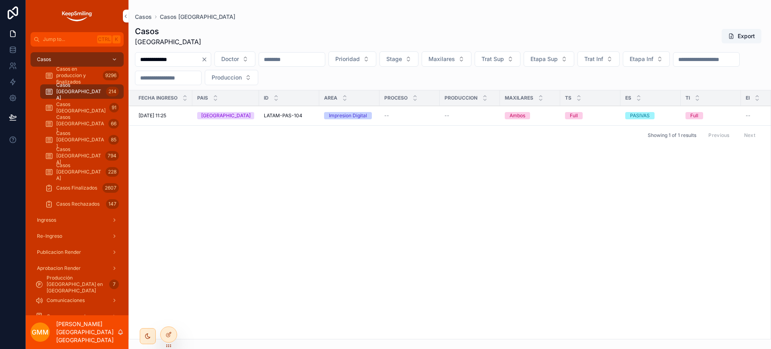
type input "**********"
click at [211, 60] on button "Clear" at bounding box center [206, 59] width 10 height 6
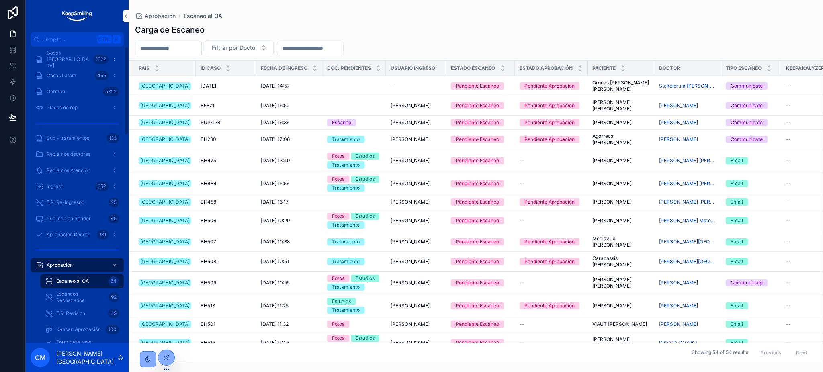
drag, startPoint x: 0, startPoint y: 0, endPoint x: 80, endPoint y: 62, distance: 101.0
click at [80, 62] on span "Casos [GEOGRAPHIC_DATA]" at bounding box center [68, 59] width 43 height 19
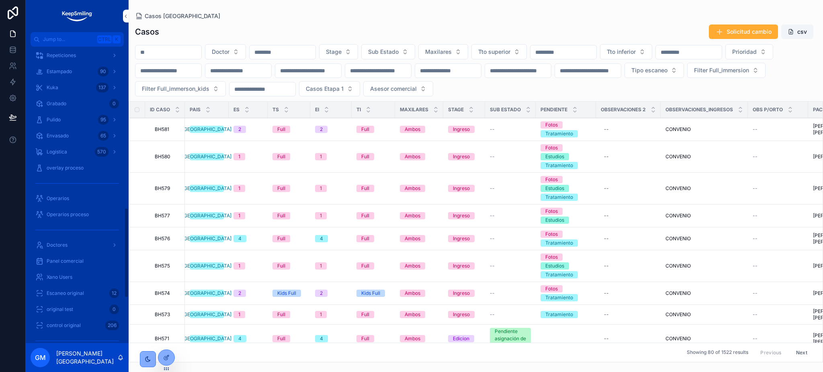
scroll to position [536, 0]
click at [68, 221] on div "Doctores" at bounding box center [77, 221] width 84 height 13
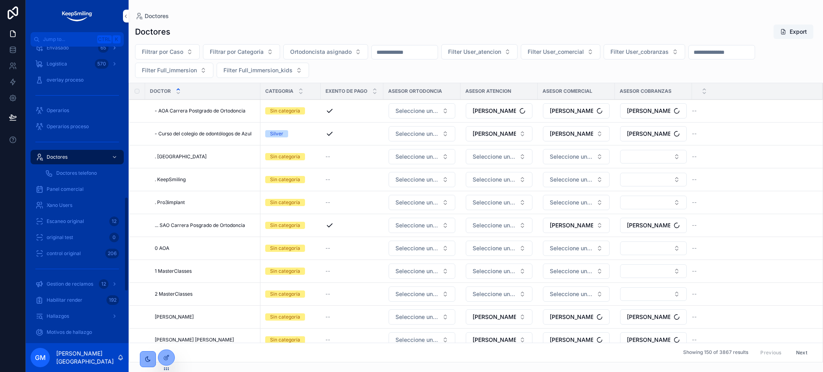
scroll to position [471, 0]
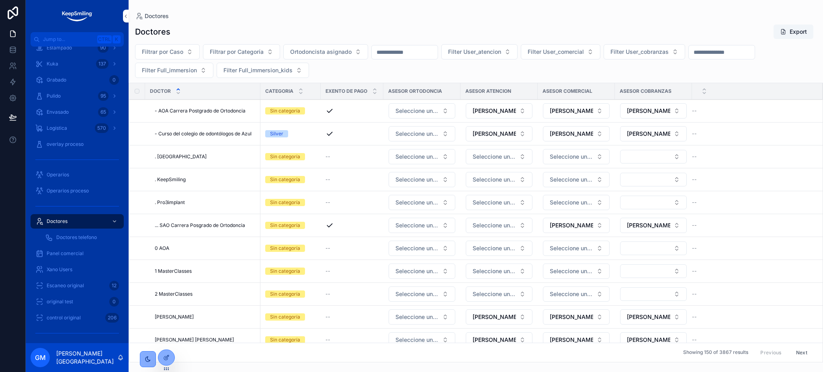
click at [423, 51] on input "scrollable content" at bounding box center [405, 52] width 66 height 11
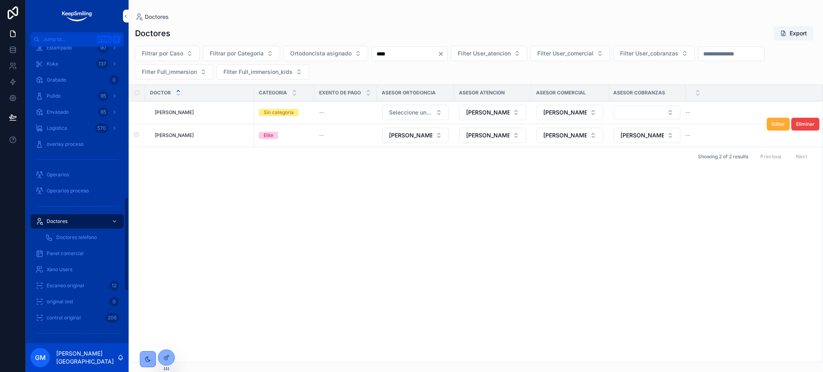
type input "****"
click at [179, 138] on span "[PERSON_NAME]" at bounding box center [174, 135] width 39 height 6
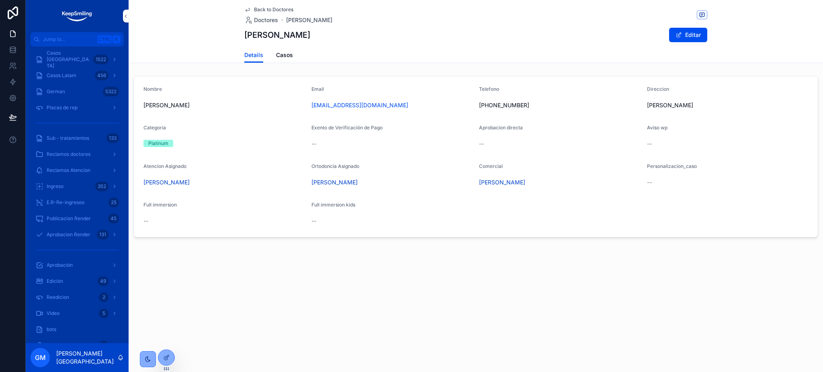
click at [59, 140] on span "Sub - tratamientos" at bounding box center [68, 138] width 43 height 6
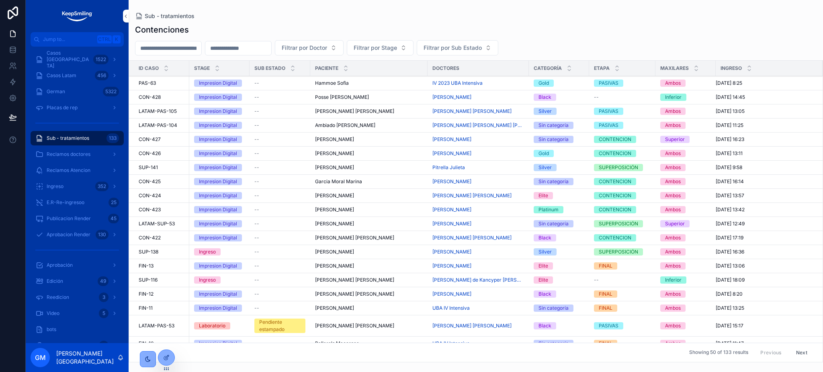
click at [240, 166] on span "Impresion Digital" at bounding box center [218, 167] width 48 height 7
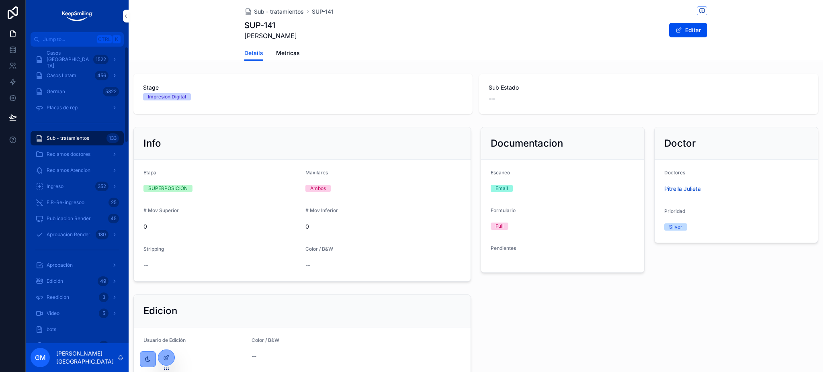
click at [74, 78] on span "Casos Latam" at bounding box center [62, 75] width 30 height 6
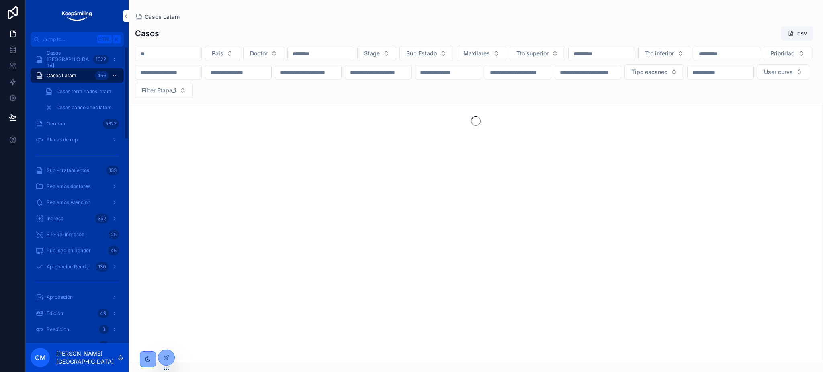
click at [81, 61] on span "Casos [GEOGRAPHIC_DATA]" at bounding box center [68, 59] width 43 height 19
